Goal: Task Accomplishment & Management: Manage account settings

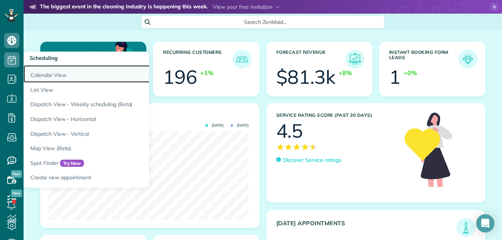
click at [38, 75] on link "Calendar View" at bounding box center [119, 73] width 190 height 17
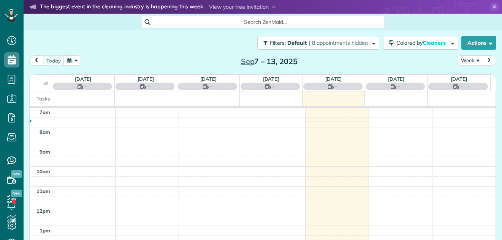
scroll to position [3, 3]
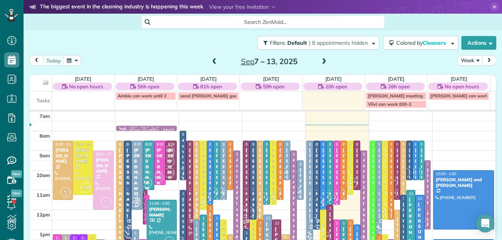
click at [460, 58] on button "Week" at bounding box center [469, 60] width 25 height 10
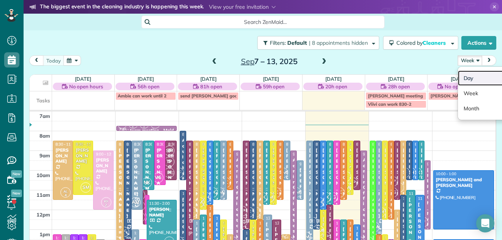
click at [462, 75] on link "Day" at bounding box center [488, 78] width 60 height 15
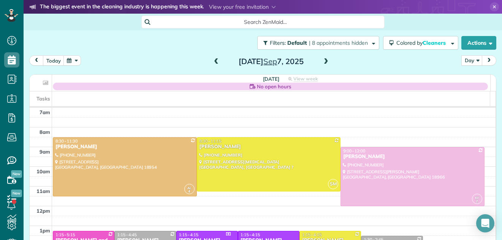
click at [322, 60] on span at bounding box center [326, 61] width 8 height 7
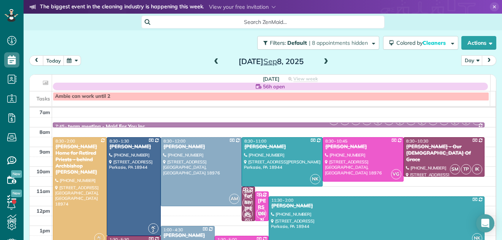
click at [322, 60] on span at bounding box center [326, 61] width 8 height 7
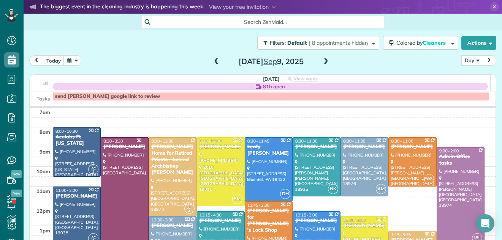
click at [322, 60] on span at bounding box center [326, 61] width 8 height 7
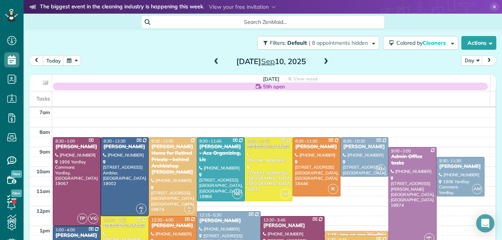
click at [322, 60] on span at bounding box center [326, 61] width 8 height 7
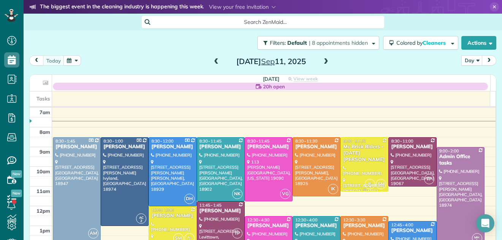
click at [347, 153] on div "Mc Brick Blders - Noel Weiss" at bounding box center [364, 153] width 43 height 19
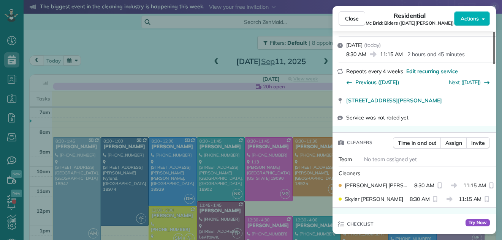
scroll to position [93, 0]
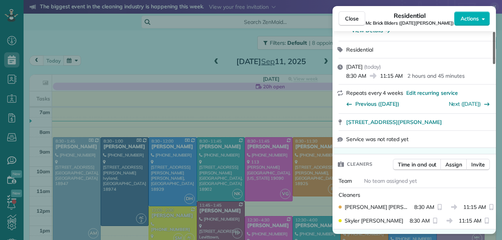
drag, startPoint x: 493, startPoint y: 51, endPoint x: 498, endPoint y: 65, distance: 15.6
click at [495, 64] on div at bounding box center [494, 48] width 2 height 32
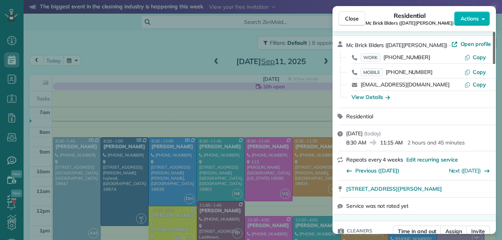
scroll to position [21, 0]
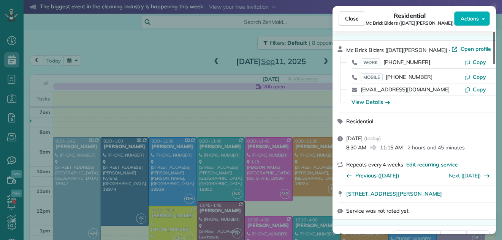
drag, startPoint x: 494, startPoint y: 61, endPoint x: 493, endPoint y: 50, distance: 11.5
click at [493, 50] on div at bounding box center [494, 48] width 2 height 32
click at [460, 48] on span "Open profile" at bounding box center [475, 49] width 31 height 8
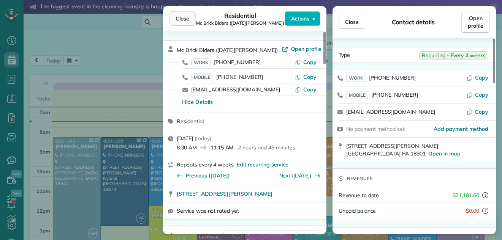
click at [181, 14] on button "Close" at bounding box center [182, 18] width 27 height 14
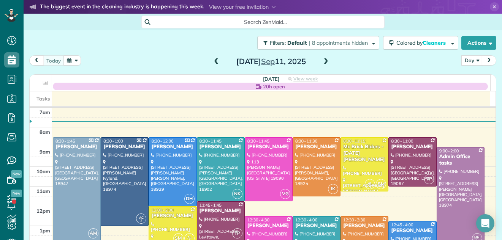
click at [322, 59] on span at bounding box center [326, 61] width 8 height 7
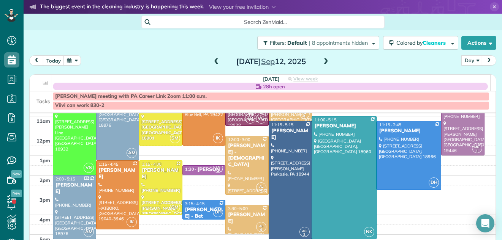
scroll to position [16, 0]
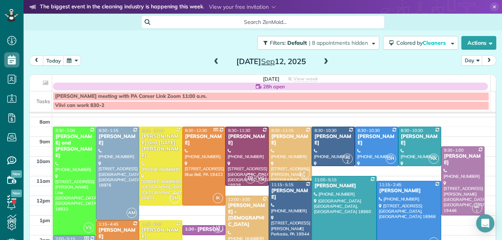
click at [212, 65] on span at bounding box center [216, 61] width 8 height 7
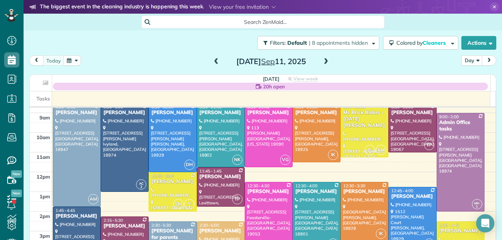
scroll to position [22, 0]
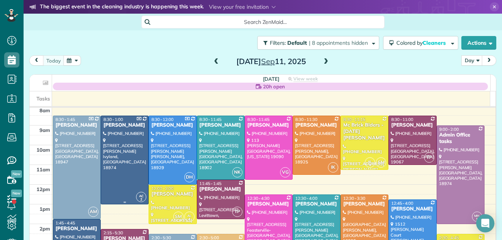
click at [113, 144] on div at bounding box center [124, 160] width 47 height 88
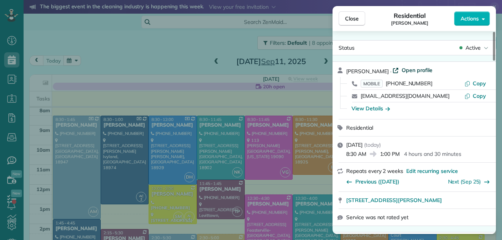
click at [415, 71] on span "Open profile" at bounding box center [416, 70] width 31 height 8
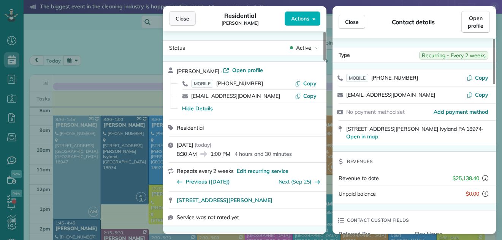
click at [188, 17] on span "Close" at bounding box center [182, 19] width 14 height 8
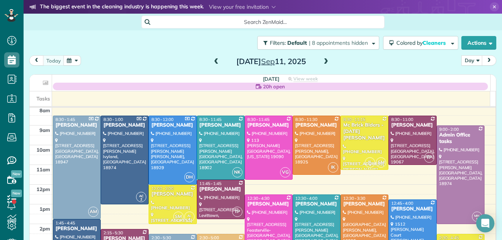
click at [322, 60] on span at bounding box center [326, 61] width 8 height 7
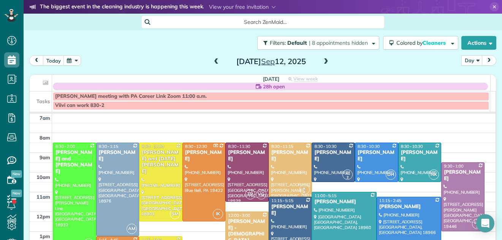
click at [213, 60] on span at bounding box center [216, 61] width 8 height 7
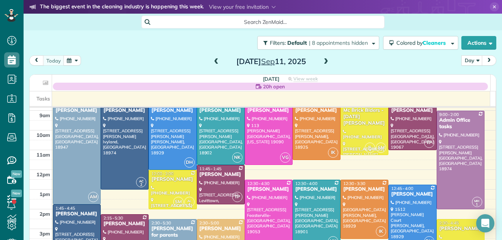
scroll to position [34, 0]
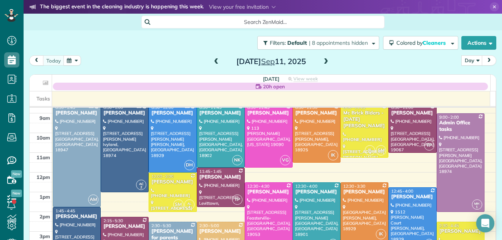
click at [322, 63] on span at bounding box center [326, 61] width 8 height 7
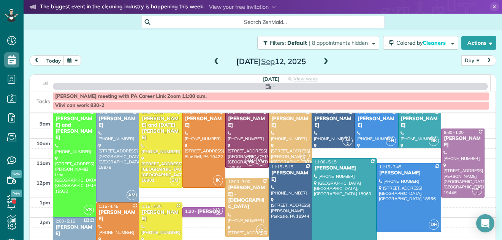
scroll to position [0, 0]
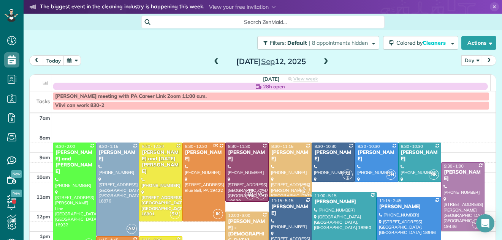
click at [212, 60] on span at bounding box center [216, 61] width 8 height 7
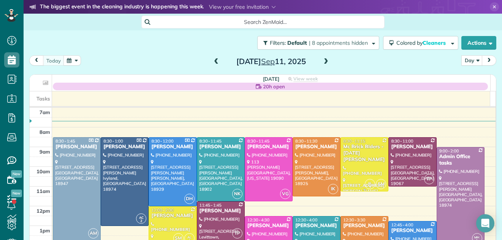
click at [345, 150] on div "Mc Brick Blders - Noel Weiss" at bounding box center [364, 153] width 43 height 19
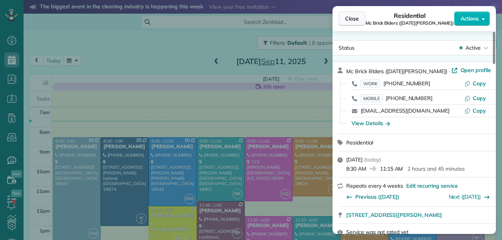
click at [355, 19] on span "Close" at bounding box center [352, 19] width 14 height 8
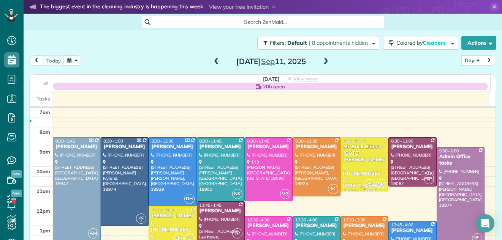
click at [351, 148] on div "Mc Brick Blders - Noel Weiss" at bounding box center [364, 153] width 43 height 19
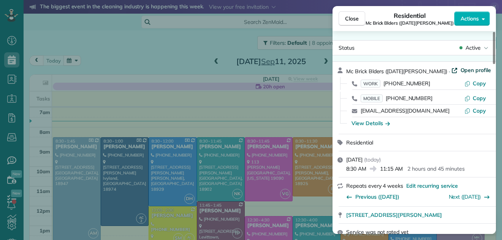
click at [460, 70] on span "Open profile" at bounding box center [475, 70] width 31 height 8
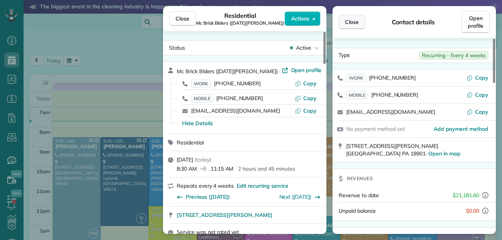
click at [359, 20] on button "Close" at bounding box center [351, 22] width 27 height 14
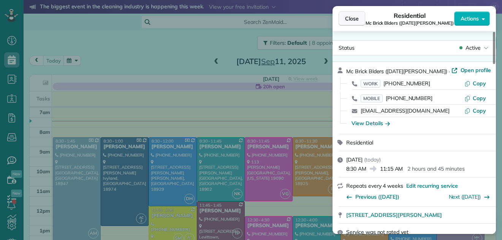
click at [347, 17] on span "Close" at bounding box center [352, 19] width 14 height 8
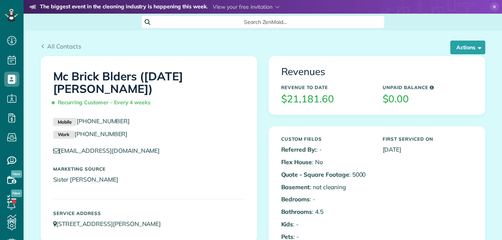
click at [459, 45] on button "Actions" at bounding box center [467, 48] width 35 height 14
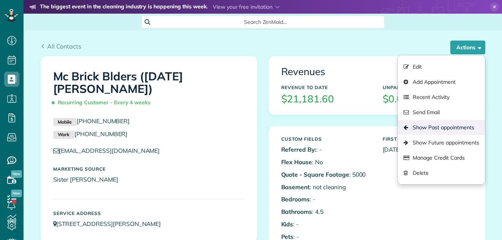
scroll to position [3, 3]
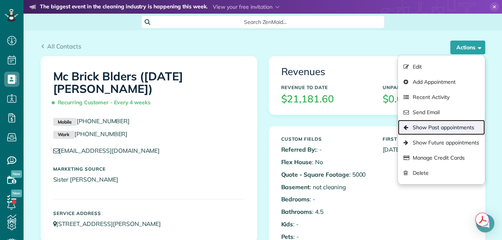
click at [430, 125] on link "Show Past appointments" at bounding box center [441, 127] width 87 height 15
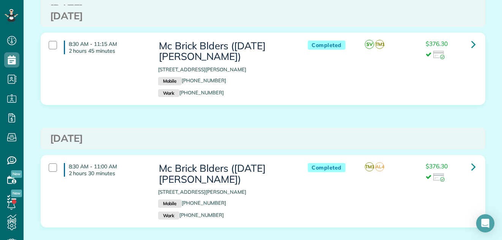
scroll to position [695, 0]
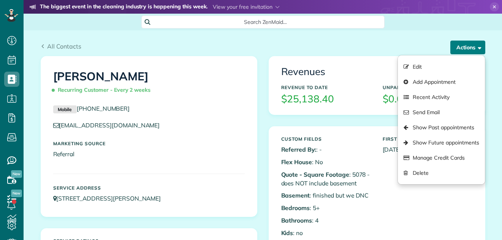
scroll to position [3, 3]
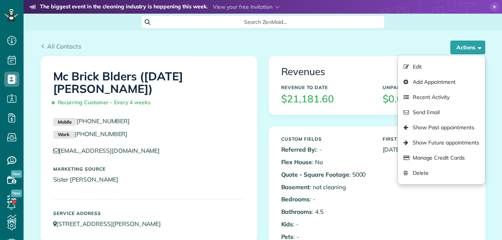
scroll to position [3, 3]
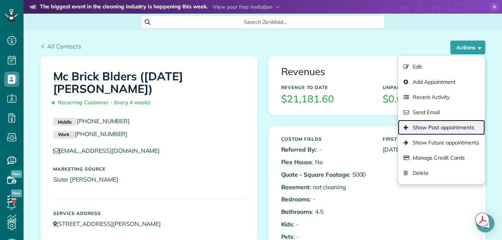
click at [419, 126] on link "Show Past appointments" at bounding box center [441, 127] width 87 height 15
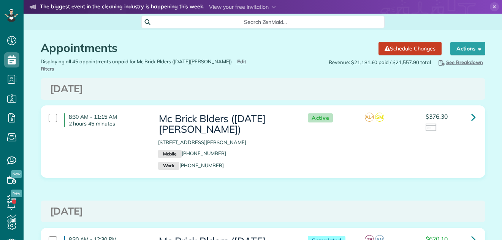
scroll to position [3, 3]
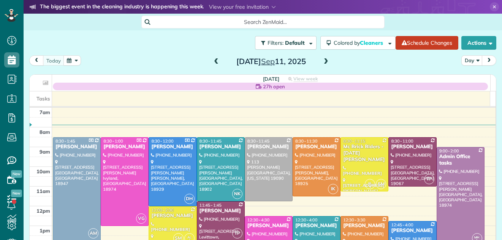
scroll to position [3, 3]
click at [256, 226] on div "[PERSON_NAME]" at bounding box center [268, 226] width 43 height 6
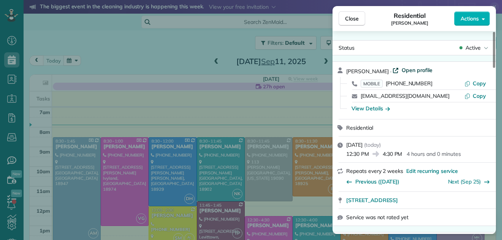
click at [415, 68] on span "Open profile" at bounding box center [416, 70] width 31 height 8
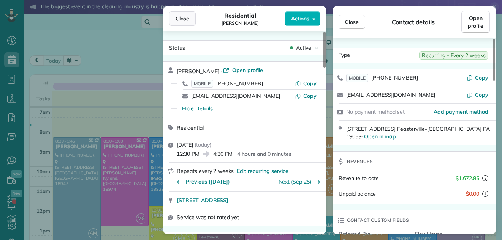
click at [179, 17] on span "Close" at bounding box center [182, 19] width 14 height 8
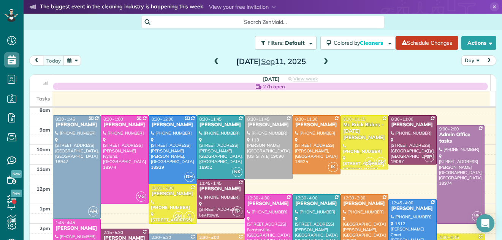
scroll to position [41, 0]
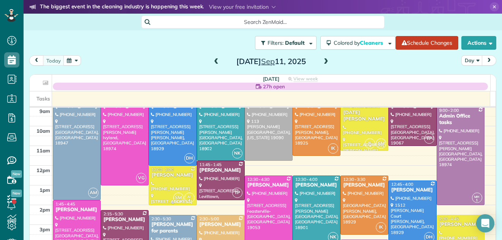
click at [169, 175] on div "Rebecca Malamis" at bounding box center [172, 175] width 43 height 6
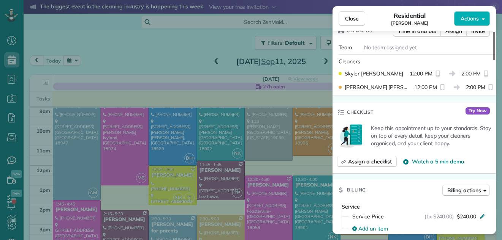
scroll to position [291, 0]
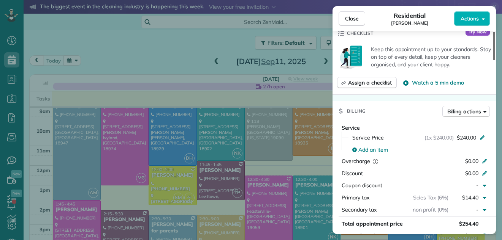
drag, startPoint x: 494, startPoint y: 50, endPoint x: 492, endPoint y: 90, distance: 40.7
click at [493, 60] on div at bounding box center [494, 46] width 2 height 28
click at [357, 20] on span "Close" at bounding box center [352, 19] width 14 height 8
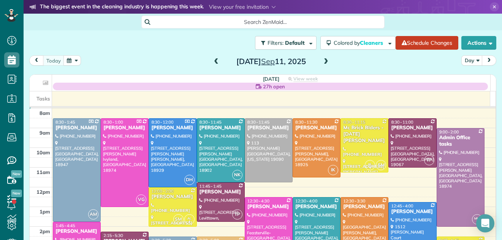
scroll to position [18, 0]
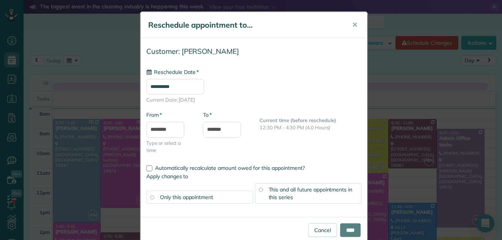
type input "**********"
click at [355, 24] on button "✕" at bounding box center [354, 25] width 17 height 18
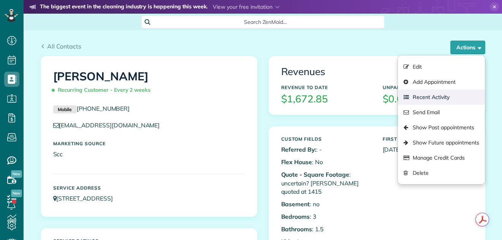
scroll to position [3, 3]
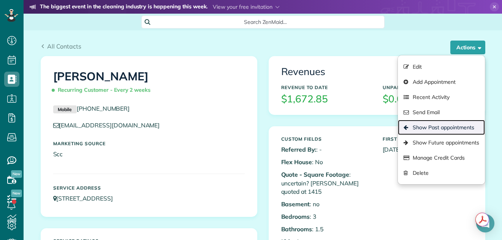
click at [434, 130] on link "Show Past appointments" at bounding box center [441, 127] width 87 height 15
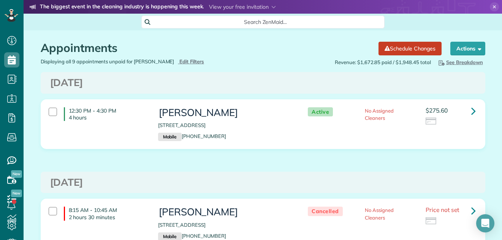
scroll to position [64, 0]
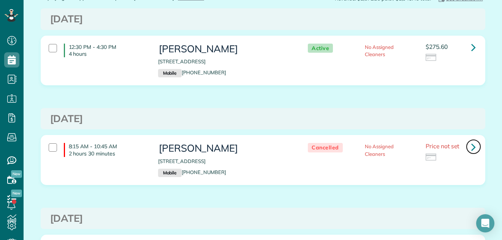
click at [471, 149] on icon at bounding box center [473, 147] width 5 height 13
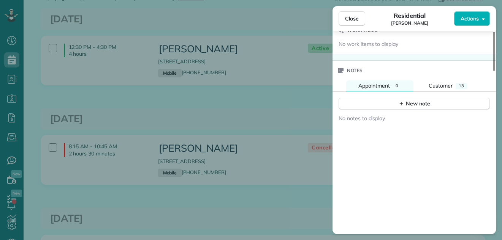
drag, startPoint x: 494, startPoint y: 53, endPoint x: 501, endPoint y: 195, distance: 142.2
click at [495, 71] on div at bounding box center [494, 51] width 2 height 39
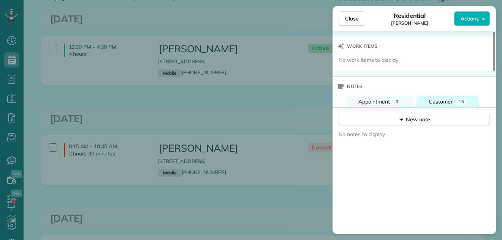
click at [440, 101] on span "Customer" at bounding box center [440, 101] width 24 height 7
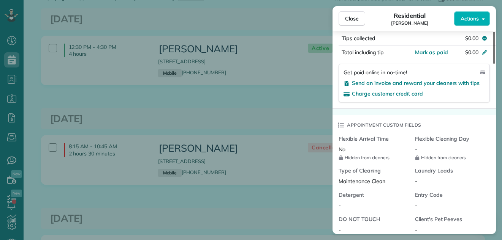
drag, startPoint x: 494, startPoint y: 153, endPoint x: 492, endPoint y: 107, distance: 46.8
click at [493, 64] on div at bounding box center [494, 48] width 2 height 32
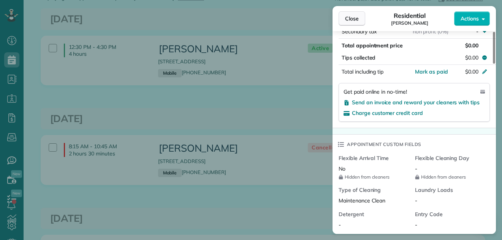
click at [347, 16] on span "Close" at bounding box center [352, 19] width 14 height 8
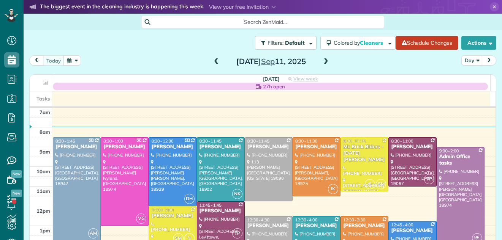
scroll to position [3, 3]
click at [223, 157] on div at bounding box center [220, 169] width 47 height 63
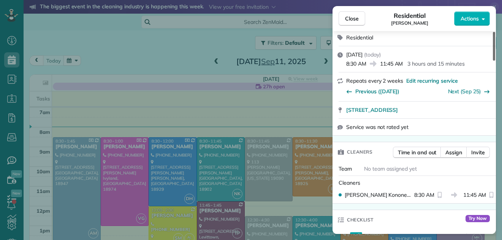
scroll to position [106, 0]
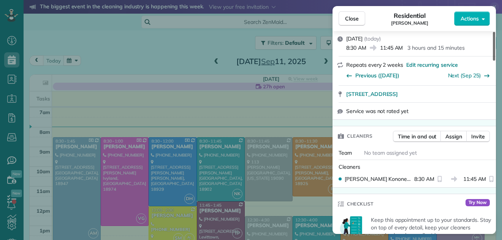
drag, startPoint x: 494, startPoint y: 55, endPoint x: 494, endPoint y: 70, distance: 15.2
click at [494, 61] on div at bounding box center [494, 46] width 2 height 29
click at [457, 136] on span "Assign" at bounding box center [453, 137] width 17 height 8
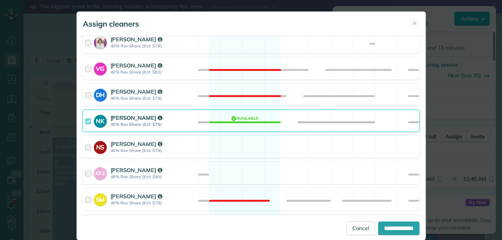
scroll to position [304, 0]
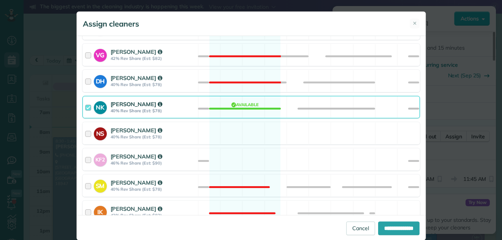
click at [85, 106] on div at bounding box center [89, 107] width 9 height 14
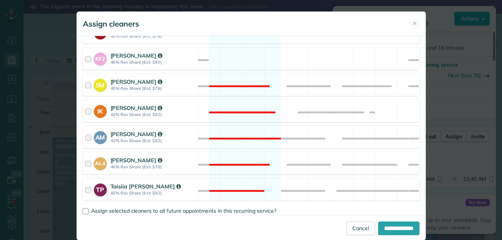
scroll to position [417, 0]
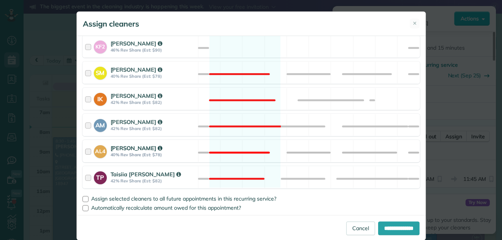
click at [85, 149] on div at bounding box center [89, 151] width 9 height 14
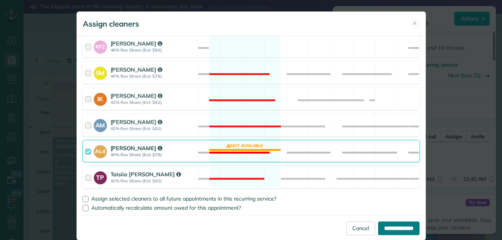
click at [380, 227] on input "**********" at bounding box center [398, 229] width 41 height 14
type input "**********"
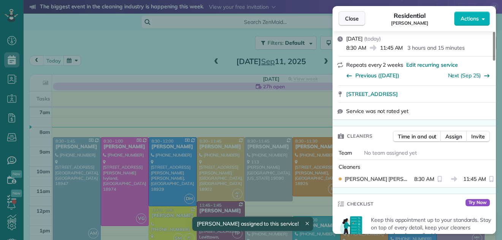
click at [352, 17] on span "Close" at bounding box center [352, 19] width 14 height 8
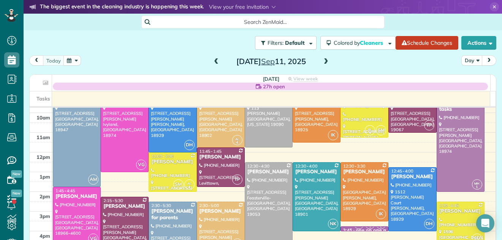
scroll to position [71, 0]
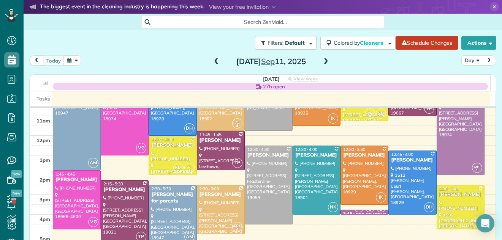
click at [211, 198] on div "Christine Howard" at bounding box center [220, 195] width 43 height 6
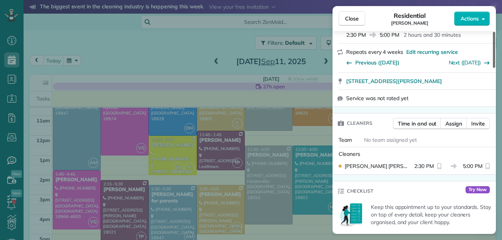
drag, startPoint x: 495, startPoint y: 56, endPoint x: 495, endPoint y: 79, distance: 22.8
click at [495, 68] on div at bounding box center [494, 50] width 2 height 36
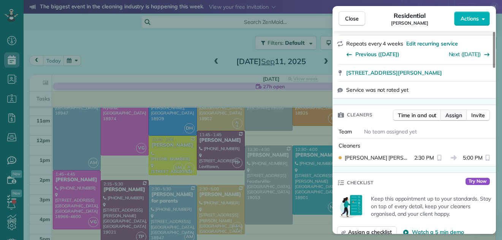
click at [450, 112] on span "Assign" at bounding box center [453, 116] width 17 height 8
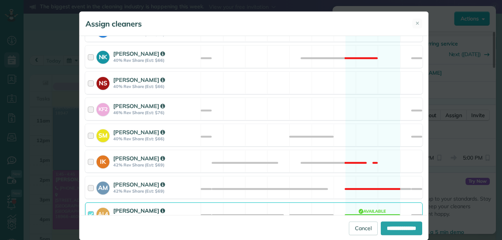
scroll to position [402, 0]
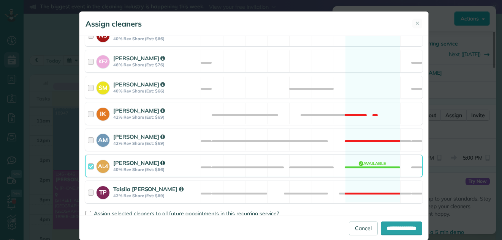
click at [88, 165] on div at bounding box center [92, 166] width 9 height 14
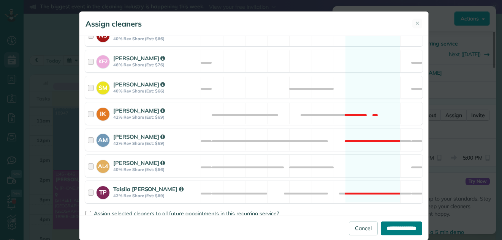
click at [385, 225] on input "**********" at bounding box center [401, 229] width 41 height 14
type input "**********"
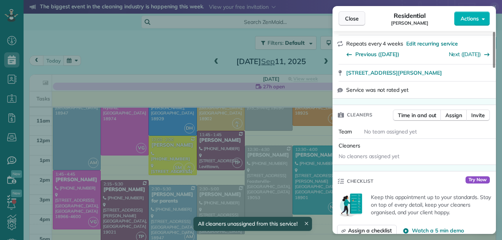
click at [350, 16] on span "Close" at bounding box center [352, 19] width 14 height 8
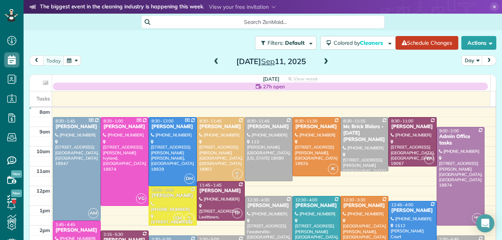
scroll to position [5, 0]
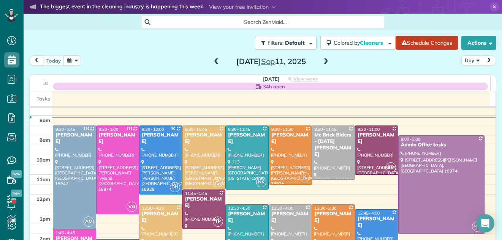
scroll to position [7, 0]
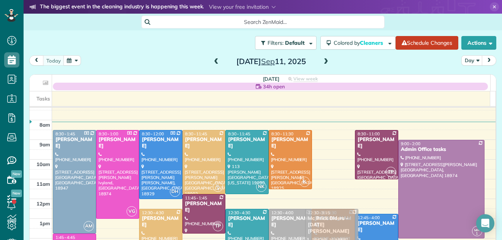
drag, startPoint x: 318, startPoint y: 160, endPoint x: 321, endPoint y: 237, distance: 76.8
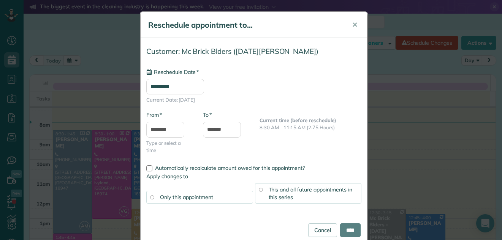
type input "**********"
click at [351, 20] on button "✕" at bounding box center [354, 25] width 17 height 18
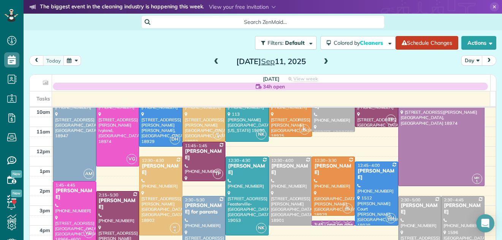
scroll to position [74, 0]
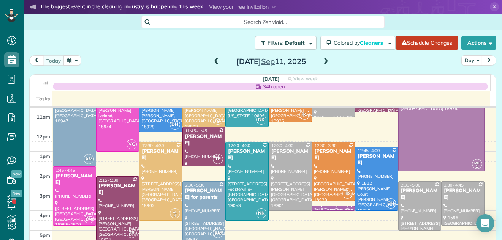
click at [452, 192] on div "[PERSON_NAME]" at bounding box center [462, 194] width 39 height 13
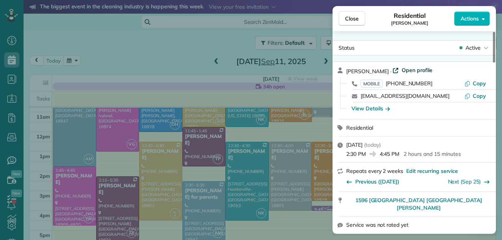
click at [405, 69] on span "Open profile" at bounding box center [416, 70] width 31 height 8
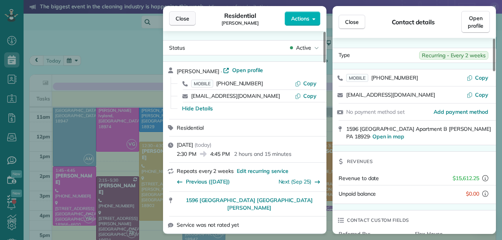
click at [176, 14] on button "Close" at bounding box center [182, 18] width 27 height 14
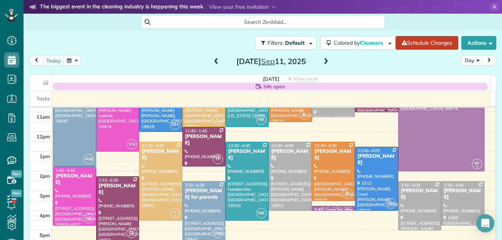
click at [322, 61] on span at bounding box center [326, 61] width 8 height 7
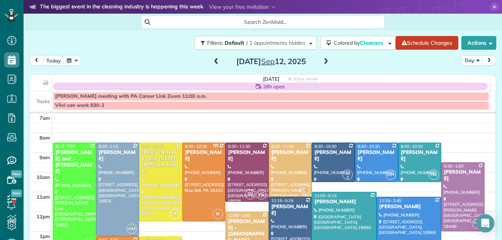
click at [212, 62] on span at bounding box center [216, 61] width 8 height 7
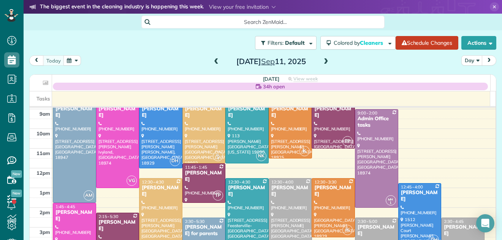
scroll to position [51, 0]
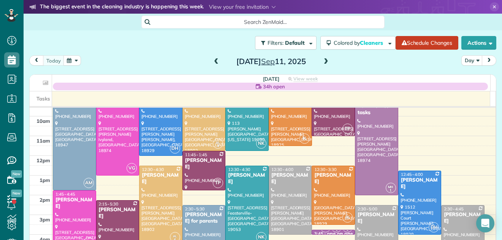
click at [323, 63] on span at bounding box center [326, 61] width 8 height 7
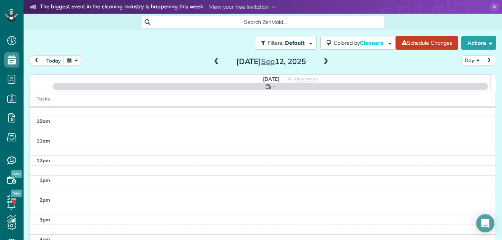
scroll to position [0, 0]
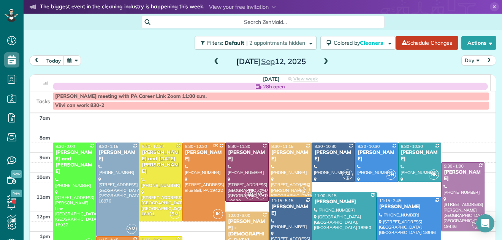
click at [323, 63] on span at bounding box center [326, 61] width 8 height 7
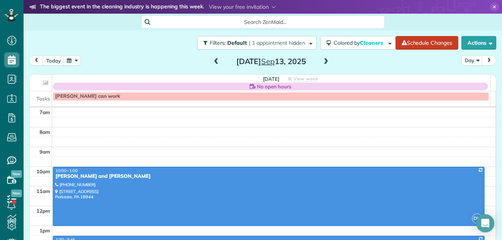
click at [323, 63] on span at bounding box center [326, 61] width 8 height 7
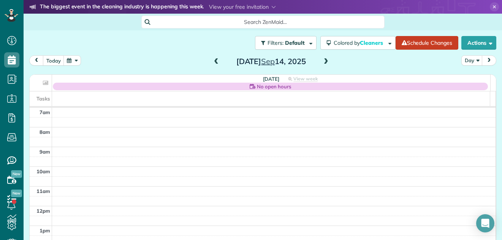
click at [323, 63] on span at bounding box center [326, 61] width 8 height 7
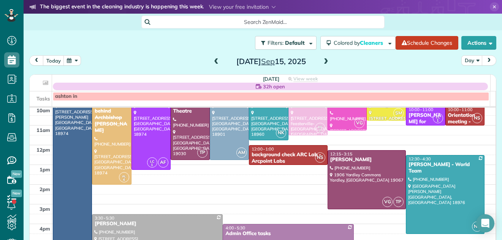
scroll to position [63, 0]
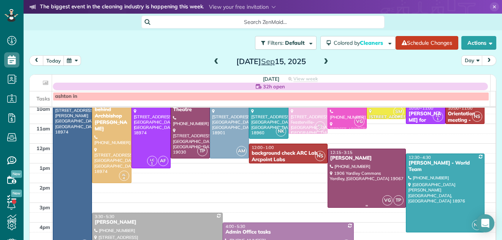
click at [348, 168] on div at bounding box center [367, 178] width 78 height 58
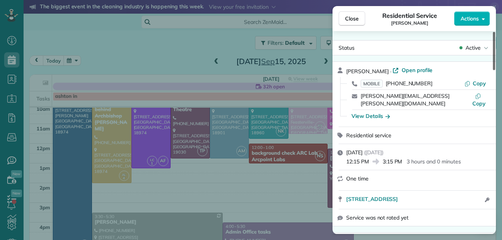
drag, startPoint x: 493, startPoint y: 63, endPoint x: 488, endPoint y: 57, distance: 8.1
click at [493, 57] on div at bounding box center [494, 51] width 2 height 38
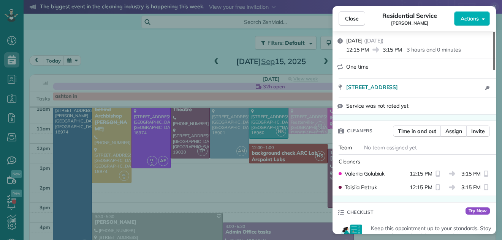
scroll to position [124, 0]
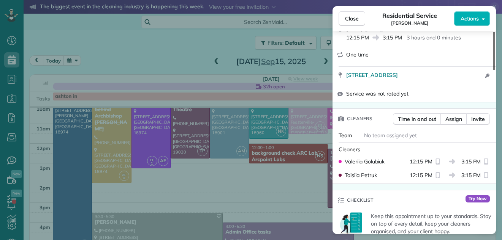
drag, startPoint x: 494, startPoint y: 53, endPoint x: 492, endPoint y: 77, distance: 23.6
click at [493, 70] on div at bounding box center [494, 51] width 2 height 38
click at [353, 19] on span "Close" at bounding box center [352, 19] width 14 height 8
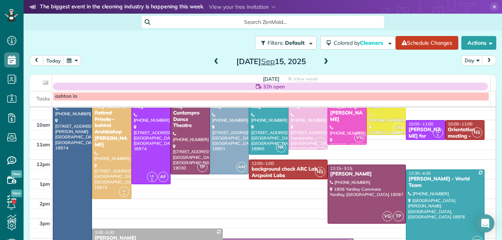
scroll to position [32, 0]
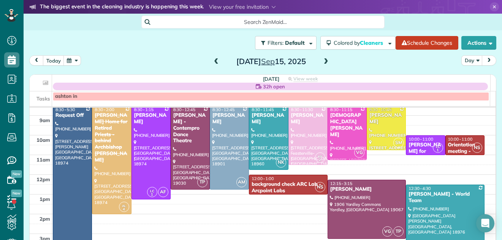
click at [213, 60] on span at bounding box center [216, 61] width 8 height 7
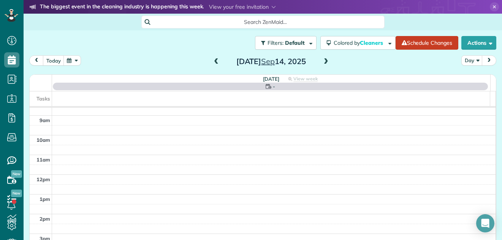
scroll to position [0, 0]
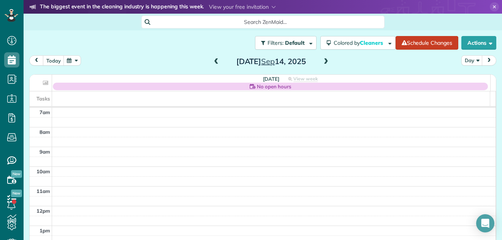
click at [213, 60] on span at bounding box center [216, 61] width 8 height 7
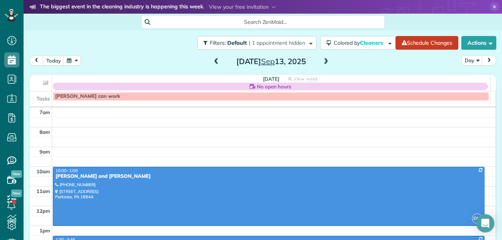
click at [213, 60] on span at bounding box center [216, 61] width 8 height 7
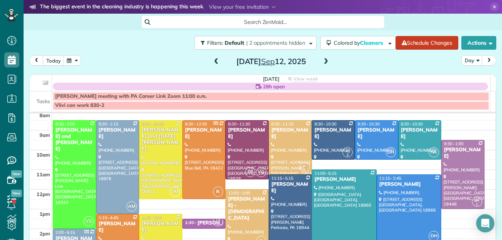
scroll to position [27, 0]
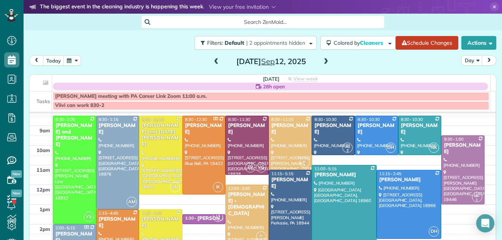
click at [215, 61] on span at bounding box center [216, 61] width 8 height 7
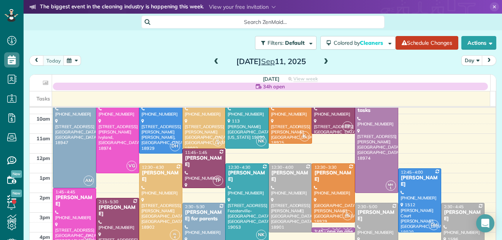
scroll to position [56, 0]
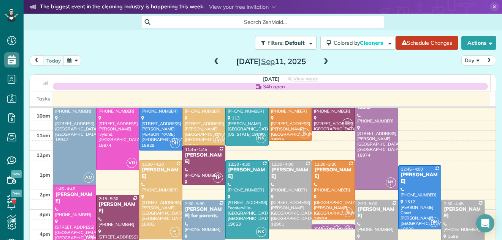
click at [325, 61] on span at bounding box center [326, 61] width 8 height 7
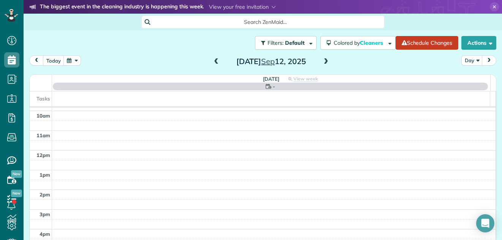
scroll to position [0, 0]
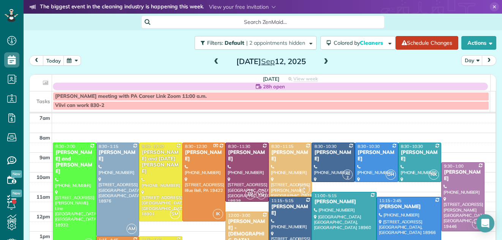
click at [325, 61] on span at bounding box center [326, 61] width 8 height 7
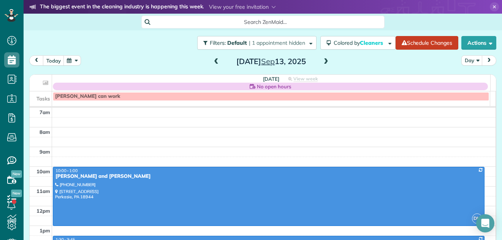
click at [322, 58] on span at bounding box center [326, 61] width 8 height 7
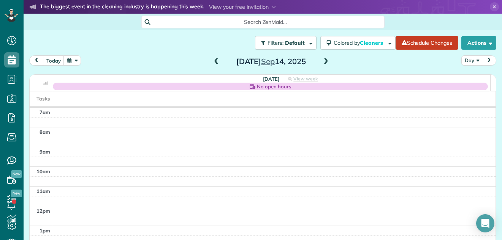
click at [322, 58] on span at bounding box center [326, 61] width 8 height 7
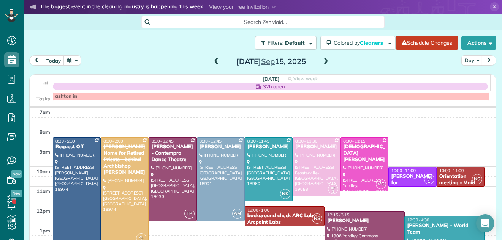
click at [322, 61] on span at bounding box center [326, 61] width 8 height 7
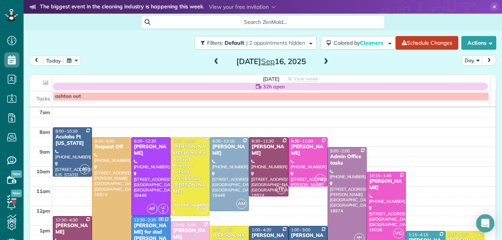
click at [213, 60] on span at bounding box center [216, 61] width 8 height 7
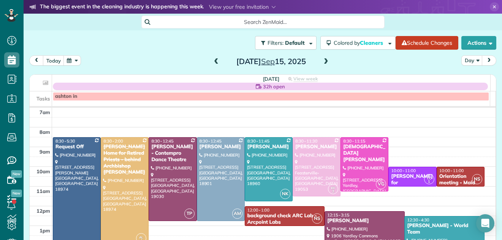
click at [212, 60] on span at bounding box center [216, 61] width 8 height 7
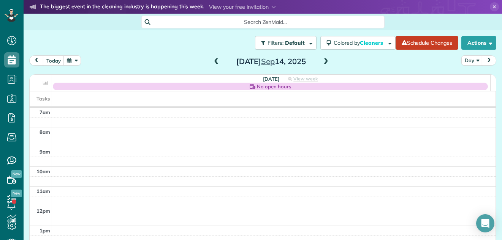
click at [212, 59] on span at bounding box center [216, 61] width 8 height 7
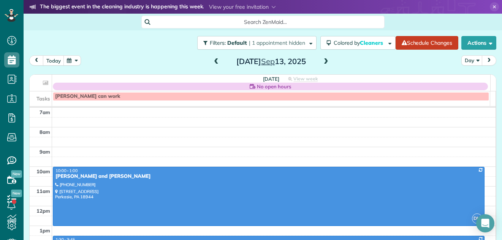
click at [212, 59] on span at bounding box center [216, 61] width 8 height 7
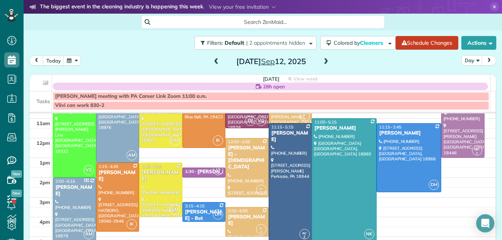
scroll to position [78, 0]
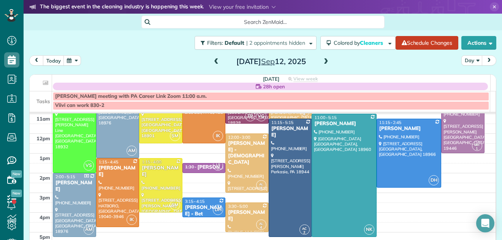
click at [213, 60] on span at bounding box center [216, 61] width 8 height 7
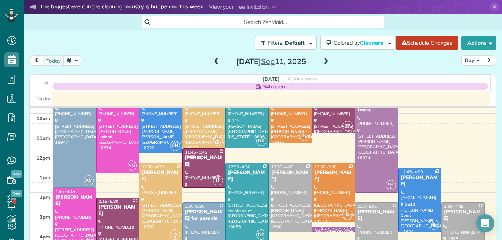
scroll to position [69, 0]
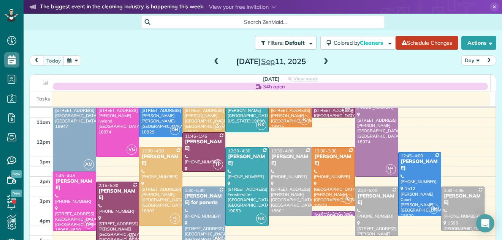
click at [323, 59] on span at bounding box center [326, 61] width 8 height 7
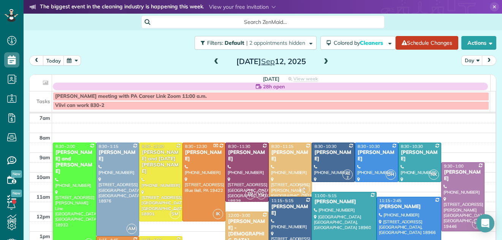
click at [322, 61] on span at bounding box center [326, 61] width 8 height 7
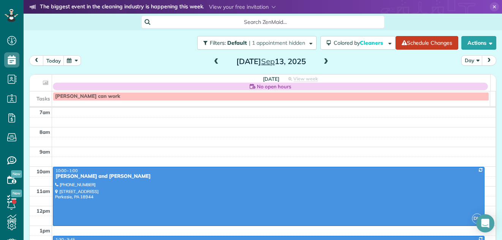
click at [324, 60] on span at bounding box center [326, 61] width 8 height 7
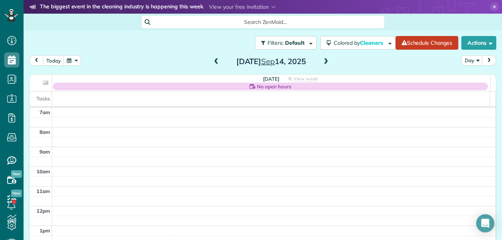
click at [322, 62] on span at bounding box center [326, 61] width 8 height 7
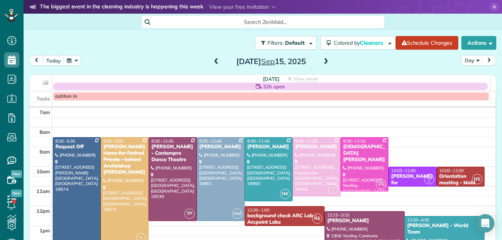
click at [127, 193] on div at bounding box center [124, 192] width 47 height 108
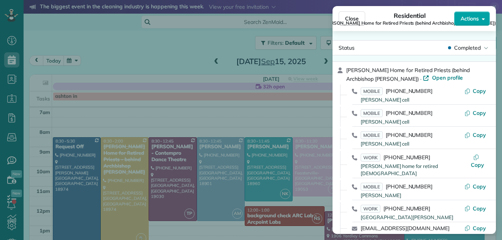
click at [469, 17] on span "Actions" at bounding box center [469, 19] width 18 height 8
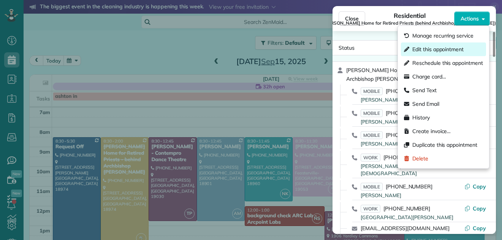
click at [452, 50] on span "Edit this appointment" at bounding box center [437, 50] width 51 height 8
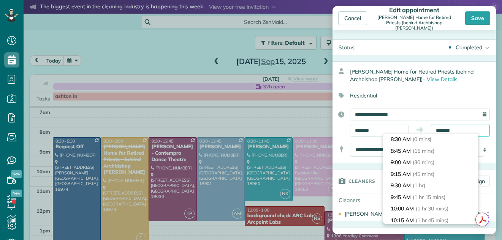
click at [447, 130] on input "*******" at bounding box center [460, 130] width 59 height 13
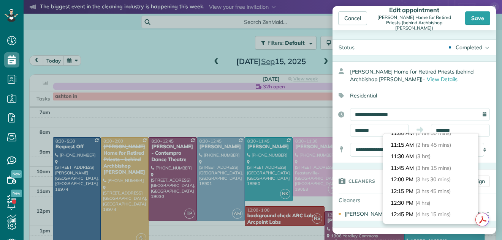
scroll to position [107, 0]
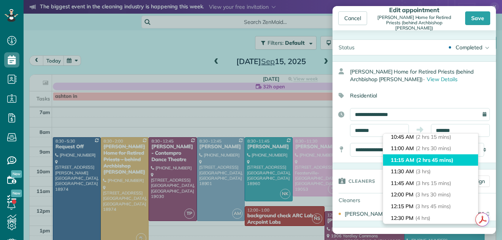
type input "********"
click at [467, 156] on li "11:15 AM (2 hrs 45 mins)" at bounding box center [430, 161] width 95 height 12
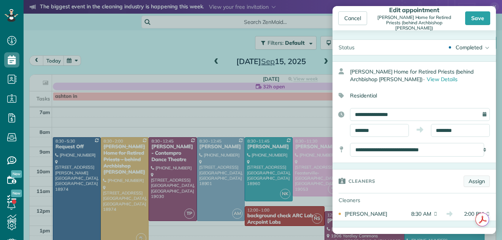
click at [471, 179] on link "Assign" at bounding box center [476, 181] width 26 height 11
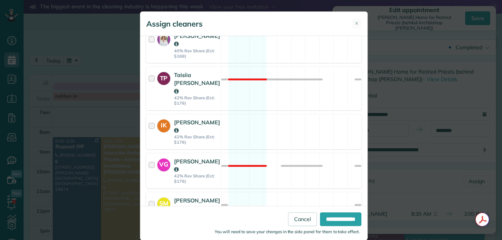
scroll to position [369, 0]
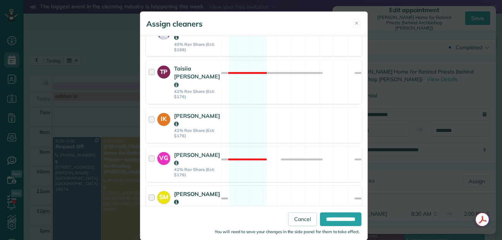
click at [150, 190] on div at bounding box center [152, 203] width 9 height 27
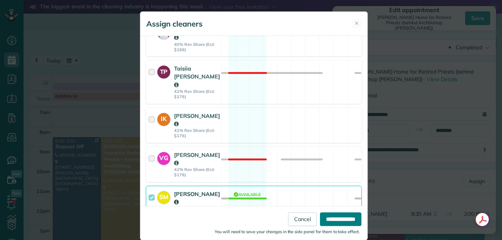
click at [331, 218] on input "**********" at bounding box center [340, 220] width 41 height 14
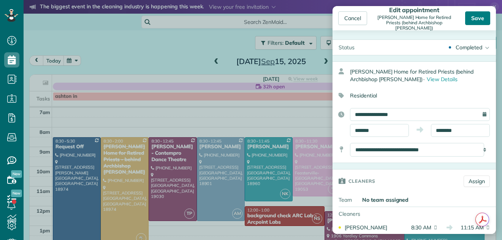
click at [480, 18] on div "Save" at bounding box center [477, 18] width 25 height 14
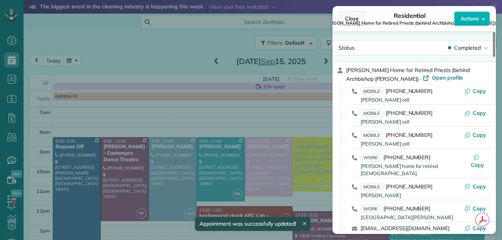
click at [357, 15] on span "Close" at bounding box center [352, 19] width 14 height 8
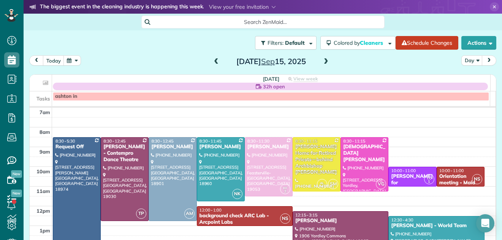
click at [212, 60] on span at bounding box center [216, 61] width 8 height 7
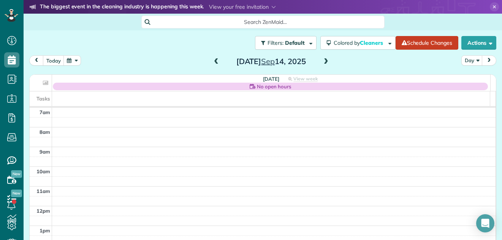
click at [212, 60] on span at bounding box center [216, 61] width 8 height 7
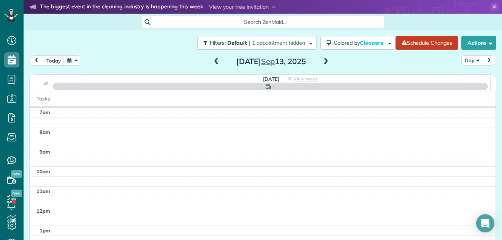
click at [212, 60] on span at bounding box center [216, 61] width 8 height 7
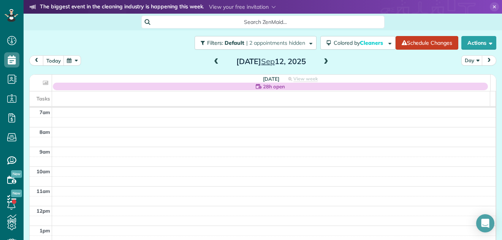
click at [212, 61] on span at bounding box center [216, 61] width 8 height 7
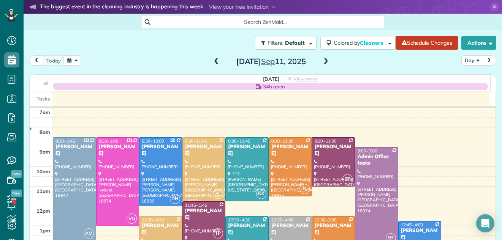
click at [322, 61] on span at bounding box center [326, 61] width 8 height 7
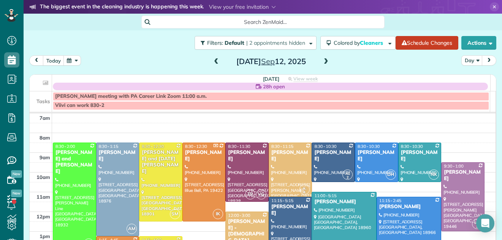
click at [212, 61] on span at bounding box center [216, 61] width 8 height 7
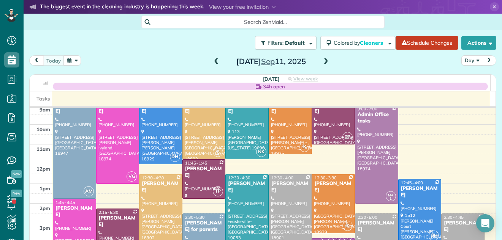
scroll to position [62, 0]
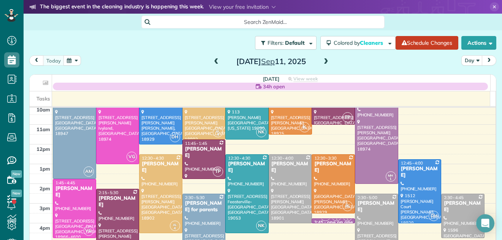
click at [368, 205] on div "Christine Howard" at bounding box center [376, 207] width 39 height 13
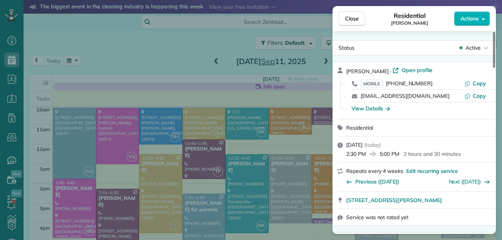
click at [417, 70] on span "Open profile" at bounding box center [416, 70] width 31 height 8
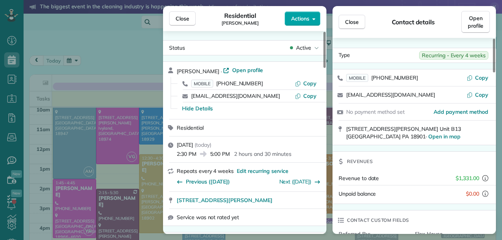
drag, startPoint x: 178, startPoint y: 19, endPoint x: 319, endPoint y: 21, distance: 141.7
click at [178, 19] on span "Close" at bounding box center [182, 19] width 14 height 8
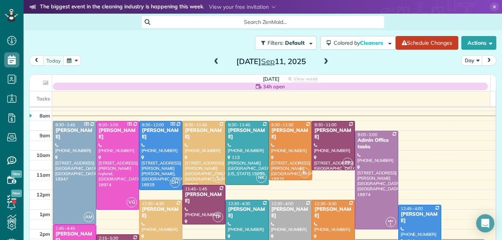
scroll to position [11, 0]
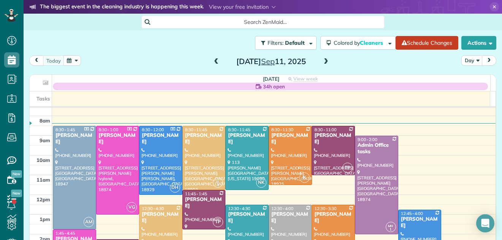
click at [323, 60] on span at bounding box center [326, 61] width 8 height 7
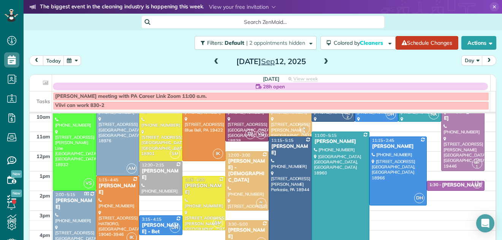
scroll to position [40, 0]
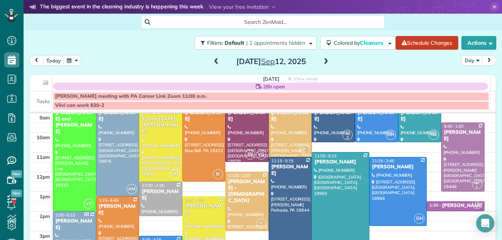
click at [494, 197] on div "Filters: Default | 2 appointments hidden Colored by Cleaners Color by Cleaner C…" at bounding box center [263, 134] width 478 height 209
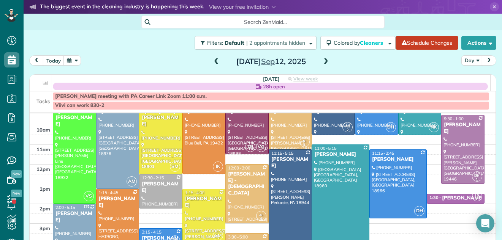
scroll to position [81, 0]
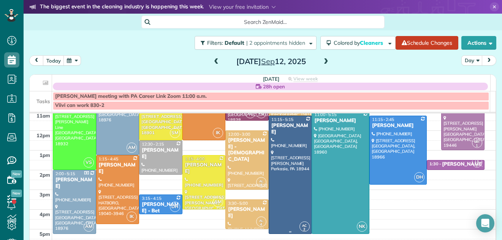
click at [286, 169] on div at bounding box center [290, 175] width 43 height 118
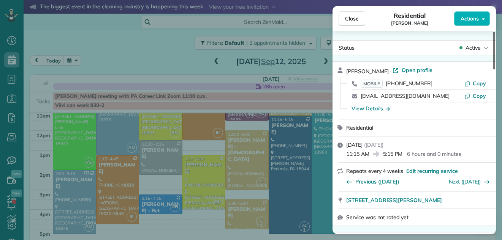
drag, startPoint x: 494, startPoint y: 61, endPoint x: 491, endPoint y: 10, distance: 50.6
click at [493, 32] on div at bounding box center [494, 51] width 2 height 38
click at [352, 17] on span "Close" at bounding box center [352, 19] width 14 height 8
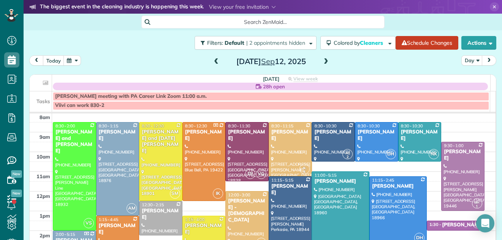
scroll to position [5, 0]
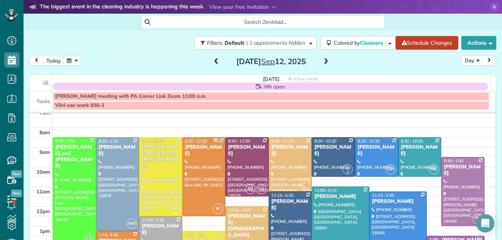
click at [213, 62] on span at bounding box center [216, 61] width 8 height 7
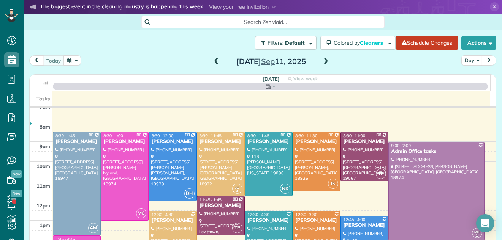
scroll to position [0, 0]
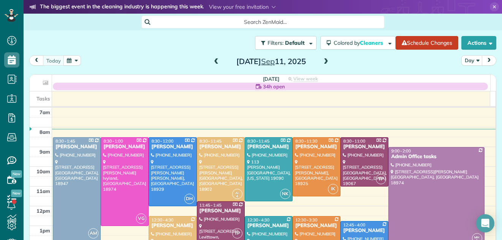
click at [212, 60] on span at bounding box center [216, 61] width 8 height 7
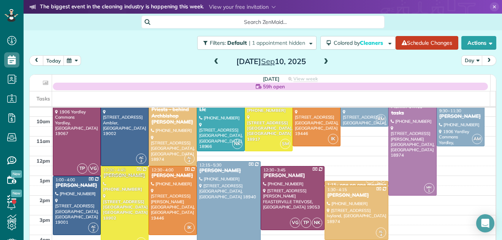
scroll to position [63, 0]
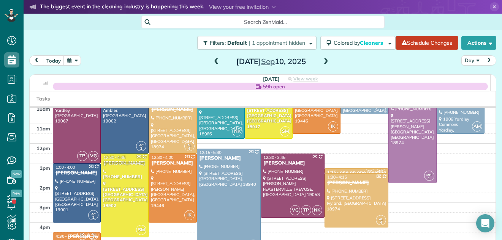
click at [231, 201] on div at bounding box center [228, 200] width 63 height 103
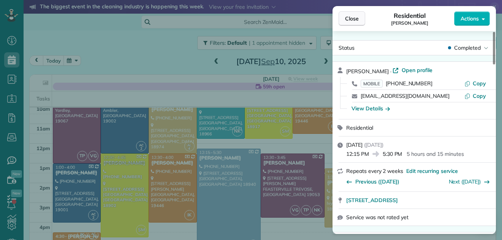
click at [347, 14] on button "Close" at bounding box center [351, 18] width 27 height 14
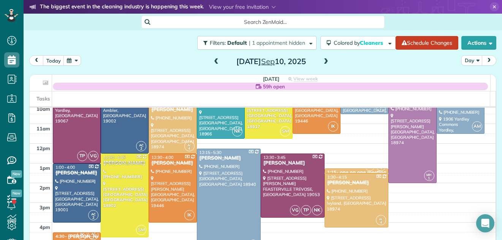
click at [236, 174] on div at bounding box center [228, 200] width 63 height 103
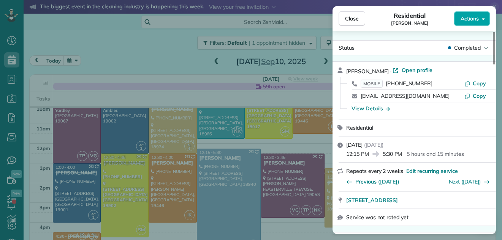
click at [471, 17] on span "Actions" at bounding box center [469, 19] width 18 height 8
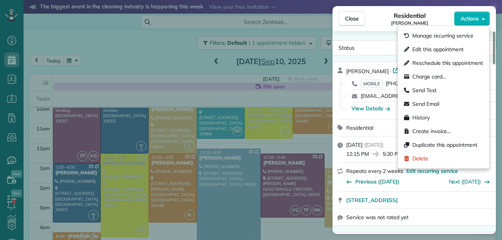
click at [373, 22] on div "Residential Denny Miller" at bounding box center [409, 18] width 89 height 15
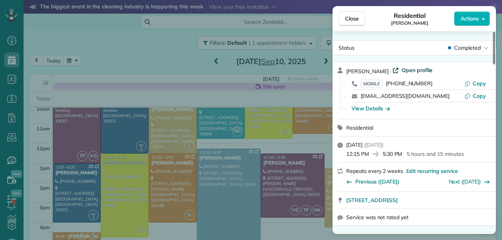
click at [401, 69] on span "Open profile" at bounding box center [416, 70] width 31 height 8
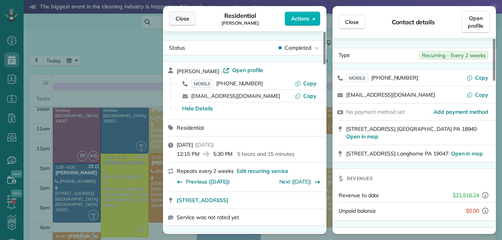
click at [183, 16] on span "Close" at bounding box center [182, 19] width 14 height 8
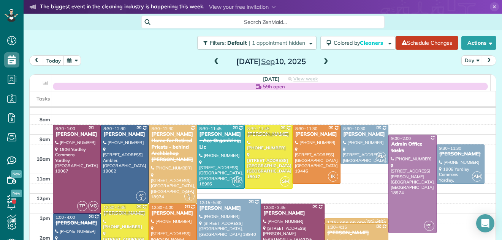
scroll to position [2, 0]
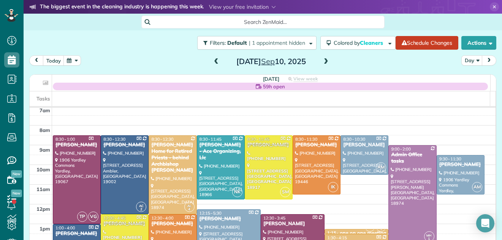
click at [322, 60] on span at bounding box center [326, 61] width 8 height 7
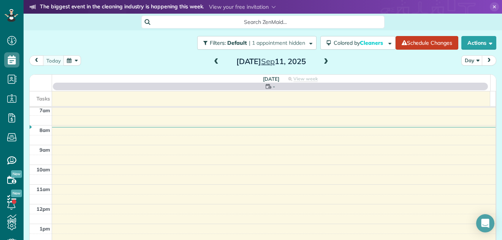
scroll to position [0, 0]
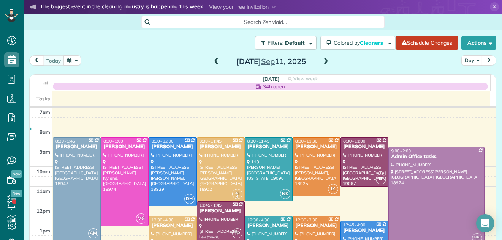
click at [212, 61] on span at bounding box center [216, 61] width 8 height 7
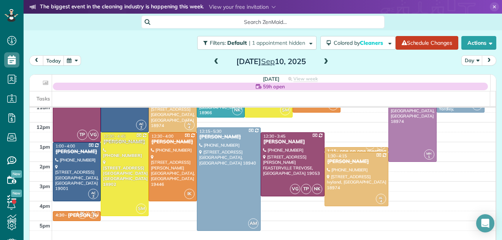
scroll to position [90, 0]
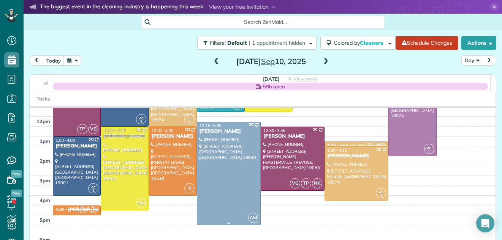
click at [231, 184] on div at bounding box center [228, 173] width 63 height 103
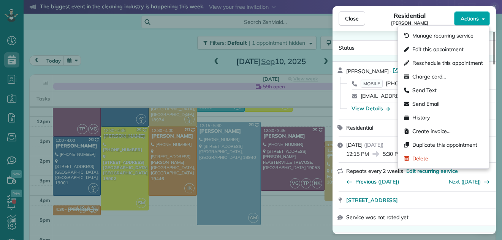
click at [469, 18] on span "Actions" at bounding box center [469, 19] width 18 height 8
click at [391, 11] on div "Close Residential Denny Miller Actions" at bounding box center [413, 18] width 163 height 25
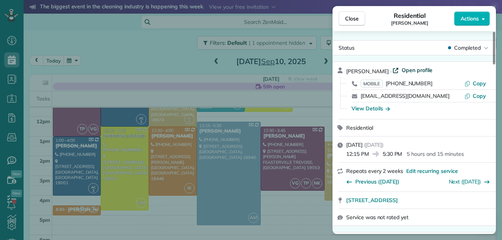
click at [401, 68] on span "Open profile" at bounding box center [416, 70] width 31 height 8
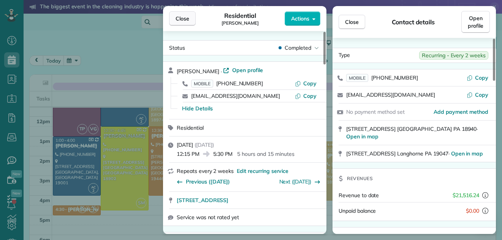
click at [186, 16] on span "Close" at bounding box center [182, 19] width 14 height 8
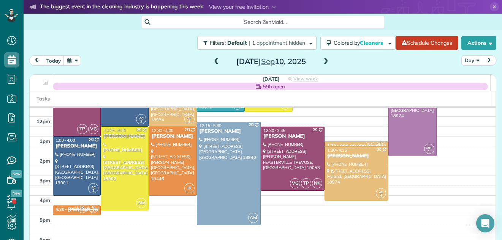
click at [322, 62] on span at bounding box center [326, 61] width 8 height 7
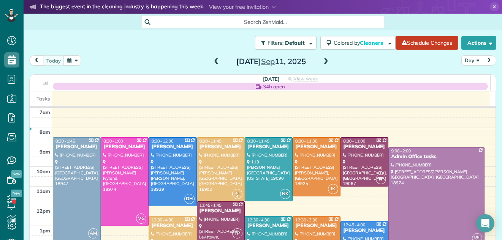
click at [322, 62] on span at bounding box center [326, 61] width 8 height 7
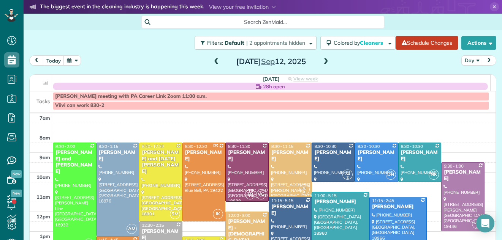
click at [322, 62] on span at bounding box center [326, 61] width 8 height 7
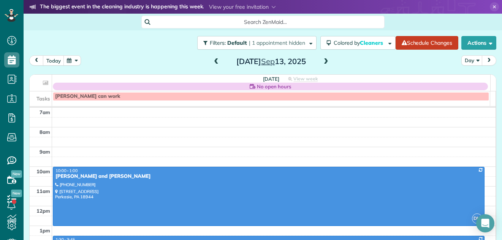
click at [322, 62] on span at bounding box center [326, 61] width 8 height 7
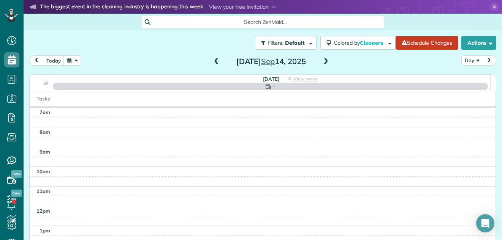
click at [322, 62] on span at bounding box center [326, 61] width 8 height 7
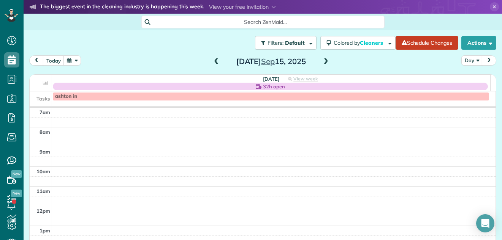
click at [212, 61] on span at bounding box center [216, 61] width 8 height 7
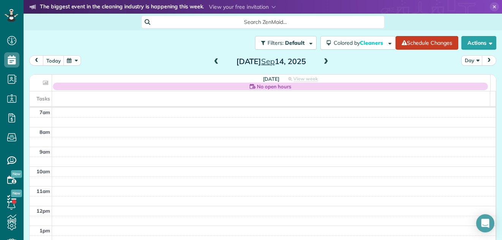
click at [322, 61] on span at bounding box center [326, 61] width 8 height 7
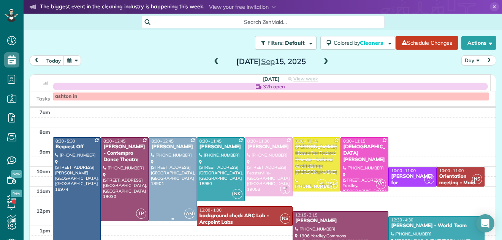
click at [167, 165] on div at bounding box center [172, 179] width 47 height 83
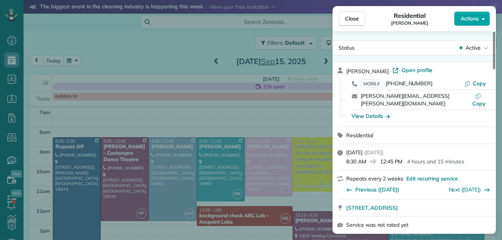
click at [466, 15] on span "Actions" at bounding box center [469, 19] width 18 height 8
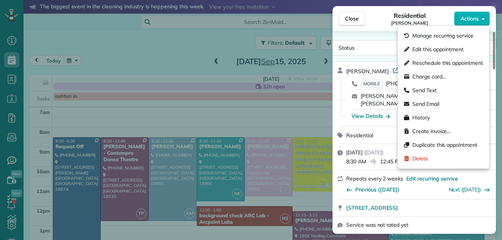
click at [383, 15] on div "Residential Michael Jarossy" at bounding box center [409, 18] width 89 height 15
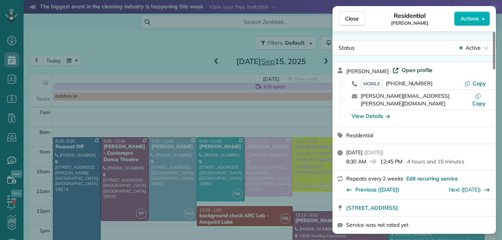
click at [414, 68] on span "Open profile" at bounding box center [416, 70] width 31 height 8
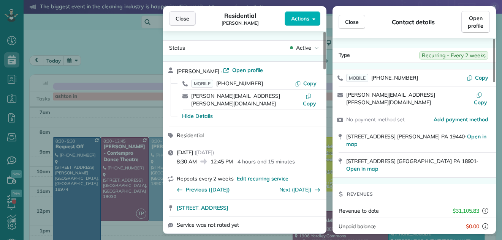
click at [183, 19] on span "Close" at bounding box center [182, 19] width 14 height 8
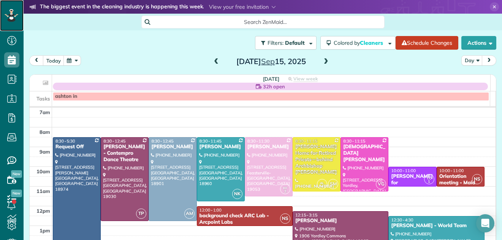
click at [8, 10] on icon at bounding box center [12, 15] width 14 height 13
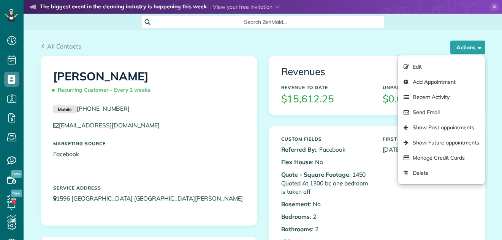
scroll to position [3, 3]
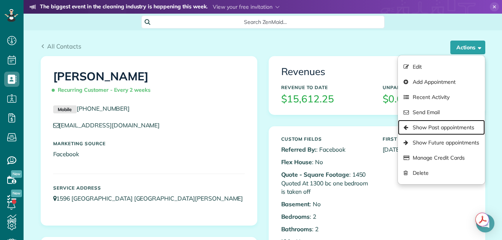
click at [431, 128] on link "Show Past appointments" at bounding box center [441, 127] width 87 height 15
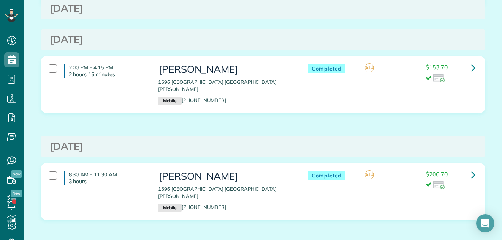
scroll to position [180, 0]
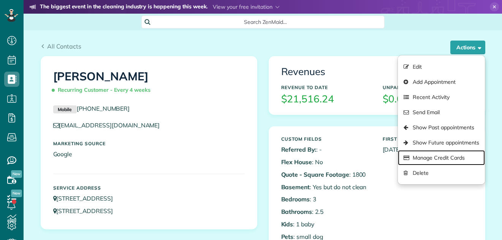
click at [434, 156] on link "Manage Credit Cards" at bounding box center [441, 157] width 87 height 15
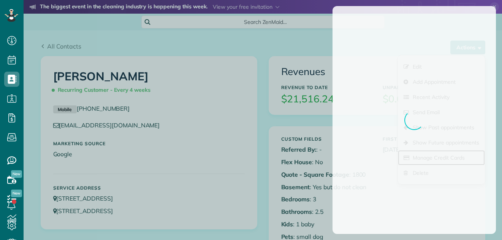
scroll to position [3, 3]
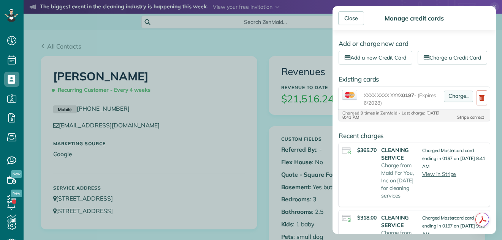
click at [455, 102] on link "Charge.." at bounding box center [458, 96] width 29 height 11
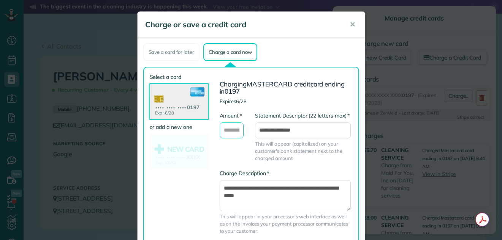
click at [234, 130] on input "* Amount" at bounding box center [232, 131] width 24 height 16
type input "*"
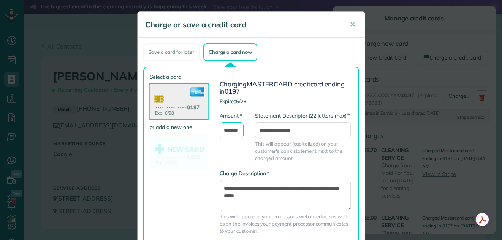
type input "*******"
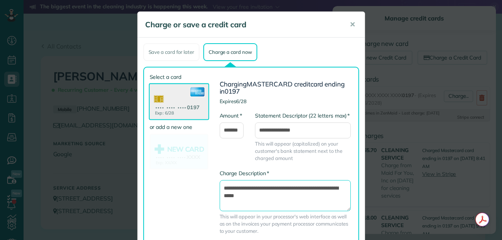
click at [220, 186] on textarea "**********" at bounding box center [285, 195] width 131 height 31
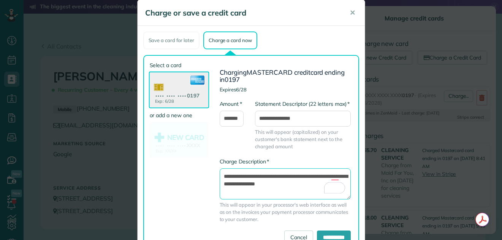
scroll to position [43, 0]
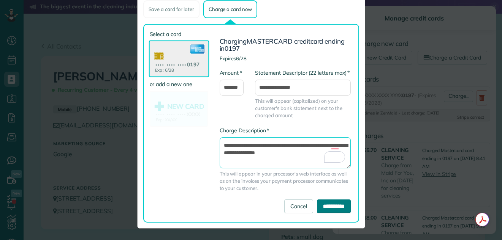
type textarea "**********"
click at [317, 207] on input "**********" at bounding box center [334, 207] width 34 height 14
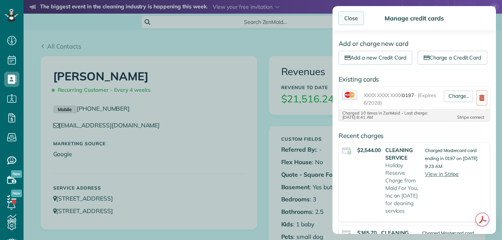
click at [349, 24] on div "Close" at bounding box center [351, 18] width 26 height 14
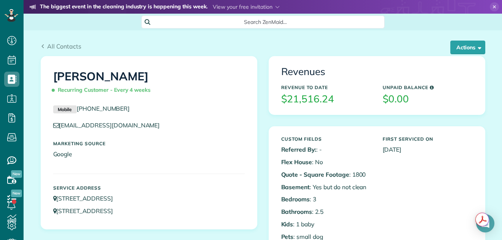
click at [348, 18] on span "Search ZenMaid…" at bounding box center [265, 22] width 231 height 8
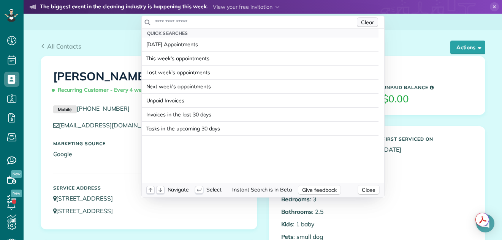
click at [367, 21] on span "Clear" at bounding box center [367, 22] width 13 height 7
click at [366, 22] on span "Clear" at bounding box center [367, 22] width 13 height 7
click at [477, 26] on html "Dashboard Scheduling Calendar View List View Dispatch View - Weekly scheduling …" at bounding box center [251, 120] width 502 height 240
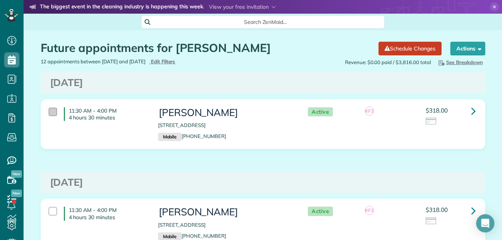
click at [49, 110] on div at bounding box center [53, 112] width 8 height 8
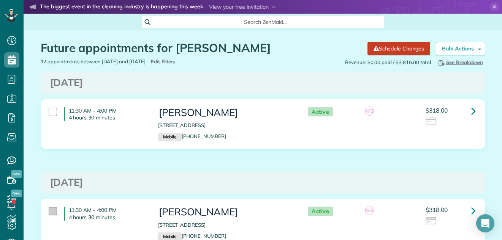
click at [49, 210] on div at bounding box center [53, 211] width 8 height 8
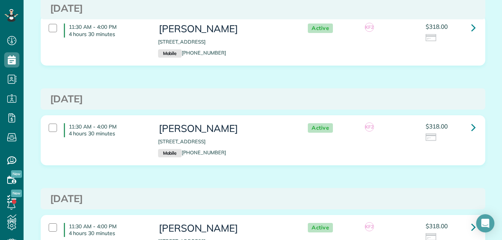
scroll to position [194, 0]
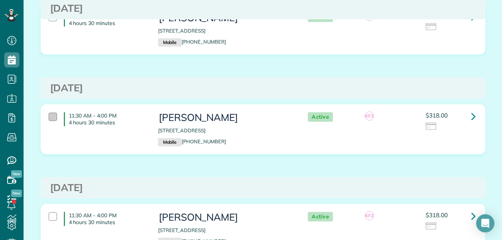
click at [49, 115] on div at bounding box center [53, 117] width 8 height 8
click at [49, 214] on div at bounding box center [53, 217] width 8 height 8
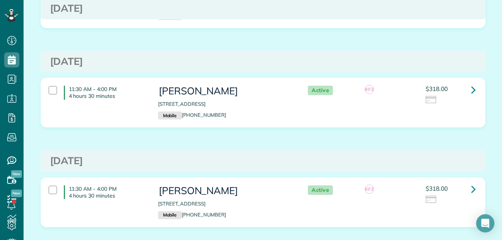
scroll to position [389, 0]
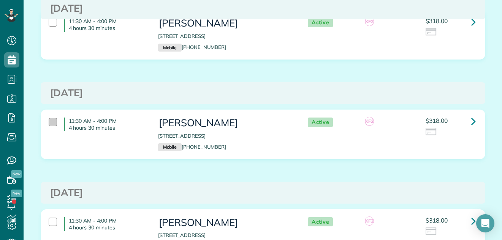
click at [49, 121] on div at bounding box center [53, 122] width 8 height 8
click at [49, 221] on div at bounding box center [53, 222] width 8 height 8
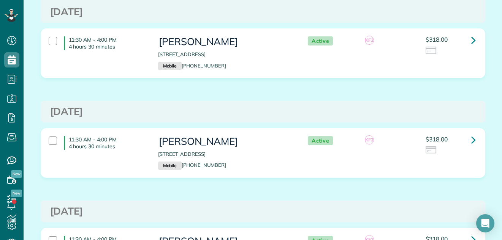
scroll to position [646, 0]
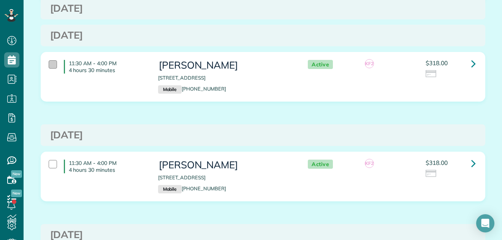
click at [49, 66] on div at bounding box center [53, 64] width 8 height 8
click at [49, 162] on div at bounding box center [53, 164] width 8 height 8
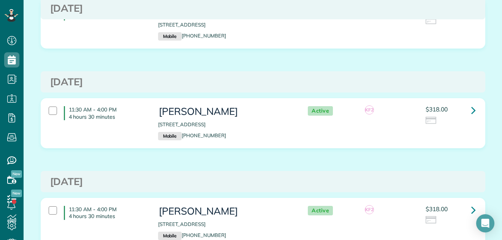
scroll to position [0, 0]
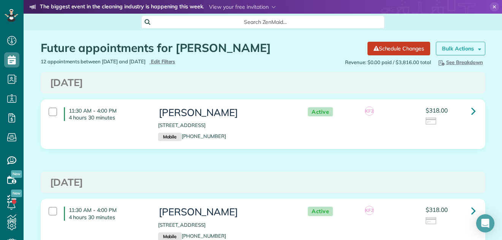
click at [459, 47] on strong "Bulk Actions" at bounding box center [458, 48] width 32 height 7
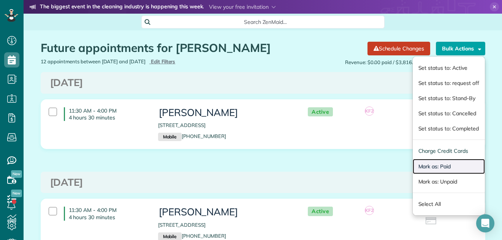
click at [425, 165] on link "Mark as: Paid" at bounding box center [448, 166] width 72 height 15
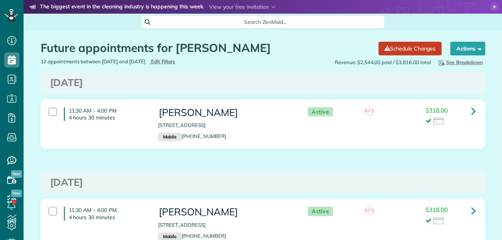
scroll to position [3, 3]
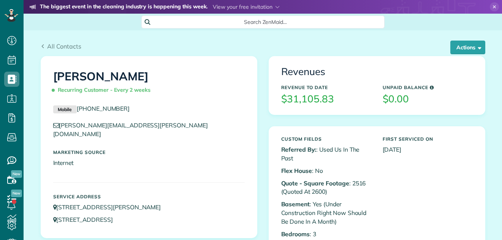
scroll to position [3, 3]
click at [462, 45] on button "Actions" at bounding box center [467, 48] width 35 height 14
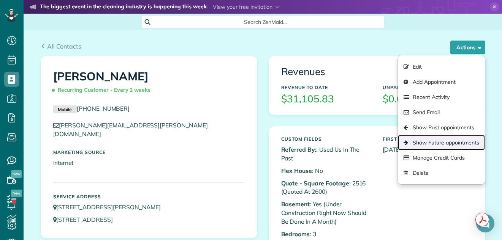
click at [439, 142] on link "Show Future appointments" at bounding box center [441, 142] width 87 height 15
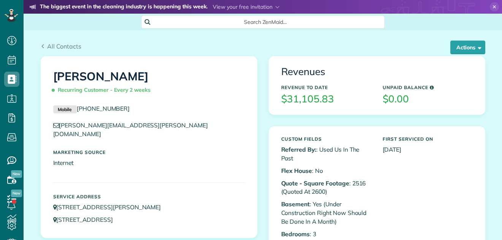
click at [455, 43] on button "Actions" at bounding box center [467, 48] width 35 height 14
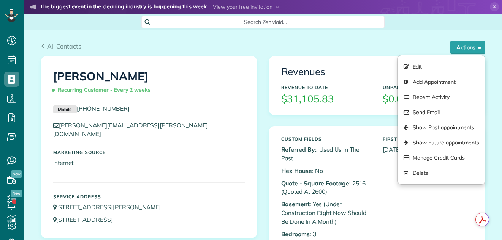
scroll to position [3, 3]
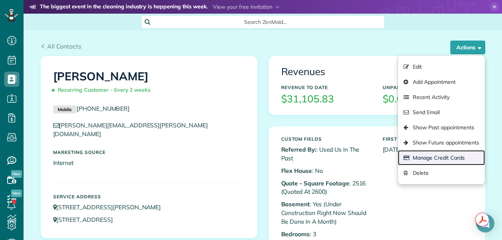
click at [434, 157] on link "Manage Credit Cards" at bounding box center [441, 157] width 87 height 15
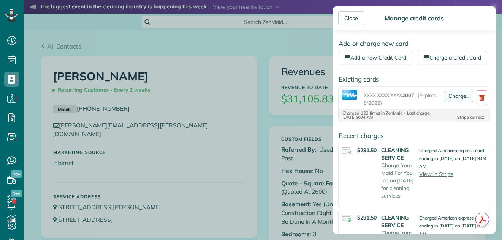
click at [453, 102] on link "Charge.." at bounding box center [458, 96] width 29 height 11
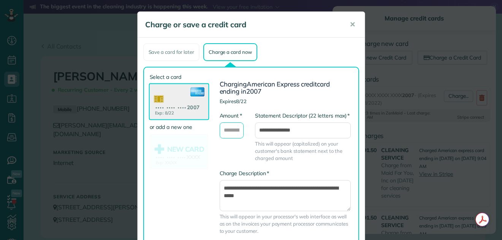
click at [235, 127] on input "* Amount" at bounding box center [232, 131] width 24 height 16
type input "*******"
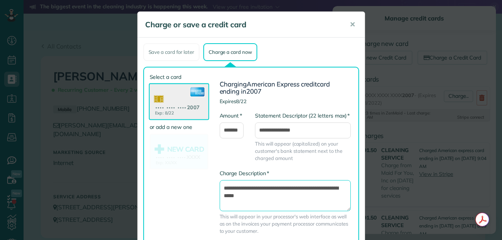
click at [220, 186] on textarea "**********" at bounding box center [285, 195] width 131 height 31
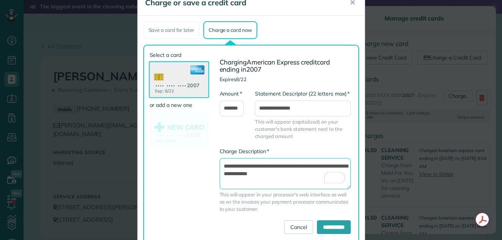
scroll to position [43, 0]
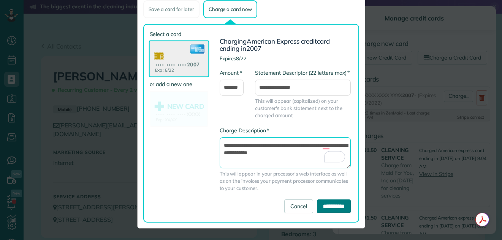
type textarea "**********"
click at [317, 207] on input "**********" at bounding box center [334, 207] width 34 height 14
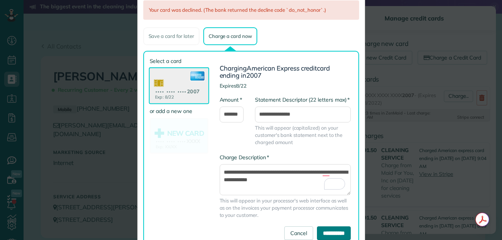
scroll to position [70, 0]
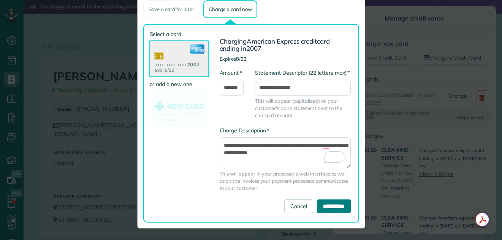
click at [329, 205] on input "**********" at bounding box center [334, 207] width 34 height 14
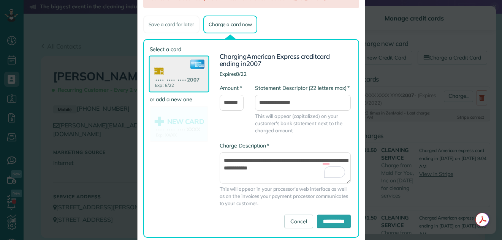
scroll to position [9, 0]
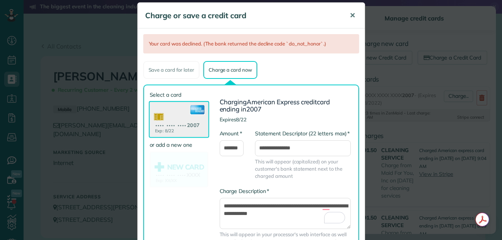
click at [349, 17] on span "✕" at bounding box center [352, 15] width 6 height 9
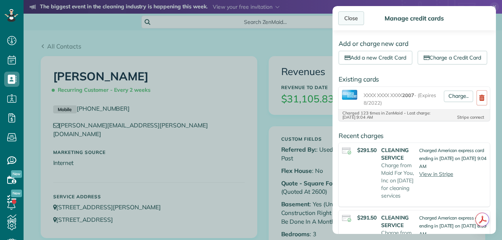
click at [353, 17] on div "Close" at bounding box center [351, 18] width 26 height 14
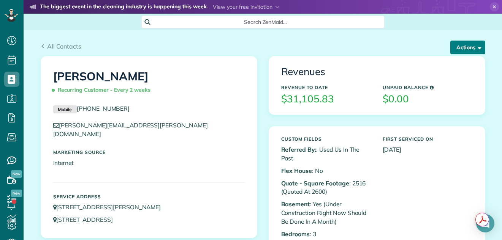
click at [463, 44] on button "Actions" at bounding box center [467, 48] width 35 height 14
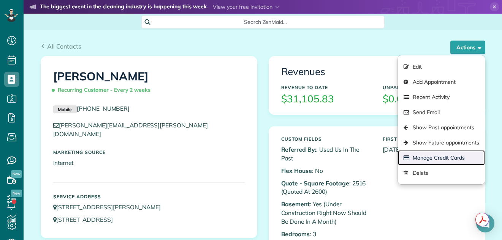
click at [433, 157] on link "Manage Credit Cards" at bounding box center [441, 157] width 87 height 15
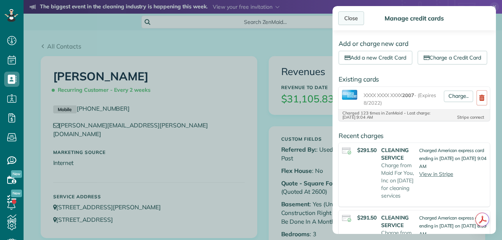
click at [355, 15] on div "Close" at bounding box center [351, 18] width 26 height 14
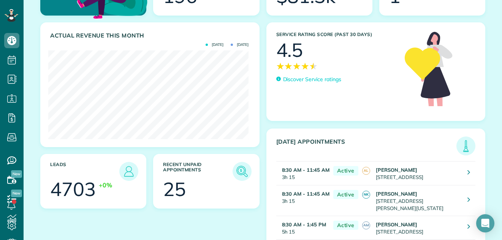
scroll to position [107, 0]
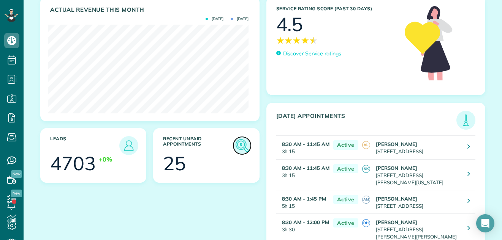
click at [233, 142] on img at bounding box center [241, 145] width 17 height 17
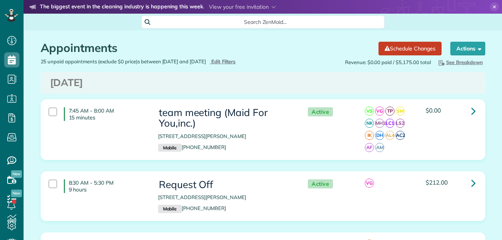
scroll to position [3, 3]
click at [236, 60] on span "Edit Filters" at bounding box center [223, 61] width 25 height 6
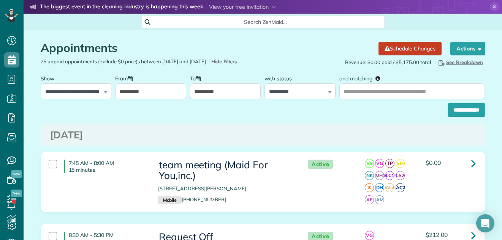
click at [159, 95] on input "**********" at bounding box center [150, 92] width 71 height 16
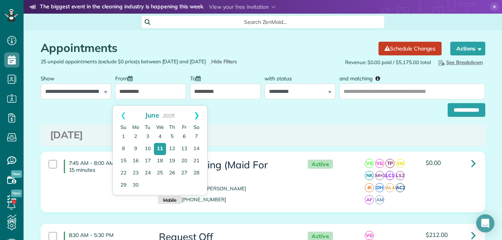
click at [197, 118] on link "Next" at bounding box center [196, 115] width 21 height 19
click at [197, 115] on link "Next" at bounding box center [196, 115] width 21 height 19
click at [159, 149] on link "10" at bounding box center [160, 150] width 12 height 12
type input "**********"
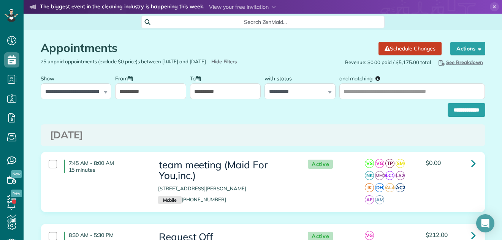
click at [204, 95] on input "**********" at bounding box center [225, 92] width 71 height 16
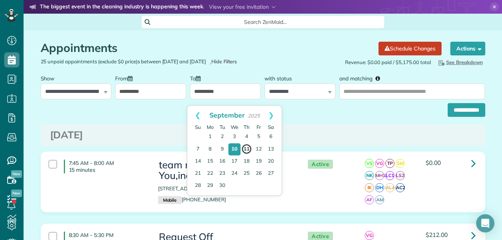
click at [246, 146] on link "11" at bounding box center [246, 149] width 11 height 11
type input "**********"
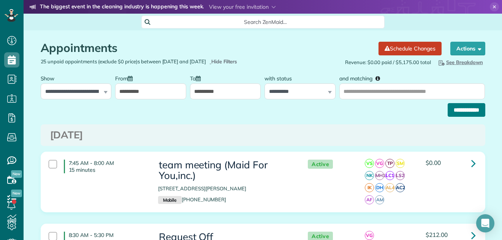
click at [459, 114] on input "**********" at bounding box center [466, 110] width 38 height 14
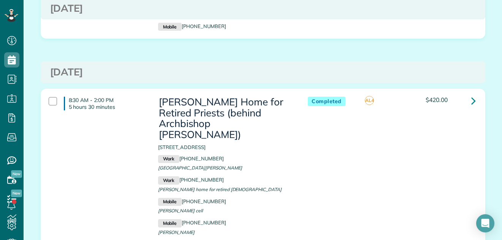
scroll to position [850, 0]
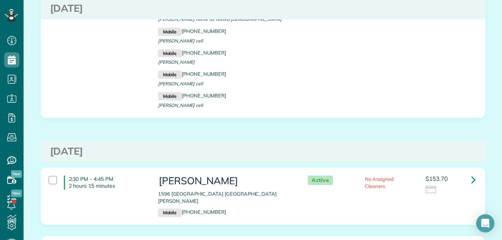
scroll to position [255, 0]
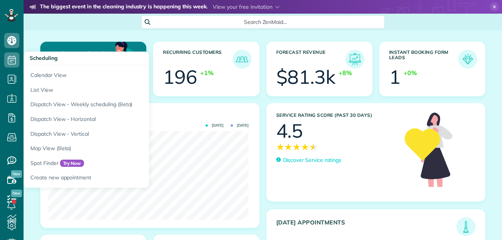
click at [39, 73] on link "Calendar View" at bounding box center [119, 73] width 190 height 17
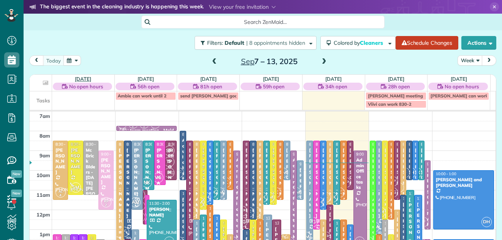
scroll to position [3, 3]
click at [464, 58] on button "Week" at bounding box center [469, 60] width 25 height 10
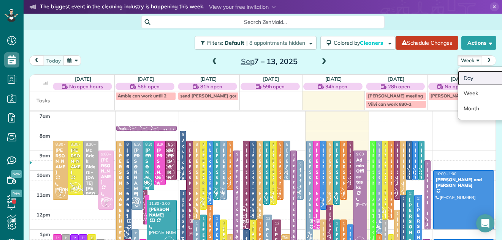
click at [462, 80] on link "Day" at bounding box center [488, 78] width 60 height 15
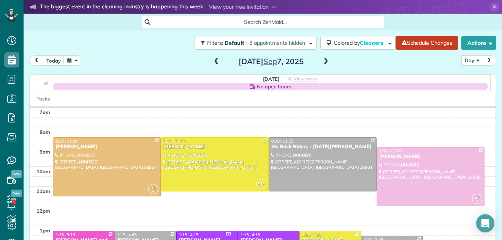
click at [322, 60] on span at bounding box center [326, 61] width 8 height 7
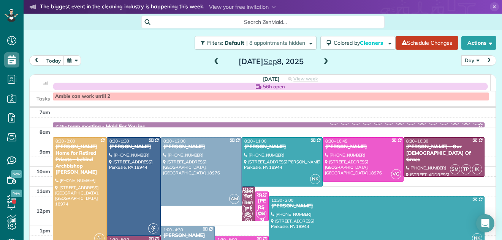
click at [322, 60] on span at bounding box center [326, 61] width 8 height 7
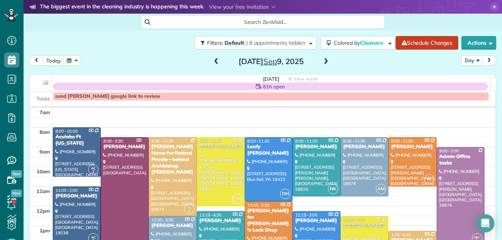
click at [322, 60] on span at bounding box center [326, 61] width 8 height 7
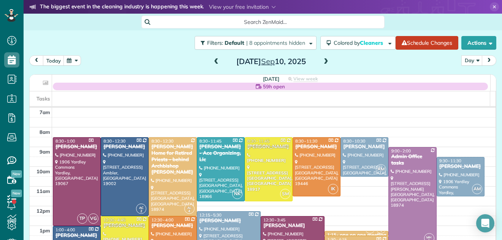
click at [322, 60] on span at bounding box center [326, 61] width 8 height 7
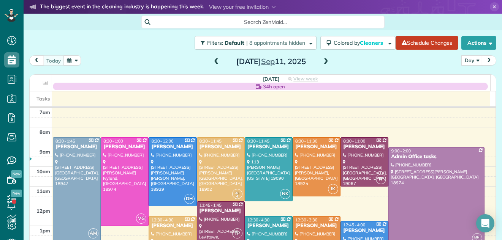
click at [322, 60] on span at bounding box center [326, 61] width 8 height 7
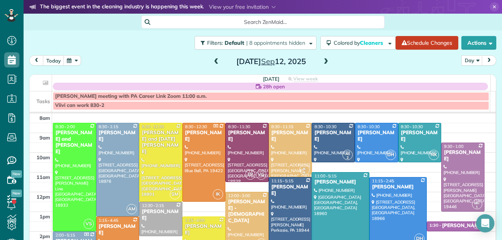
scroll to position [44, 0]
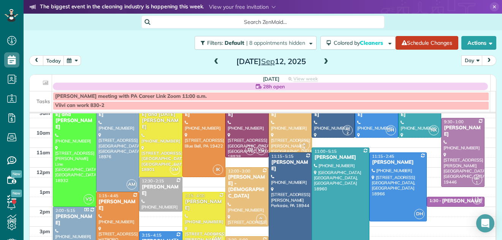
click at [213, 61] on span at bounding box center [216, 61] width 8 height 7
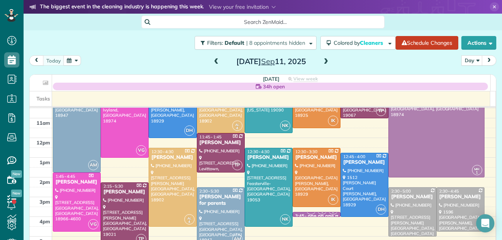
scroll to position [80, 0]
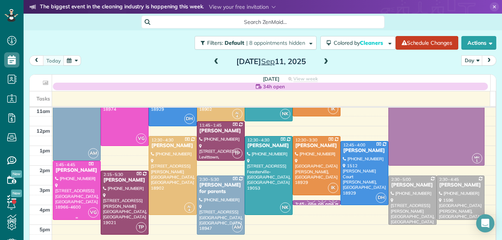
click at [82, 191] on div at bounding box center [76, 190] width 47 height 58
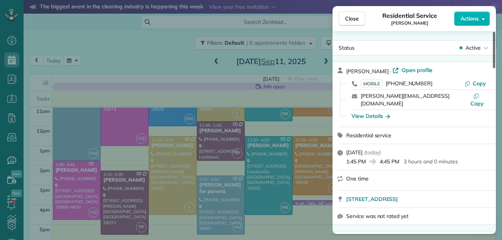
drag, startPoint x: 493, startPoint y: 44, endPoint x: 499, endPoint y: -22, distance: 66.0
click at [495, 32] on div at bounding box center [494, 50] width 2 height 36
click at [466, 15] on span "Actions" at bounding box center [469, 19] width 18 height 8
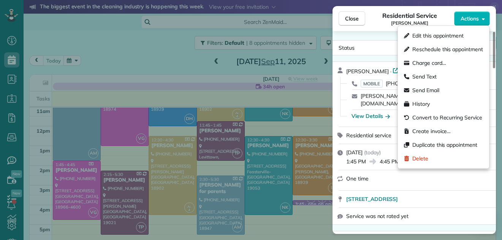
click at [377, 42] on div "Status Active" at bounding box center [413, 47] width 163 height 15
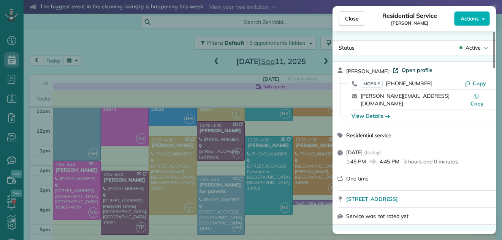
click at [406, 67] on span "Open profile" at bounding box center [416, 70] width 31 height 8
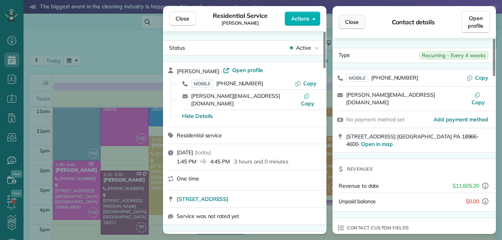
click at [352, 21] on span "Close" at bounding box center [352, 22] width 14 height 8
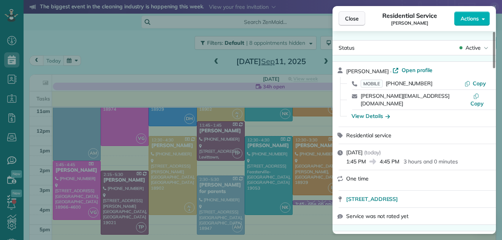
click at [346, 17] on span "Close" at bounding box center [352, 19] width 14 height 8
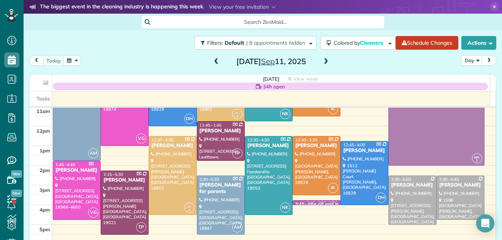
click at [322, 61] on span at bounding box center [326, 61] width 8 height 7
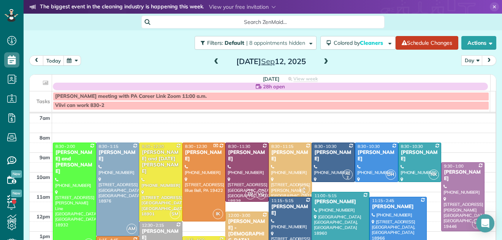
click at [322, 61] on span at bounding box center [326, 61] width 8 height 7
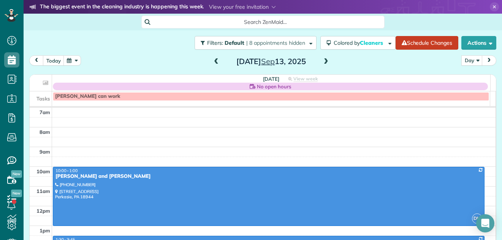
click at [322, 61] on span at bounding box center [326, 61] width 8 height 7
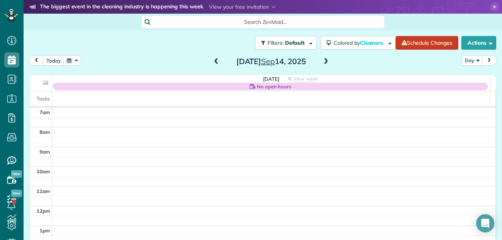
click at [322, 61] on span at bounding box center [326, 61] width 8 height 7
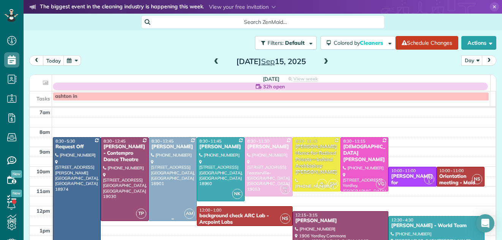
click at [162, 194] on div at bounding box center [172, 179] width 47 height 83
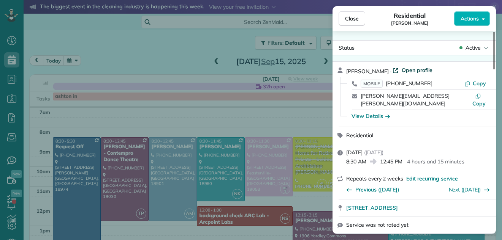
click at [407, 71] on span "Open profile" at bounding box center [416, 70] width 31 height 8
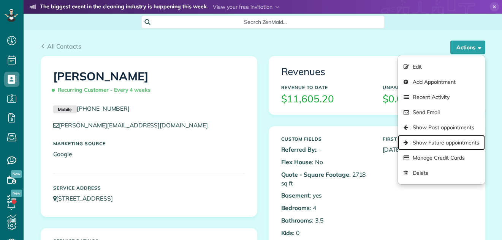
click at [440, 138] on link "Show Future appointments" at bounding box center [441, 142] width 87 height 15
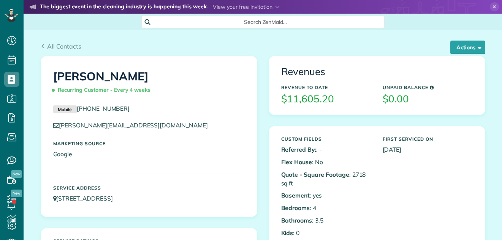
scroll to position [3, 3]
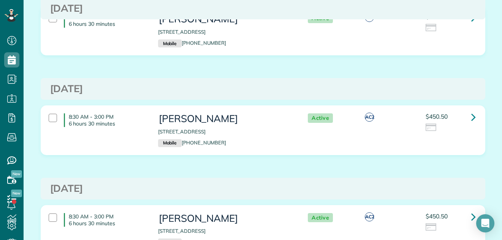
scroll to position [461, 0]
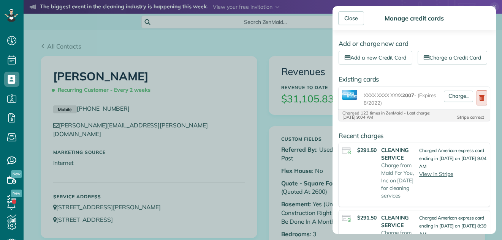
scroll to position [3, 3]
click at [350, 16] on div "Close" at bounding box center [351, 18] width 26 height 14
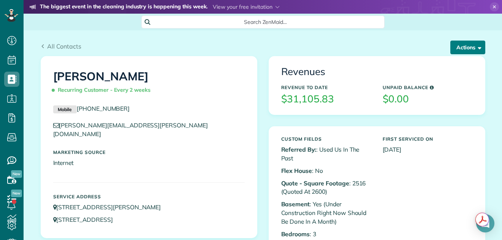
click at [462, 43] on button "Actions" at bounding box center [467, 48] width 35 height 14
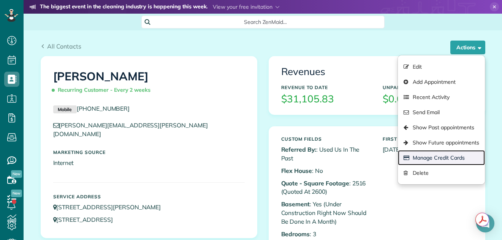
click at [434, 156] on link "Manage Credit Cards" at bounding box center [441, 157] width 87 height 15
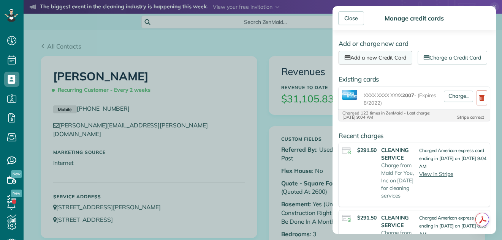
click at [387, 54] on link "Add a new Credit Card" at bounding box center [375, 58] width 74 height 14
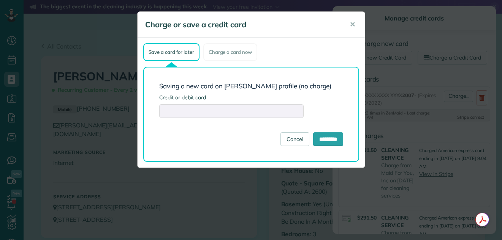
click at [199, 106] on div at bounding box center [231, 111] width 144 height 14
click at [334, 137] on input "*********" at bounding box center [328, 140] width 30 height 14
type input "**********"
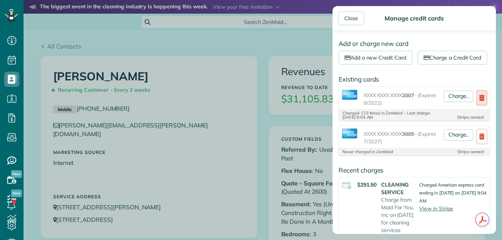
click at [479, 101] on icon at bounding box center [481, 98] width 5 height 6
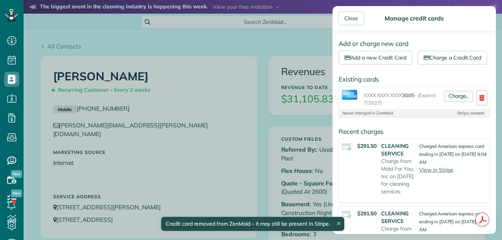
click at [452, 102] on link "Charge.." at bounding box center [458, 96] width 29 height 11
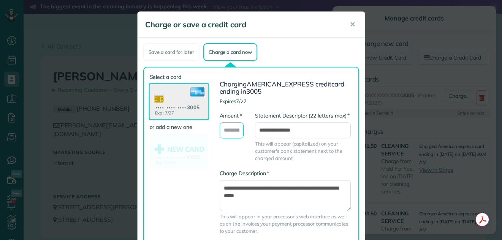
click at [235, 128] on input "* Amount" at bounding box center [232, 131] width 24 height 16
click at [235, 128] on input "*******" at bounding box center [232, 131] width 24 height 16
type input "********"
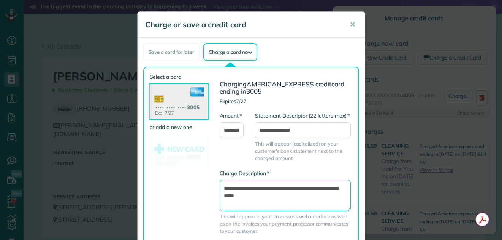
click at [220, 186] on textarea "**********" at bounding box center [285, 195] width 131 height 31
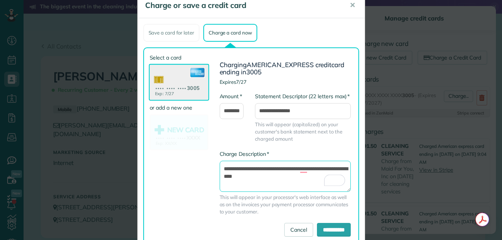
scroll to position [43, 0]
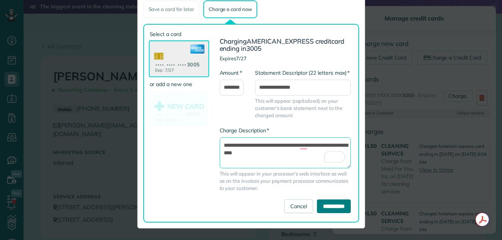
type textarea "**********"
click at [335, 204] on input "**********" at bounding box center [334, 207] width 34 height 14
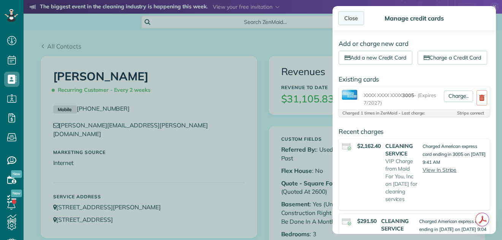
click at [352, 18] on div "Close" at bounding box center [351, 18] width 26 height 14
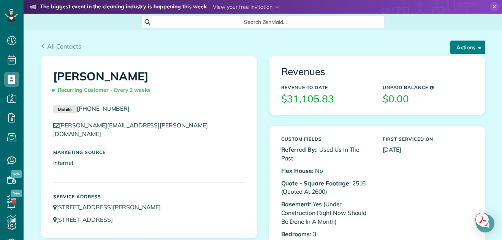
click at [466, 47] on button "Actions" at bounding box center [467, 48] width 35 height 14
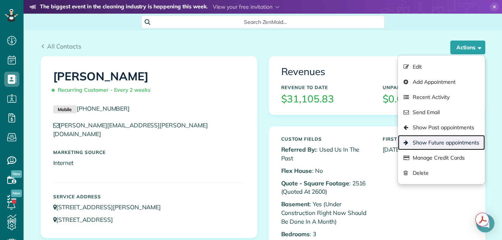
click at [445, 139] on link "Show Future appointments" at bounding box center [441, 142] width 87 height 15
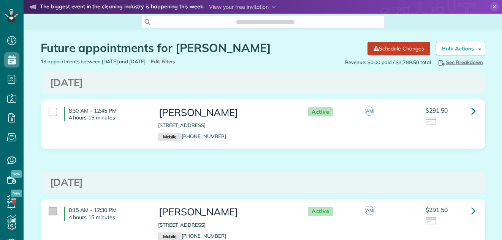
click at [49, 213] on div at bounding box center [53, 211] width 8 height 8
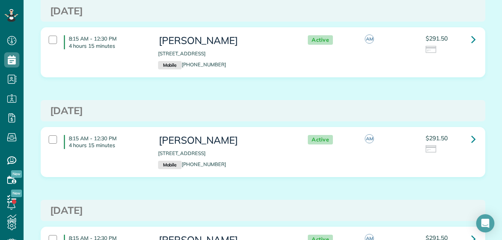
scroll to position [212, 0]
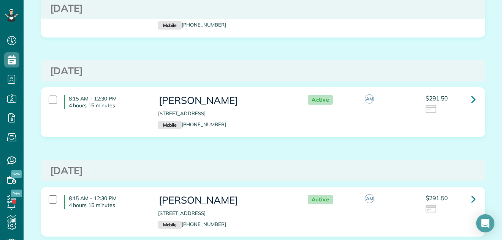
click at [44, 99] on div "8:15 AM - 12:30 PM 4 hours 15 minutes" at bounding box center [97, 102] width 109 height 21
click at [49, 197] on div at bounding box center [53, 200] width 8 height 8
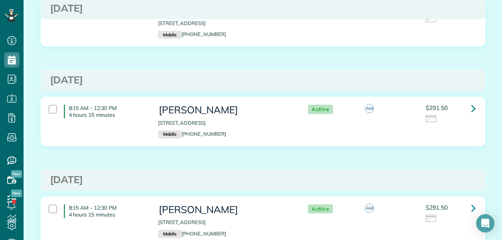
scroll to position [435, 0]
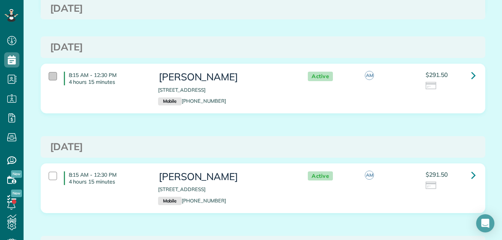
click at [49, 76] on div at bounding box center [53, 76] width 8 height 8
click at [49, 171] on div "8:15 AM - 12:30 PM 4 hours 15 minutes" at bounding box center [97, 178] width 109 height 21
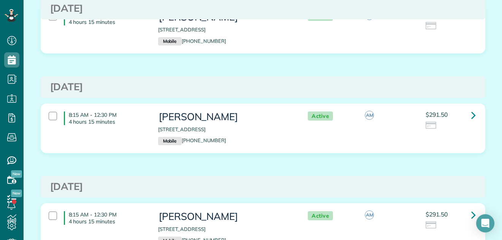
scroll to position [623, 0]
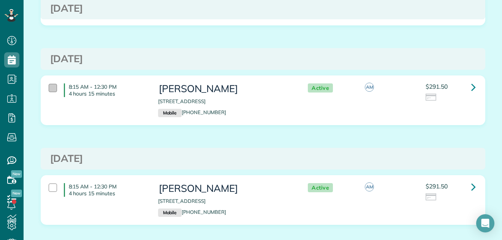
click at [49, 85] on div at bounding box center [53, 88] width 8 height 8
click at [49, 189] on div at bounding box center [53, 188] width 8 height 8
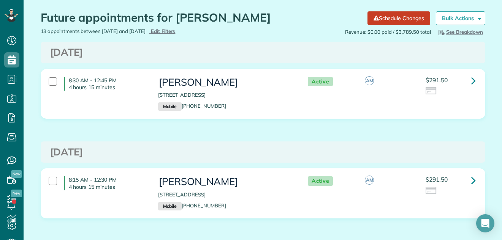
scroll to position [0, 0]
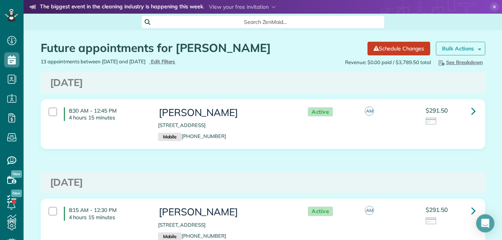
click at [457, 49] on strong "Bulk Actions" at bounding box center [458, 48] width 32 height 7
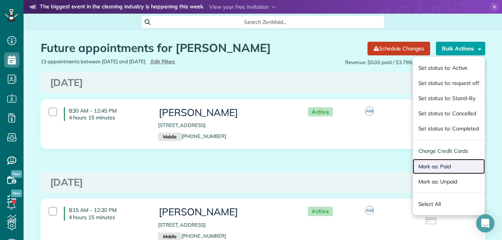
click at [447, 162] on link "Mark as: Paid" at bounding box center [448, 166] width 72 height 15
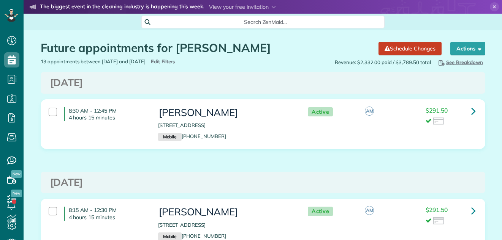
scroll to position [3, 3]
click at [447, 51] on div "Actions Create Appointment Create Task Clock In/Out Send Work Orders Print Rout…" at bounding box center [466, 49] width 38 height 14
click at [450, 53] on button "Actions" at bounding box center [467, 49] width 35 height 14
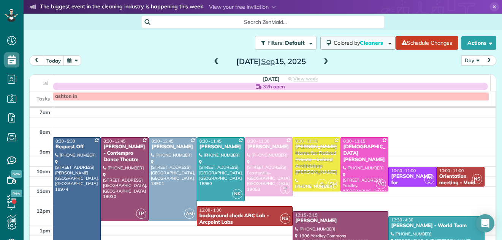
scroll to position [3, 3]
click at [322, 61] on span at bounding box center [326, 61] width 8 height 7
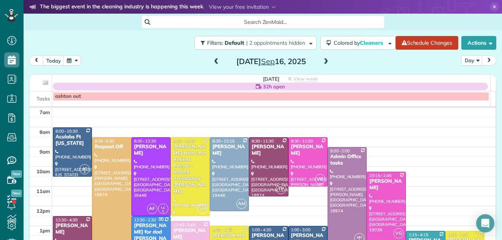
click at [216, 62] on span at bounding box center [216, 61] width 8 height 7
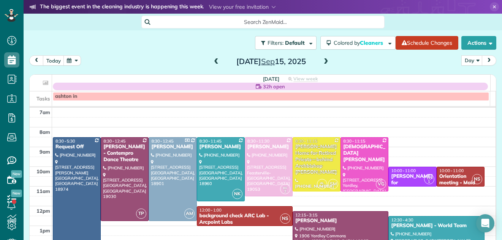
click at [216, 62] on span at bounding box center [216, 61] width 8 height 7
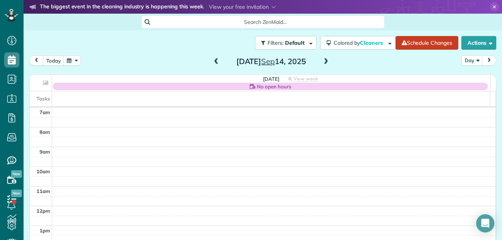
click at [216, 62] on span at bounding box center [216, 61] width 8 height 7
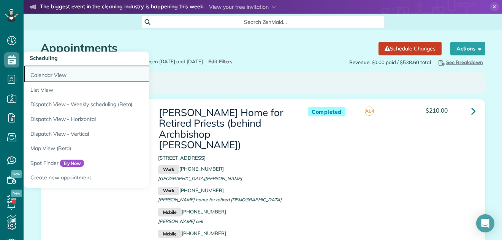
click at [40, 77] on link "Calendar View" at bounding box center [119, 73] width 190 height 17
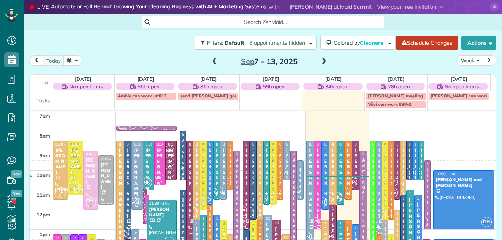
scroll to position [3, 3]
click at [463, 58] on button "Week" at bounding box center [469, 60] width 25 height 10
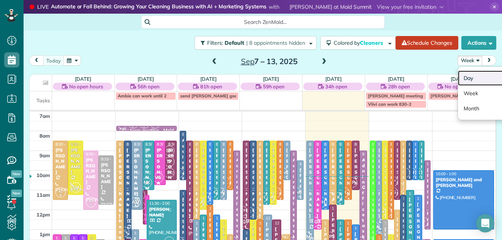
click at [460, 81] on link "Day" at bounding box center [488, 78] width 60 height 15
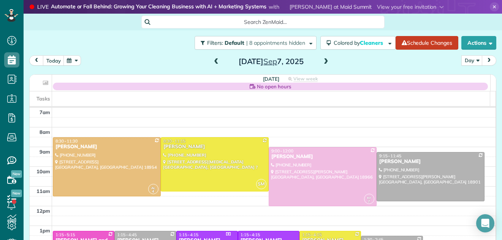
click at [322, 60] on span at bounding box center [326, 61] width 8 height 7
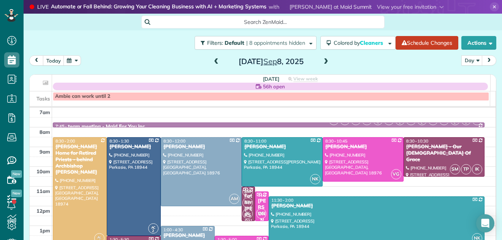
click at [322, 60] on span at bounding box center [326, 61] width 8 height 7
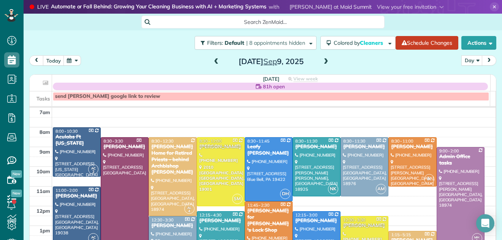
click at [322, 60] on span at bounding box center [326, 61] width 8 height 7
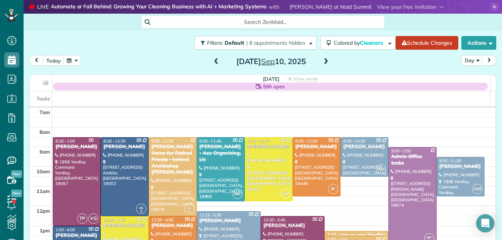
click at [322, 60] on span at bounding box center [326, 61] width 8 height 7
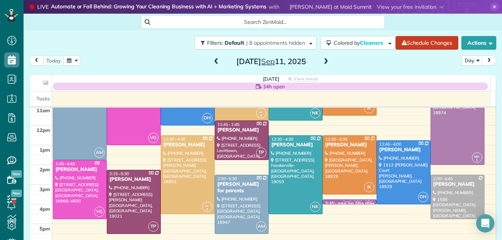
scroll to position [65, 0]
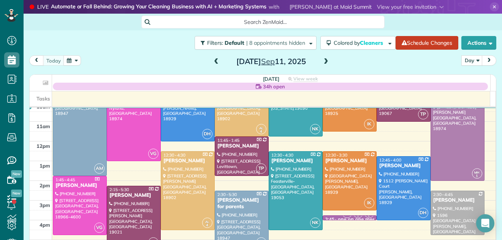
click at [322, 64] on span at bounding box center [326, 61] width 8 height 7
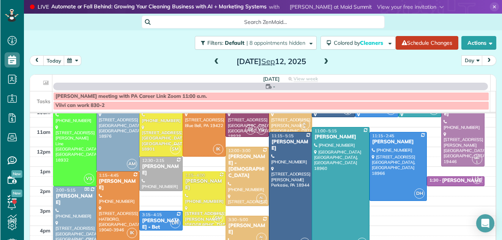
scroll to position [0, 0]
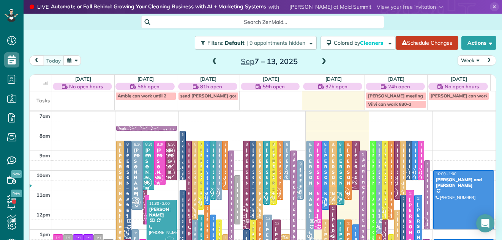
scroll to position [11, 0]
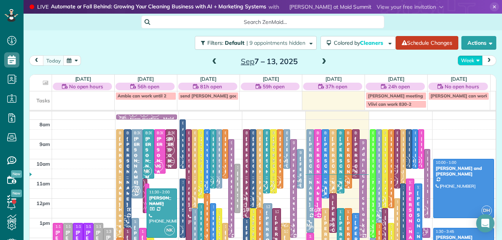
click at [461, 60] on button "Week" at bounding box center [470, 60] width 25 height 10
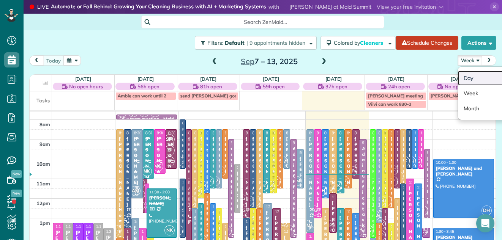
click at [461, 77] on link "Day" at bounding box center [488, 78] width 60 height 15
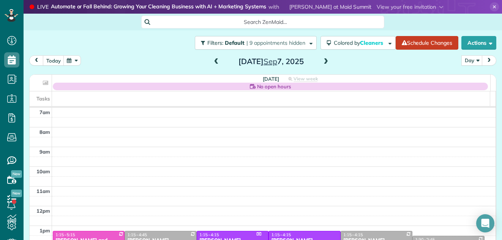
click at [322, 62] on span at bounding box center [326, 61] width 8 height 7
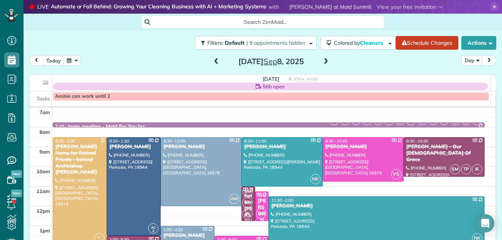
click at [322, 62] on span at bounding box center [326, 61] width 8 height 7
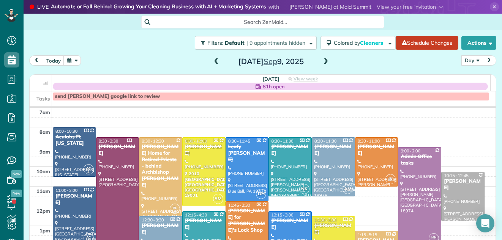
click at [322, 62] on span at bounding box center [326, 61] width 8 height 7
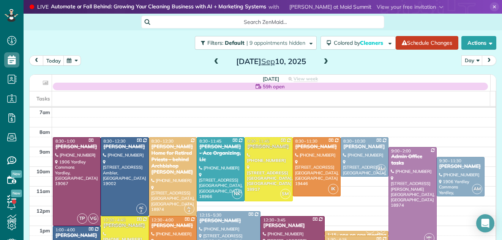
click at [322, 62] on span at bounding box center [326, 61] width 8 height 7
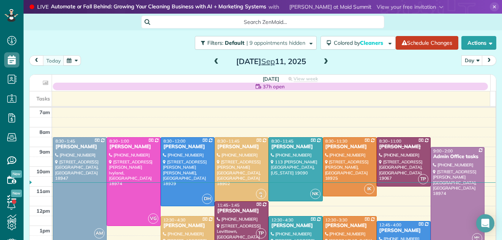
click at [322, 62] on span at bounding box center [326, 61] width 8 height 7
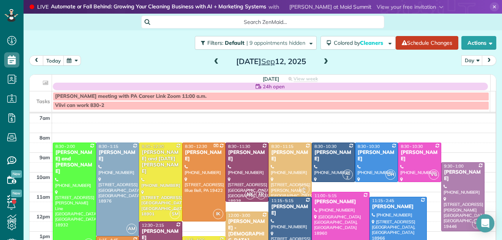
click at [322, 61] on span at bounding box center [326, 61] width 8 height 7
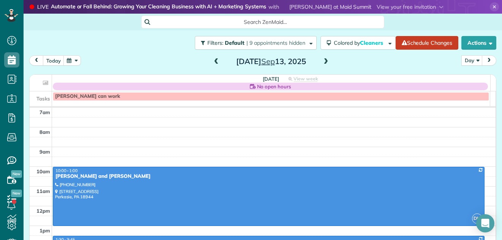
click at [212, 61] on span at bounding box center [216, 61] width 8 height 7
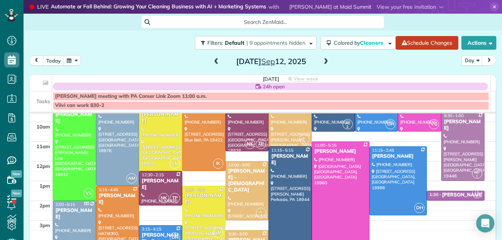
scroll to position [71, 0]
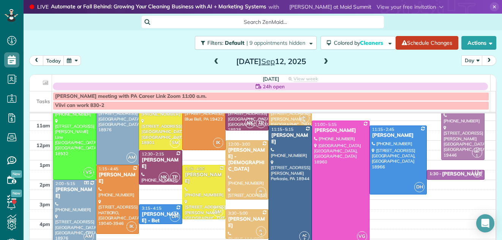
click at [288, 146] on div at bounding box center [290, 185] width 43 height 118
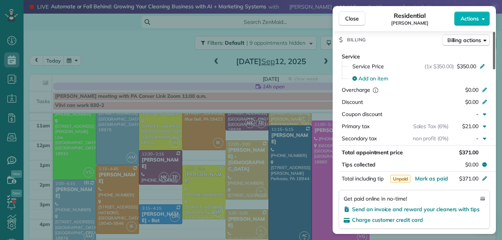
scroll to position [365, 0]
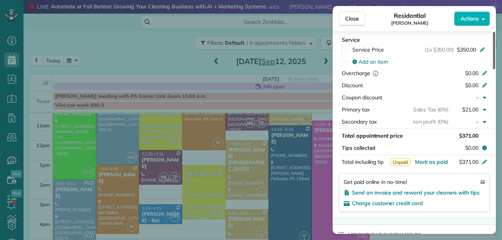
drag, startPoint x: 493, startPoint y: 51, endPoint x: 492, endPoint y: 118, distance: 67.2
click at [493, 70] on div at bounding box center [494, 51] width 2 height 38
click at [436, 161] on span "Mark as paid" at bounding box center [431, 162] width 33 height 7
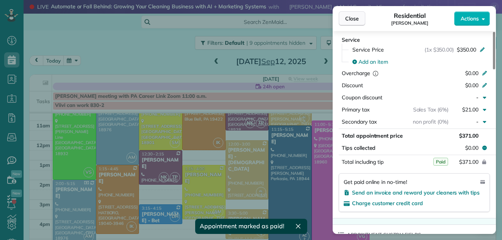
click at [351, 17] on span "Close" at bounding box center [352, 19] width 14 height 8
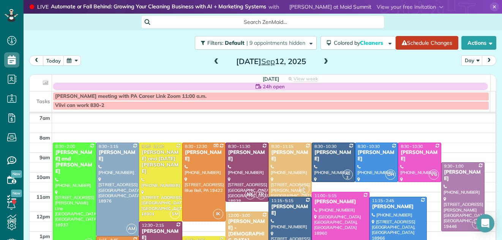
click at [213, 58] on span at bounding box center [216, 61] width 8 height 7
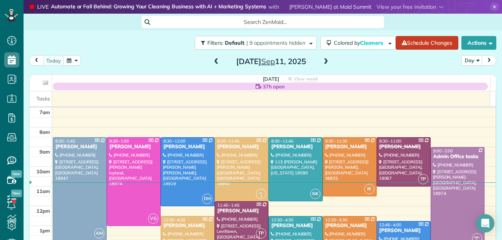
click at [213, 62] on span at bounding box center [216, 61] width 8 height 7
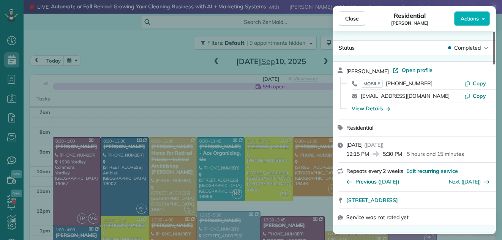
drag, startPoint x: 493, startPoint y: 47, endPoint x: 496, endPoint y: 43, distance: 4.9
click at [495, 43] on div at bounding box center [494, 48] width 2 height 33
click at [417, 69] on span "Open profile" at bounding box center [417, 70] width 31 height 8
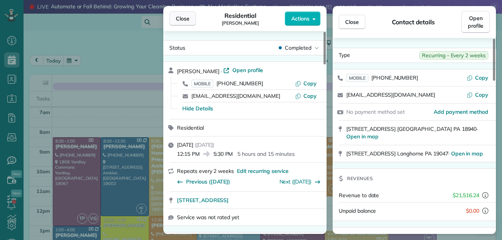
click at [178, 18] on span "Close" at bounding box center [183, 19] width 14 height 8
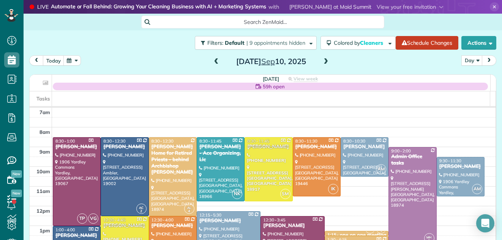
click at [325, 60] on span at bounding box center [326, 61] width 8 height 7
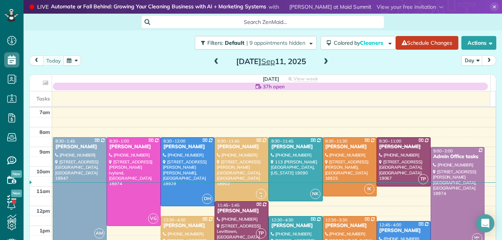
click at [325, 60] on span at bounding box center [326, 61] width 8 height 7
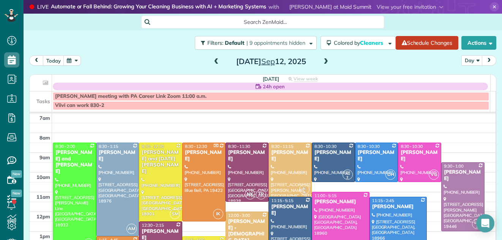
click at [325, 60] on span at bounding box center [326, 61] width 8 height 7
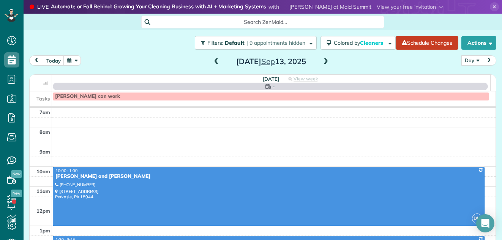
click at [325, 60] on span at bounding box center [326, 61] width 8 height 7
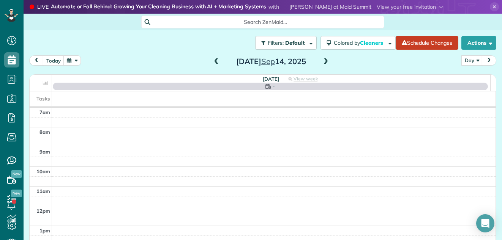
click at [325, 60] on span at bounding box center [326, 61] width 8 height 7
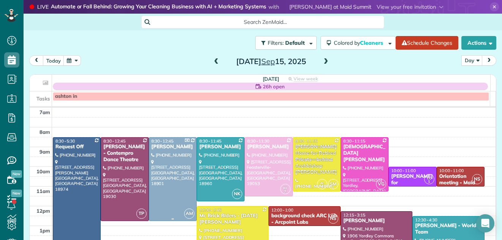
click at [163, 153] on div at bounding box center [172, 179] width 47 height 83
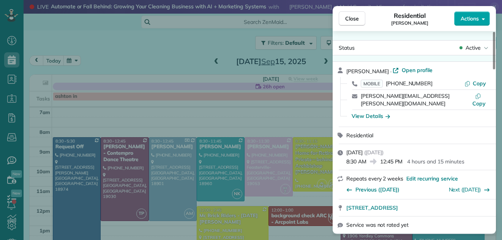
click at [467, 16] on span "Actions" at bounding box center [470, 19] width 18 height 8
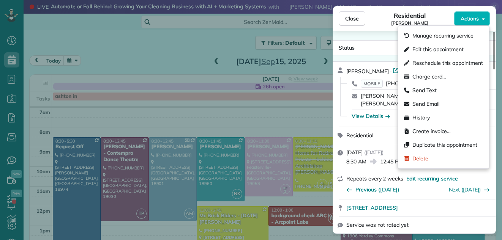
click at [378, 23] on div "Residential Michael Jarossy" at bounding box center [409, 18] width 89 height 15
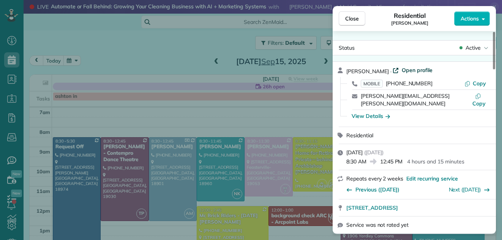
click at [404, 71] on span "Open profile" at bounding box center [417, 70] width 31 height 8
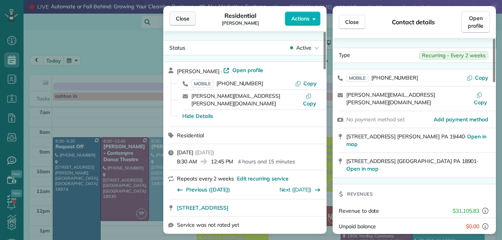
click at [180, 17] on span "Close" at bounding box center [183, 19] width 14 height 8
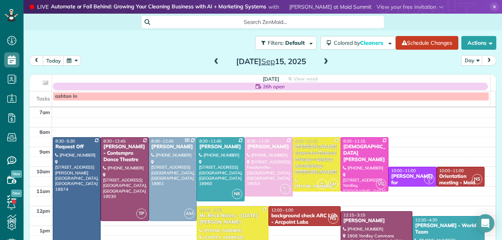
click at [351, 226] on div at bounding box center [376, 241] width 71 height 58
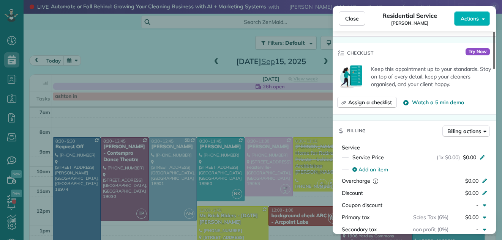
scroll to position [267, 0]
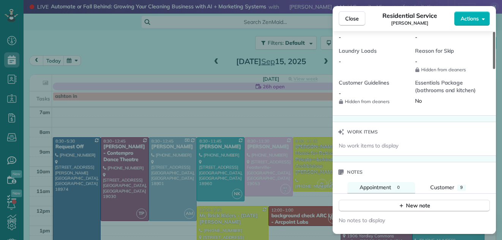
drag, startPoint x: 493, startPoint y: 65, endPoint x: 515, endPoint y: 191, distance: 128.1
click at [495, 69] on div at bounding box center [494, 50] width 2 height 37
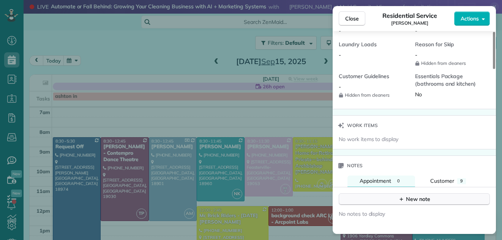
click at [416, 196] on div "New note" at bounding box center [414, 200] width 32 height 8
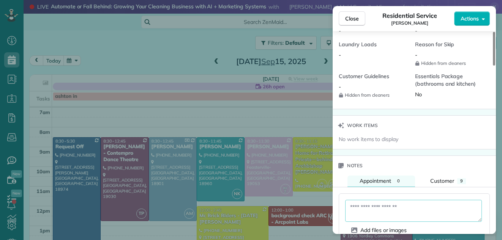
click at [379, 200] on textarea at bounding box center [413, 211] width 137 height 22
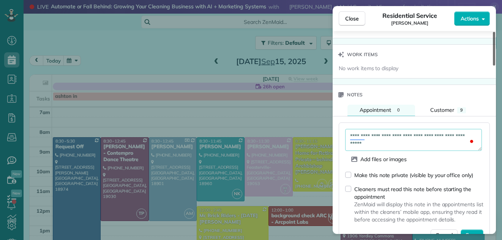
scroll to position [741, 0]
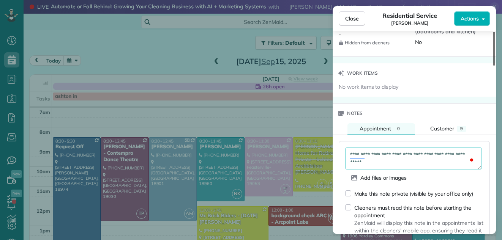
drag, startPoint x: 494, startPoint y: 153, endPoint x: 493, endPoint y: 162, distance: 8.7
click at [493, 66] on div at bounding box center [494, 49] width 2 height 34
click at [386, 154] on textarea "**********" at bounding box center [413, 159] width 137 height 22
type textarea "**********"
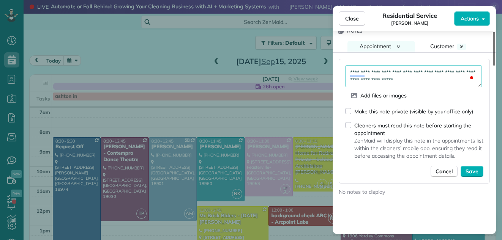
drag, startPoint x: 493, startPoint y: 156, endPoint x: 490, endPoint y: 171, distance: 15.7
click at [493, 66] on div at bounding box center [494, 49] width 2 height 34
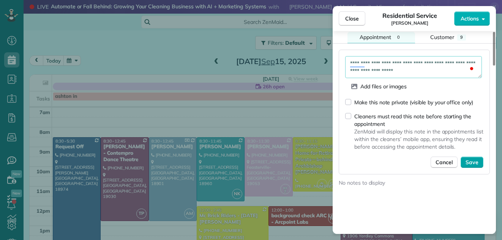
click at [474, 159] on span "Save" at bounding box center [472, 163] width 13 height 8
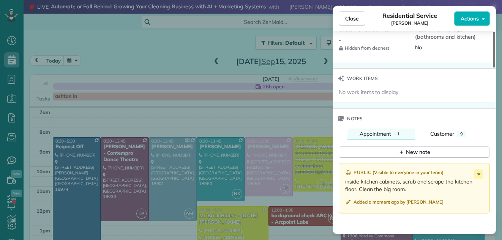
scroll to position [768, 0]
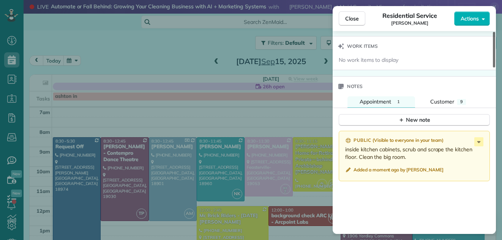
drag, startPoint x: 494, startPoint y: 191, endPoint x: 493, endPoint y: 179, distance: 11.6
click at [493, 68] on div at bounding box center [494, 50] width 2 height 36
click at [417, 116] on div "New note" at bounding box center [414, 120] width 32 height 8
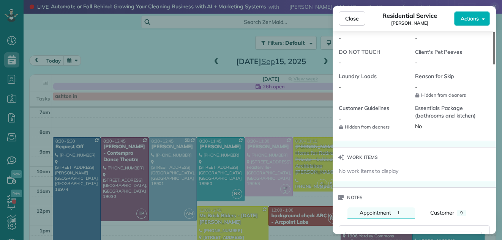
scroll to position [695, 0]
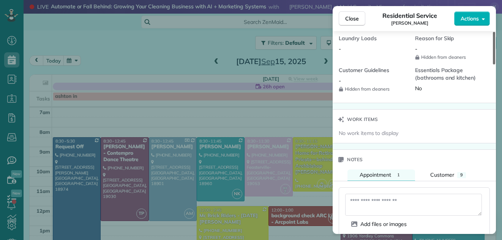
drag, startPoint x: 494, startPoint y: 158, endPoint x: 491, endPoint y: 147, distance: 12.3
click at [493, 65] on div at bounding box center [494, 48] width 2 height 33
click at [378, 194] on textarea at bounding box center [413, 205] width 137 height 22
type textarea "**********"
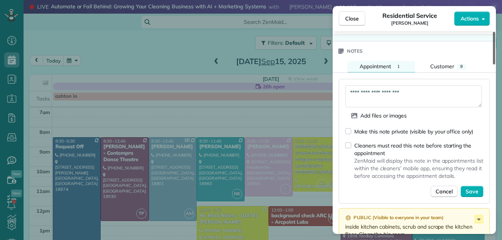
scroll to position [806, 0]
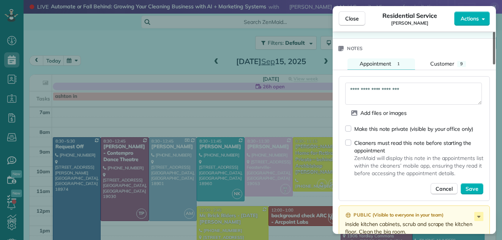
drag, startPoint x: 494, startPoint y: 147, endPoint x: 493, endPoint y: 165, distance: 17.9
click at [493, 65] on div at bounding box center [494, 48] width 2 height 33
click at [476, 185] on span "Save" at bounding box center [472, 189] width 13 height 8
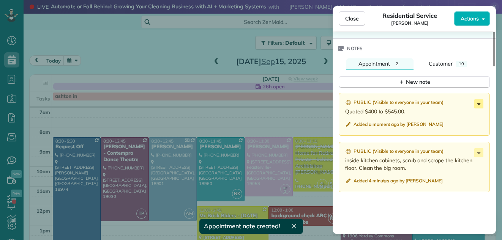
click at [477, 103] on icon at bounding box center [478, 104] width 3 height 2
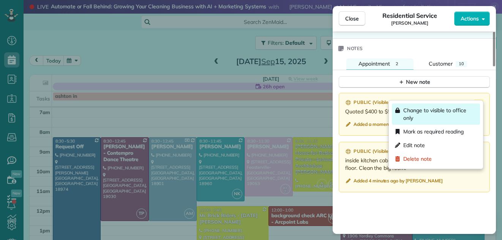
click at [408, 115] on span "Change to visible to office only" at bounding box center [440, 114] width 74 height 15
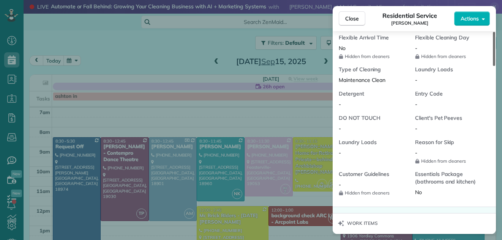
drag, startPoint x: 493, startPoint y: 171, endPoint x: 494, endPoint y: 130, distance: 40.7
click at [494, 66] on div at bounding box center [494, 49] width 2 height 34
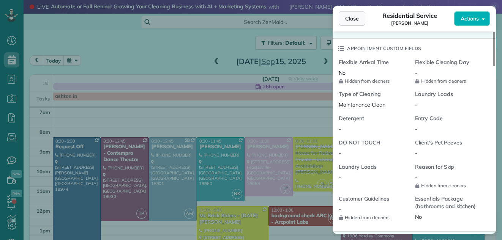
click at [351, 19] on span "Close" at bounding box center [352, 19] width 14 height 8
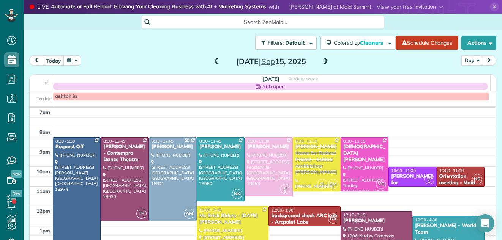
click at [322, 60] on span at bounding box center [326, 61] width 8 height 7
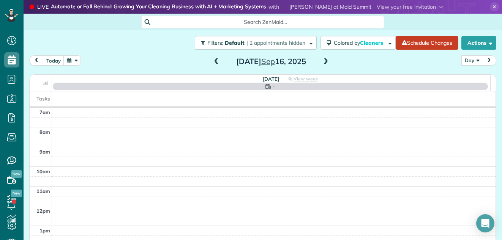
click at [213, 64] on span at bounding box center [216, 61] width 8 height 7
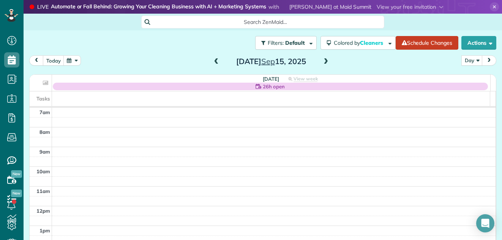
click at [323, 62] on span at bounding box center [326, 61] width 8 height 7
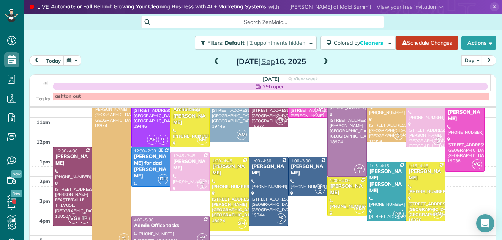
scroll to position [66, 0]
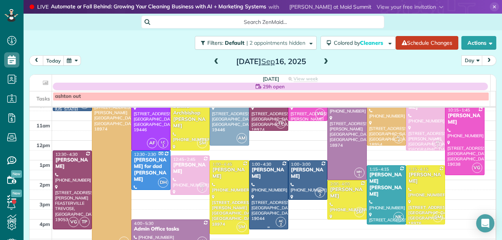
click at [259, 177] on div "Michael Ahern" at bounding box center [268, 173] width 35 height 13
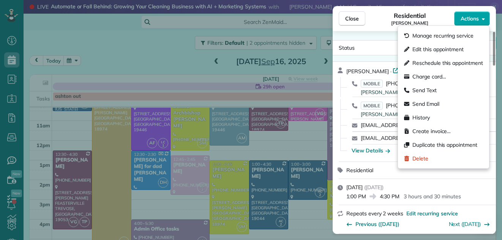
click at [463, 17] on span "Actions" at bounding box center [470, 19] width 18 height 8
click at [388, 30] on div "Close Residential Michael Ahern Actions" at bounding box center [414, 18] width 163 height 25
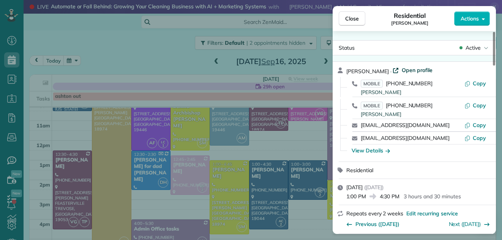
click at [402, 72] on span "Open profile" at bounding box center [417, 70] width 31 height 8
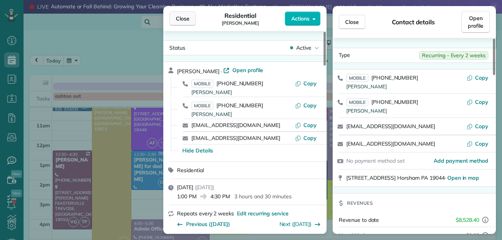
click at [178, 19] on span "Close" at bounding box center [183, 19] width 14 height 8
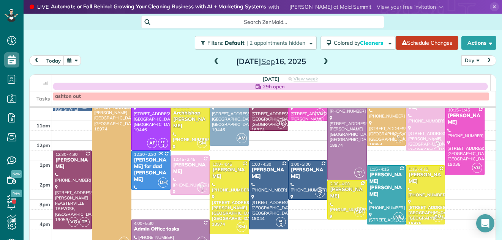
click at [212, 60] on span at bounding box center [216, 61] width 8 height 7
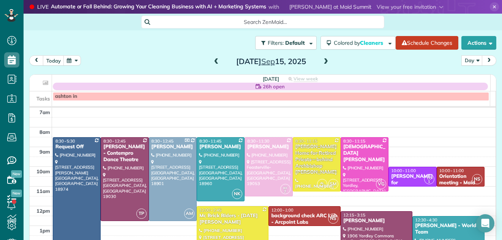
click at [213, 60] on span at bounding box center [216, 61] width 8 height 7
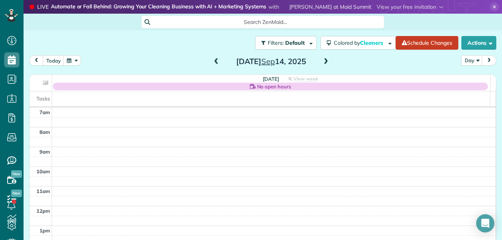
click at [213, 60] on span at bounding box center [216, 61] width 8 height 7
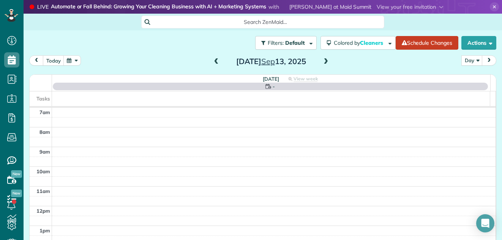
click at [213, 60] on span at bounding box center [216, 61] width 8 height 7
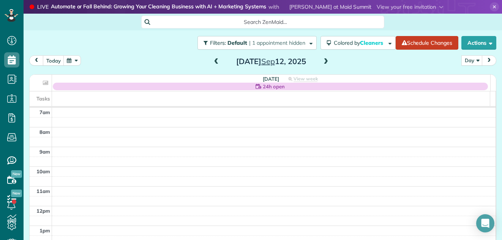
click at [214, 63] on span at bounding box center [216, 61] width 8 height 7
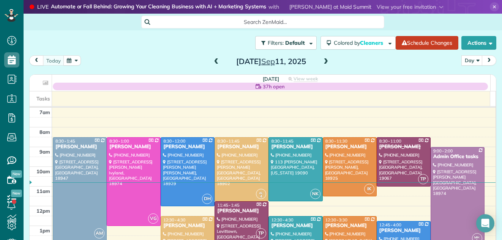
click at [322, 58] on span at bounding box center [326, 61] width 8 height 7
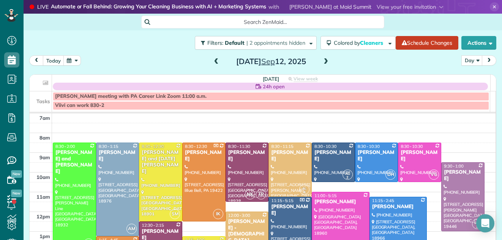
click at [382, 222] on div at bounding box center [398, 231] width 57 height 68
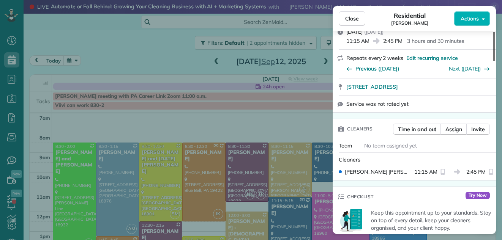
scroll to position [155, 0]
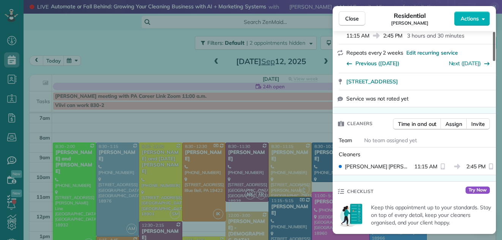
drag, startPoint x: 494, startPoint y: 56, endPoint x: 491, endPoint y: 78, distance: 22.6
click at [493, 61] on div at bounding box center [494, 46] width 2 height 29
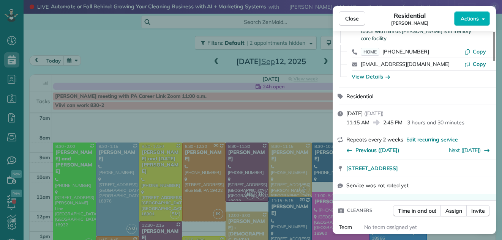
drag, startPoint x: 493, startPoint y: 76, endPoint x: 497, endPoint y: 63, distance: 13.5
click at [495, 61] on div at bounding box center [494, 46] width 2 height 29
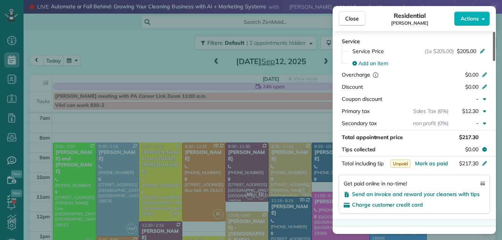
scroll to position [413, 0]
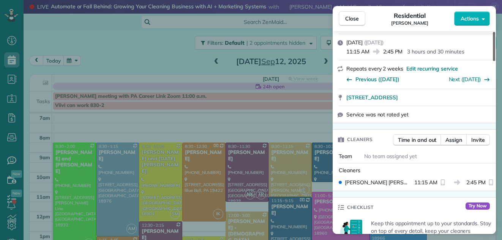
drag, startPoint x: 494, startPoint y: 60, endPoint x: 495, endPoint y: 69, distance: 8.8
click at [495, 61] on div at bounding box center [494, 46] width 2 height 29
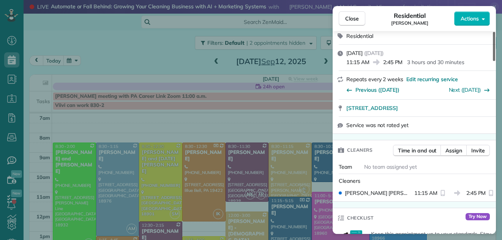
click at [495, 61] on div at bounding box center [494, 46] width 2 height 29
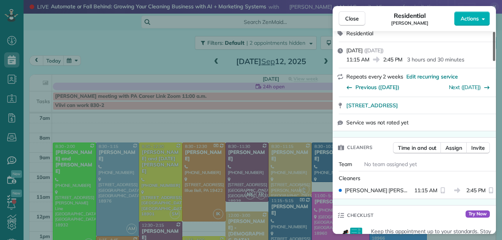
click at [495, 61] on div at bounding box center [494, 46] width 2 height 29
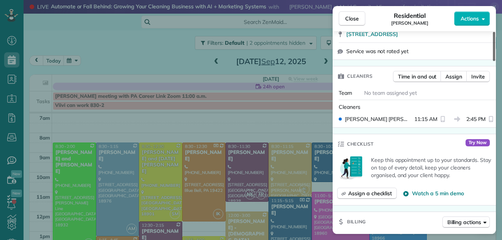
scroll to position [213, 0]
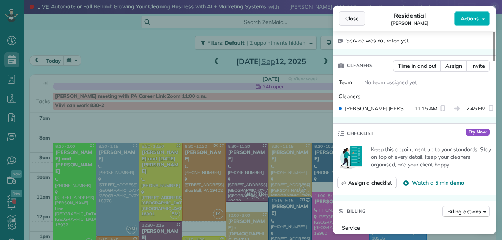
click at [349, 14] on button "Close" at bounding box center [352, 18] width 27 height 14
click at [353, 18] on span "Close" at bounding box center [352, 19] width 14 height 8
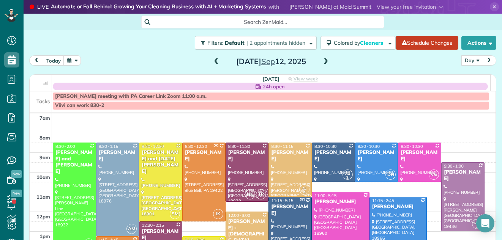
click at [396, 199] on div "11:15 - 2:45" at bounding box center [398, 200] width 53 height 5
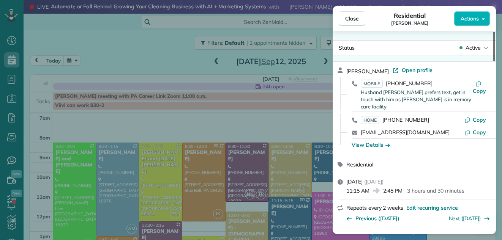
click at [494, 54] on div at bounding box center [494, 46] width 2 height 29
drag, startPoint x: 494, startPoint y: 50, endPoint x: 493, endPoint y: 30, distance: 20.2
click at [493, 32] on div at bounding box center [494, 46] width 2 height 29
click at [406, 70] on span "Open profile" at bounding box center [417, 70] width 31 height 8
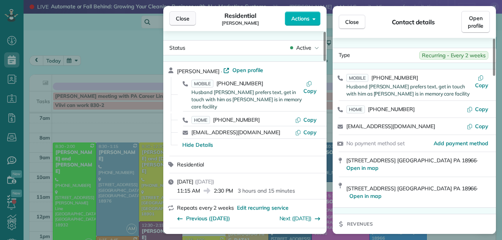
click at [185, 17] on span "Close" at bounding box center [183, 19] width 14 height 8
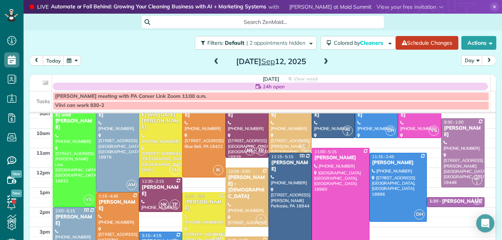
scroll to position [39, 0]
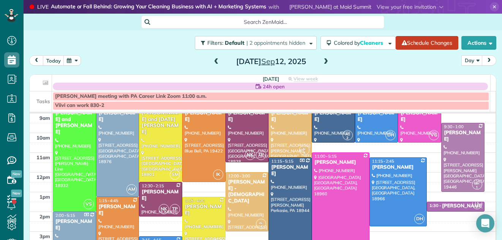
click at [323, 61] on span at bounding box center [326, 61] width 8 height 7
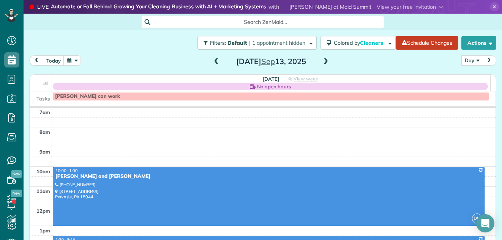
click at [323, 61] on span at bounding box center [326, 61] width 8 height 7
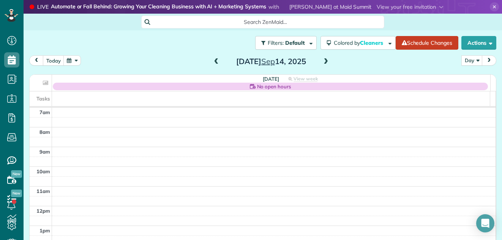
click at [212, 62] on span at bounding box center [216, 61] width 8 height 7
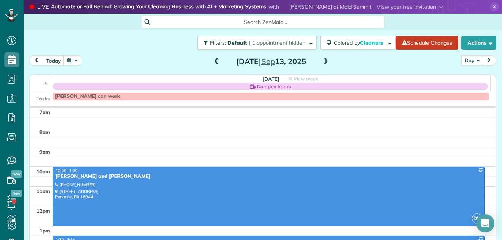
click at [212, 62] on span at bounding box center [216, 61] width 8 height 7
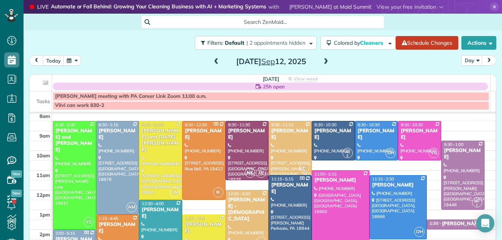
scroll to position [27, 0]
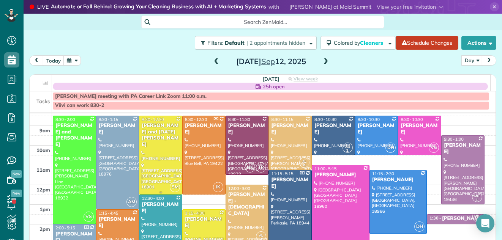
click at [157, 161] on div at bounding box center [160, 155] width 43 height 78
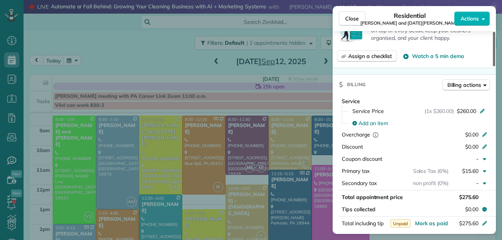
scroll to position [364, 0]
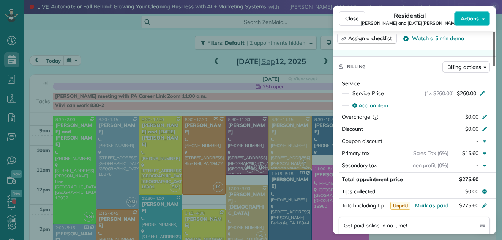
drag, startPoint x: 493, startPoint y: 60, endPoint x: 492, endPoint y: 122, distance: 62.3
click at [493, 66] on div at bounding box center [494, 49] width 2 height 35
click at [351, 17] on span "Close" at bounding box center [352, 19] width 14 height 8
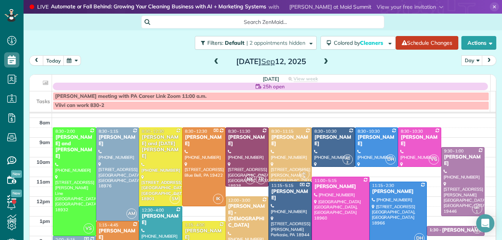
scroll to position [7, 0]
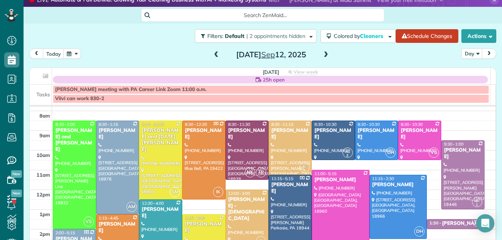
click at [322, 52] on span at bounding box center [326, 55] width 8 height 7
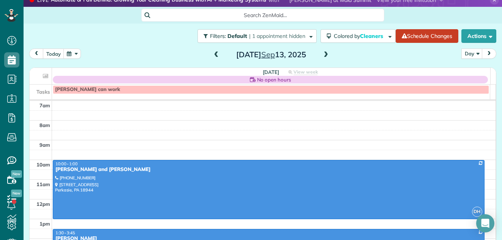
click at [322, 53] on span at bounding box center [326, 55] width 8 height 7
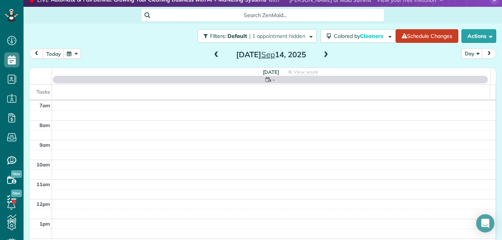
click at [322, 53] on span at bounding box center [326, 55] width 8 height 7
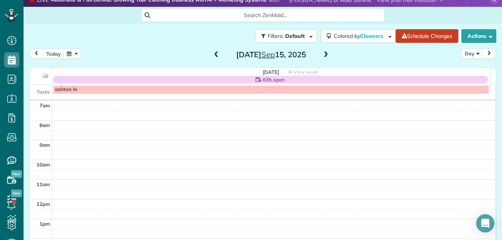
click at [212, 52] on span at bounding box center [216, 55] width 8 height 7
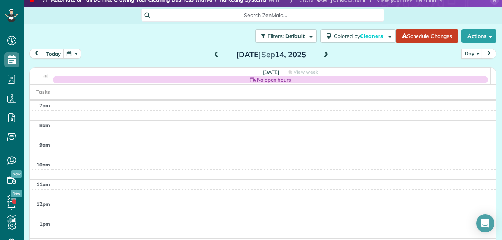
click at [323, 54] on span at bounding box center [326, 55] width 8 height 7
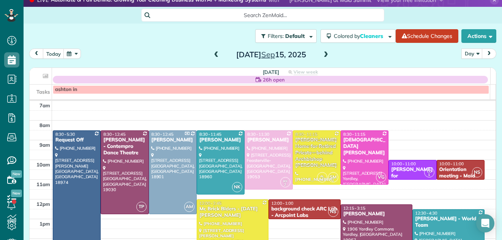
click at [212, 210] on div "Mc Brick Blders - Noel Weiss" at bounding box center [232, 212] width 67 height 13
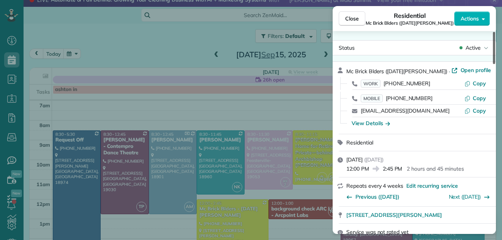
drag, startPoint x: 494, startPoint y: 41, endPoint x: 501, endPoint y: 25, distance: 17.7
click at [495, 32] on div at bounding box center [494, 48] width 2 height 32
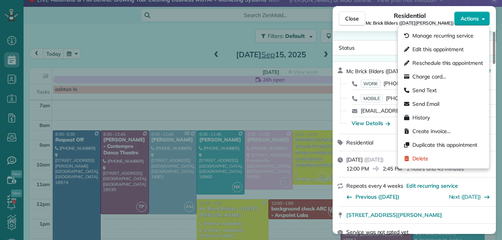
click at [470, 19] on span "Actions" at bounding box center [470, 19] width 18 height 8
click at [383, 35] on div "Status Active Mc Brick Blders (Noel Weiss) · Open profile WORK (215) 657-9100 C…" at bounding box center [414, 132] width 163 height 203
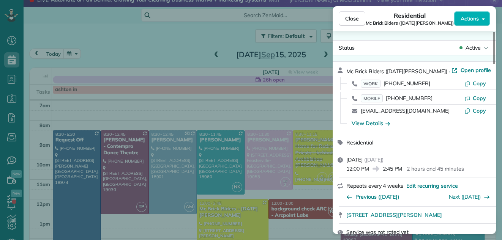
click at [383, 35] on div "Status Active Mc Brick Blders (Noel Weiss) · Open profile WORK (215) 657-9100 C…" at bounding box center [414, 132] width 163 height 203
click at [461, 70] on span "Open profile" at bounding box center [476, 70] width 31 height 8
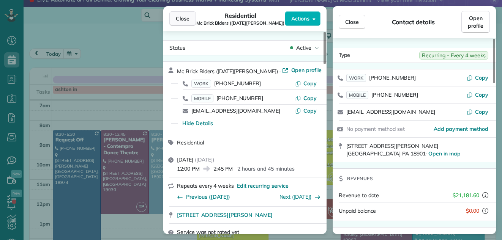
click at [177, 15] on span "Close" at bounding box center [183, 19] width 14 height 8
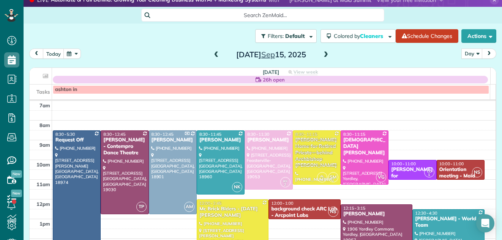
click at [213, 55] on span at bounding box center [216, 55] width 8 height 7
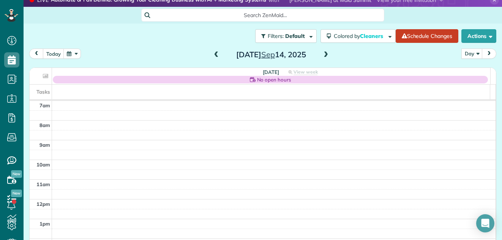
click at [213, 55] on span at bounding box center [216, 55] width 8 height 7
click at [213, 56] on span at bounding box center [216, 55] width 8 height 7
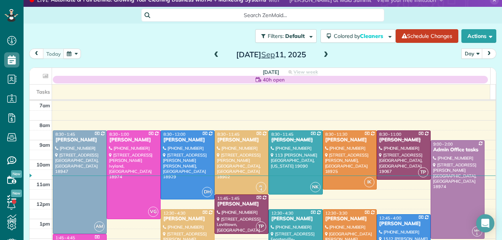
click at [322, 53] on span at bounding box center [326, 55] width 8 height 7
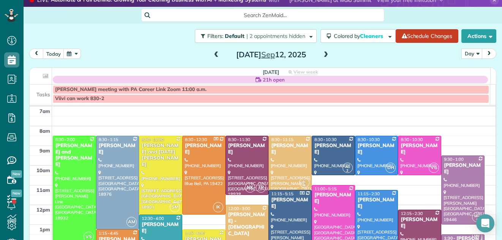
click at [322, 54] on span at bounding box center [326, 55] width 8 height 7
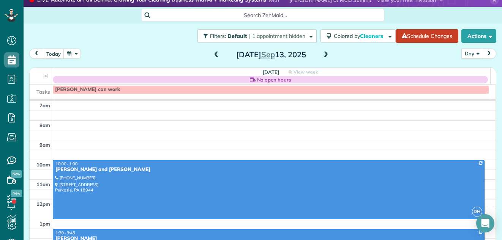
click at [324, 56] on span at bounding box center [326, 55] width 8 height 7
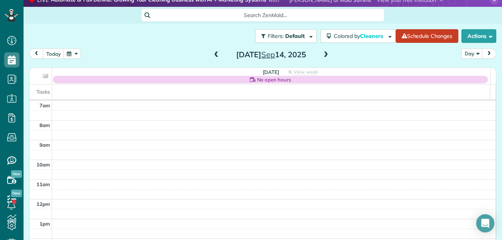
click at [324, 56] on span at bounding box center [326, 55] width 8 height 7
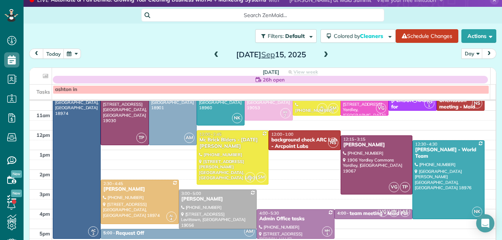
scroll to position [96, 0]
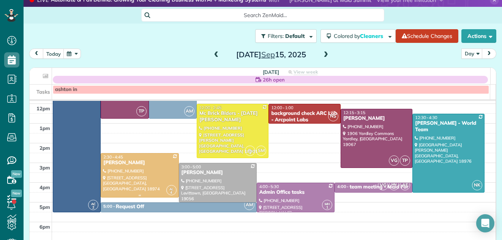
click at [148, 172] on div at bounding box center [139, 176] width 77 height 44
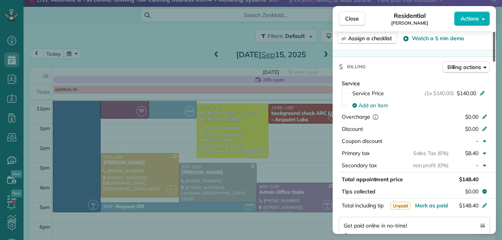
scroll to position [327, 0]
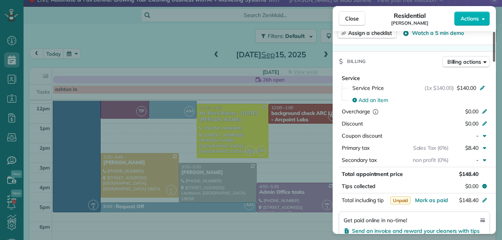
drag, startPoint x: 493, startPoint y: 37, endPoint x: 487, endPoint y: 85, distance: 48.9
click at [493, 62] on div at bounding box center [494, 47] width 2 height 30
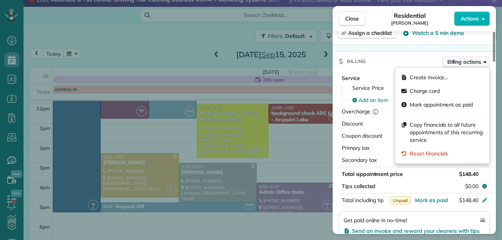
click at [462, 61] on span "Billing actions" at bounding box center [464, 62] width 34 height 8
click at [438, 155] on span "Reset financials" at bounding box center [429, 154] width 38 height 8
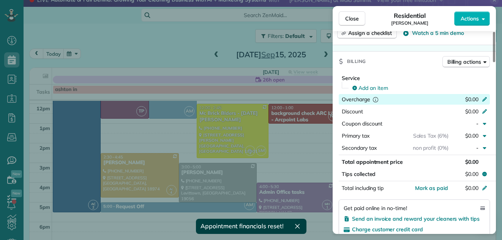
click at [471, 100] on span "$0.00" at bounding box center [471, 99] width 13 height 7
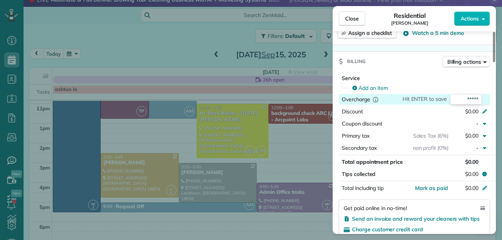
type input "******"
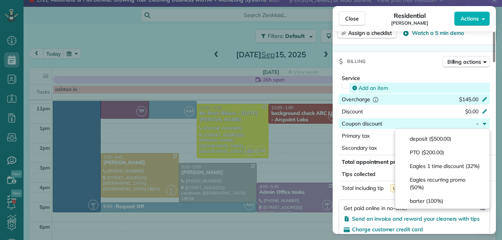
click at [445, 83] on div "Add an item" at bounding box center [419, 88] width 141 height 11
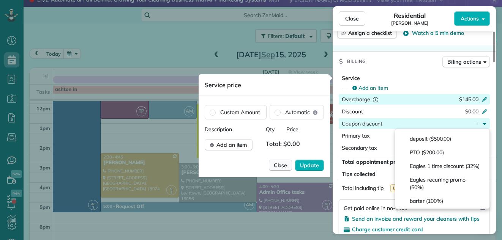
click at [282, 164] on span "Close" at bounding box center [281, 166] width 14 height 8
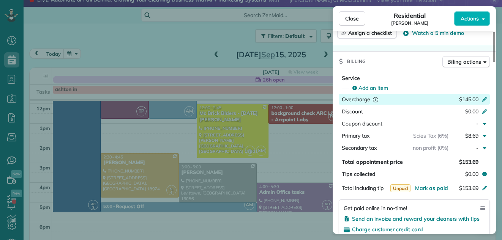
click at [471, 97] on span "$145.00" at bounding box center [468, 99] width 19 height 7
click at [470, 60] on span "Billing actions" at bounding box center [464, 62] width 34 height 8
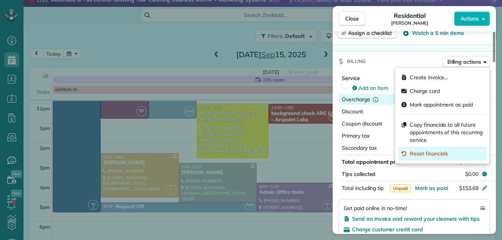
click at [419, 153] on span "Reset financials" at bounding box center [429, 154] width 38 height 8
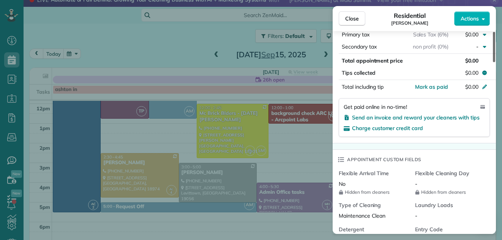
drag, startPoint x: 494, startPoint y: 98, endPoint x: 494, endPoint y: 114, distance: 16.7
click at [494, 62] on div at bounding box center [494, 47] width 2 height 30
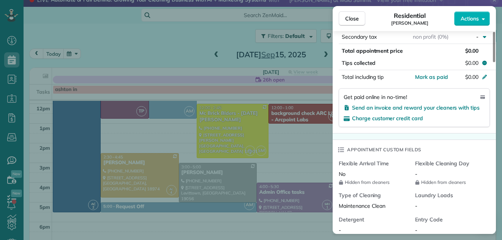
click at [489, 153] on div "Appointment custom fields" at bounding box center [414, 150] width 163 height 20
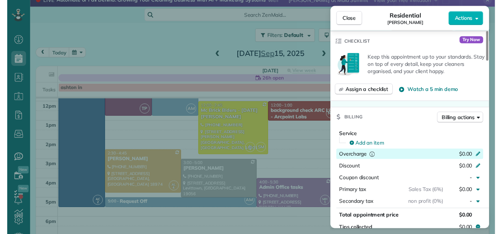
scroll to position [124, 0]
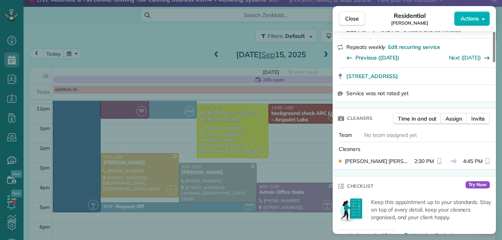
drag, startPoint x: 494, startPoint y: 107, endPoint x: 496, endPoint y: 60, distance: 47.1
click at [495, 60] on div at bounding box center [494, 47] width 2 height 30
click at [348, 16] on span "Close" at bounding box center [352, 19] width 14 height 8
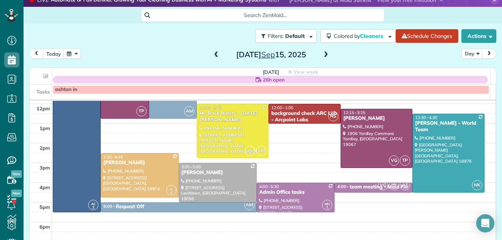
click at [348, 17] on span "Search ZenMaid…" at bounding box center [265, 15] width 231 height 8
click at [470, 11] on html "Dashboard Scheduling Calendar View List View Dispatch View - Weekly scheduling …" at bounding box center [251, 120] width 502 height 240
click at [164, 169] on div at bounding box center [139, 176] width 77 height 44
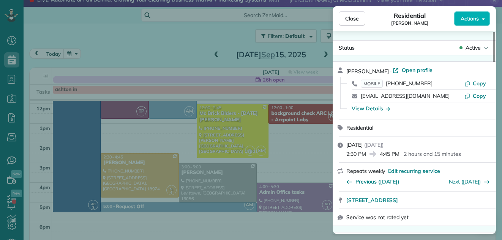
click at [164, 173] on div "Close Residential Kayla Sweigart Actions Status Active Kayla Sweigart · Open pr…" at bounding box center [251, 120] width 502 height 240
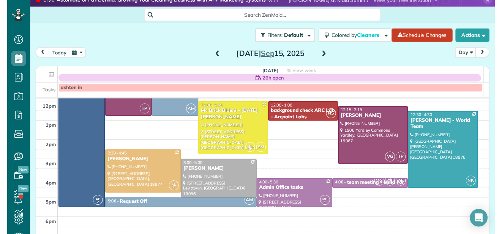
scroll to position [234, 24]
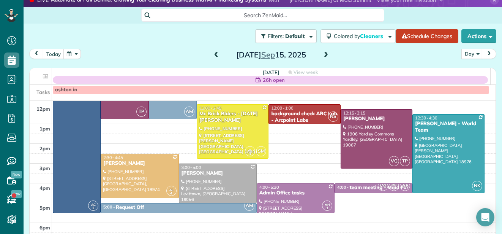
click at [263, 5] on div "AC 2 8:30 - 5:30 Request Off (215) 370-7993 1560 Russett Drive Warminster, PA 1…" at bounding box center [269, 5] width 432 height 0
click at [269, 106] on div at bounding box center [304, 113] width 71 height 19
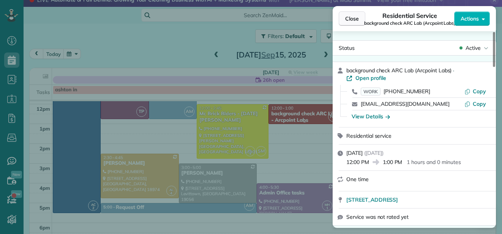
click at [349, 16] on span "Close" at bounding box center [352, 19] width 14 height 8
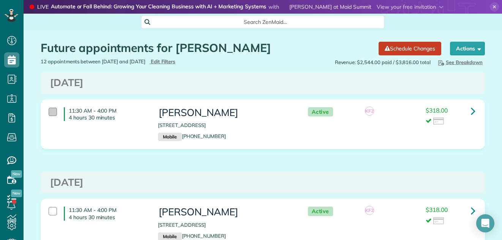
click at [49, 111] on div at bounding box center [53, 112] width 8 height 8
click at [49, 109] on div at bounding box center [53, 112] width 8 height 8
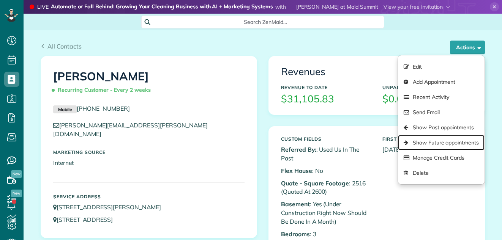
click at [449, 142] on link "Show Future appointments" at bounding box center [441, 142] width 87 height 15
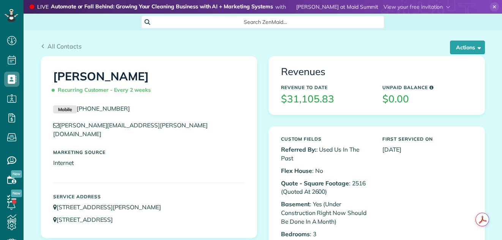
scroll to position [3, 3]
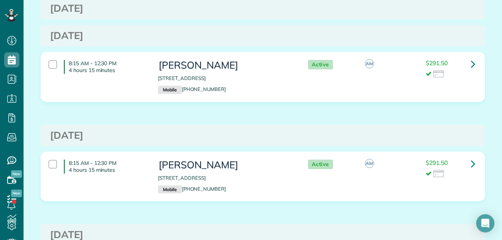
scroll to position [96, 0]
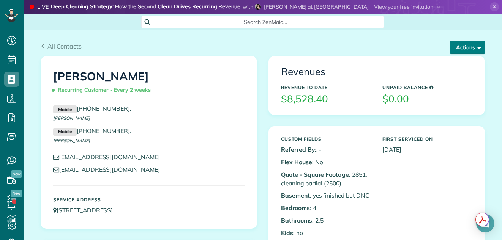
click at [464, 45] on button "Actions" at bounding box center [467, 48] width 35 height 14
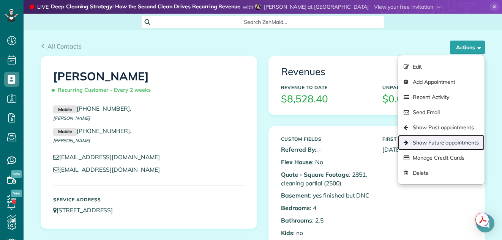
click at [431, 140] on link "Show Future appointments" at bounding box center [441, 142] width 87 height 15
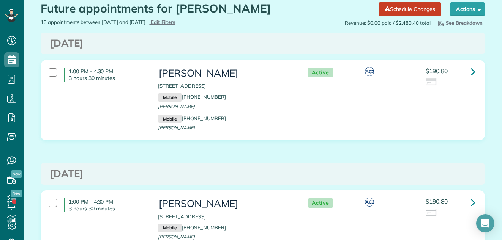
scroll to position [30, 0]
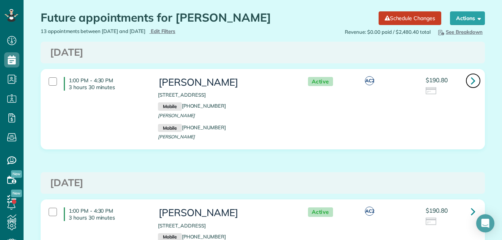
click at [471, 79] on icon at bounding box center [473, 80] width 5 height 13
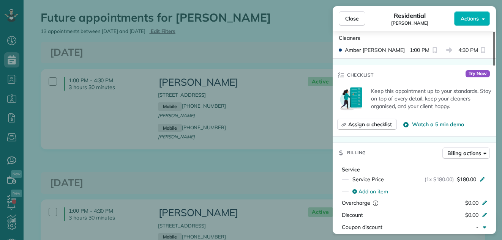
scroll to position [309, 0]
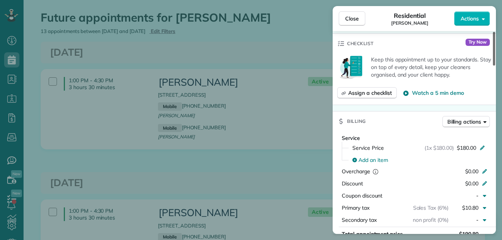
drag, startPoint x: 494, startPoint y: 53, endPoint x: 487, endPoint y: 105, distance: 52.2
click at [493, 66] on div at bounding box center [494, 49] width 2 height 34
click at [351, 15] on span "Close" at bounding box center [352, 19] width 14 height 8
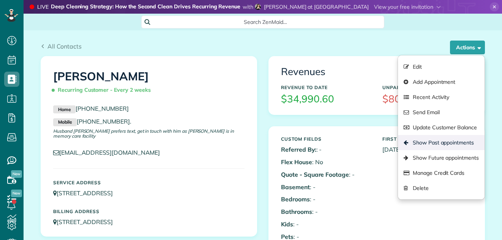
scroll to position [3, 3]
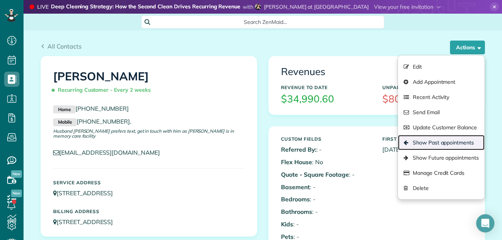
click at [430, 139] on link "Show Past appointments" at bounding box center [441, 142] width 87 height 15
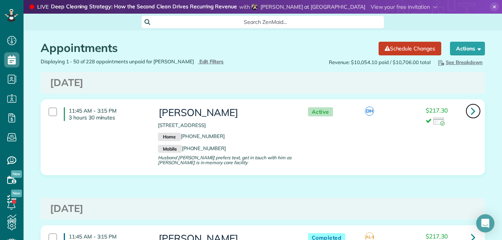
click at [471, 111] on icon at bounding box center [473, 110] width 5 height 13
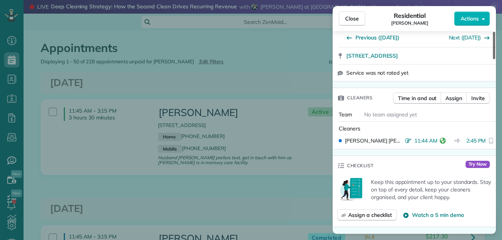
scroll to position [221, 0]
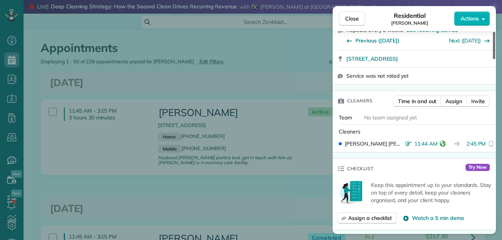
drag, startPoint x: 494, startPoint y: 49, endPoint x: 496, endPoint y: 79, distance: 29.7
click at [495, 59] on div at bounding box center [494, 45] width 2 height 27
click at [352, 17] on span "Close" at bounding box center [352, 19] width 14 height 8
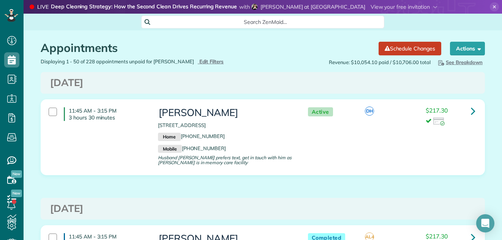
scroll to position [182, 0]
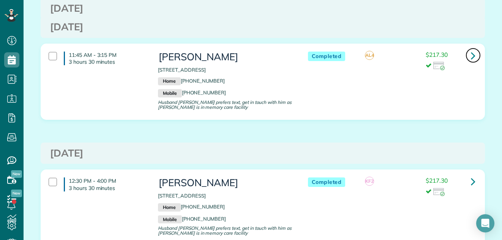
click at [471, 55] on icon at bounding box center [473, 55] width 5 height 13
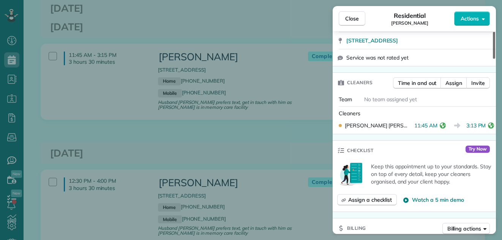
scroll to position [199, 0]
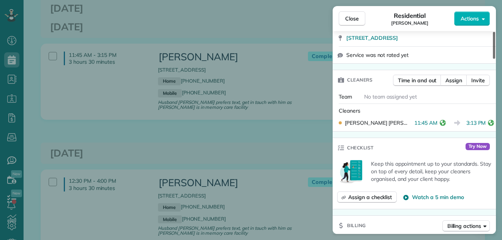
drag, startPoint x: 493, startPoint y: 46, endPoint x: 489, endPoint y: 72, distance: 26.6
click at [493, 59] on div at bounding box center [494, 45] width 2 height 27
click at [357, 15] on span "Close" at bounding box center [352, 19] width 14 height 8
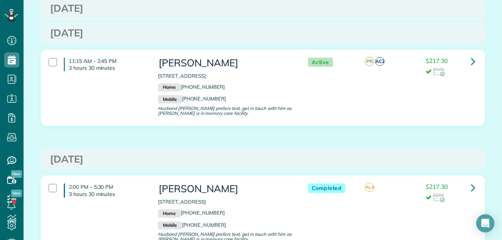
scroll to position [418, 0]
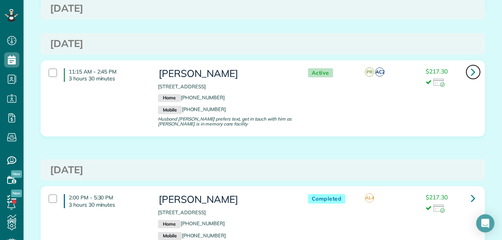
click at [471, 70] on icon at bounding box center [473, 71] width 5 height 13
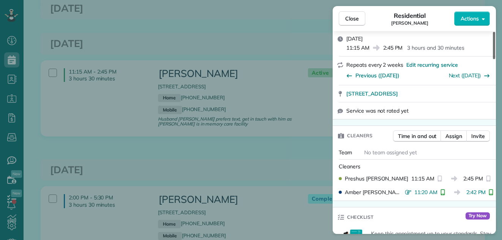
scroll to position [198, 0]
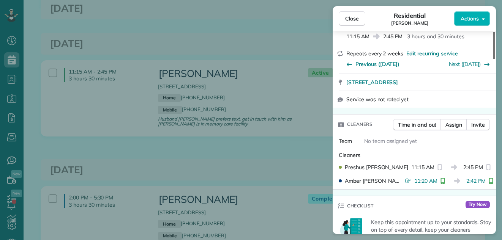
drag, startPoint x: 494, startPoint y: 45, endPoint x: 490, endPoint y: 72, distance: 26.9
click at [493, 59] on div at bounding box center [494, 45] width 2 height 27
click at [355, 16] on span "Close" at bounding box center [352, 19] width 14 height 8
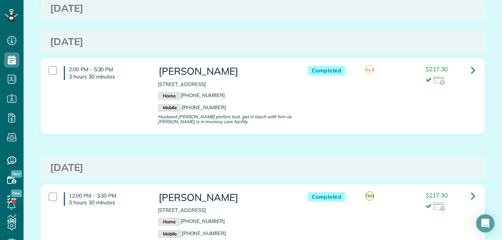
scroll to position [536, 0]
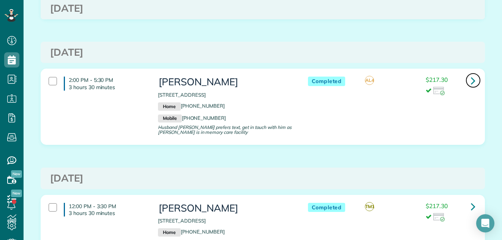
click at [471, 81] on icon at bounding box center [473, 80] width 5 height 13
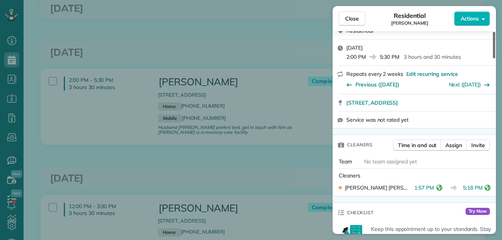
scroll to position [183, 0]
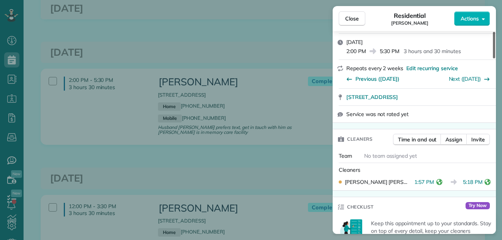
drag, startPoint x: 494, startPoint y: 44, endPoint x: 490, endPoint y: 68, distance: 24.2
click at [493, 58] on div at bounding box center [494, 45] width 2 height 27
click at [355, 17] on span "Close" at bounding box center [352, 19] width 14 height 8
drag, startPoint x: 355, startPoint y: 17, endPoint x: 482, endPoint y: 86, distance: 144.6
click at [409, 98] on div "Close Residential Ted Dietrick Actions This appointment is linked to Payroll ID…" at bounding box center [414, 120] width 163 height 228
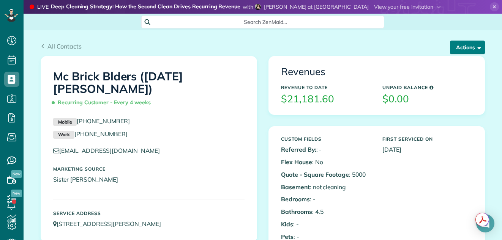
click at [462, 46] on button "Actions" at bounding box center [467, 48] width 35 height 14
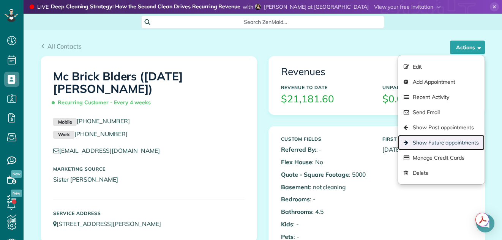
click at [426, 140] on link "Show Future appointments" at bounding box center [441, 142] width 87 height 15
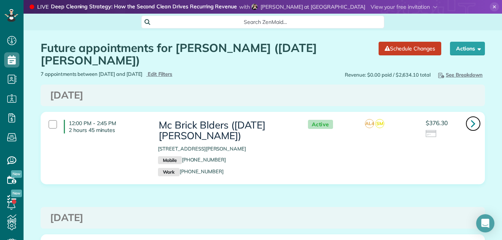
click at [471, 117] on icon at bounding box center [473, 123] width 5 height 13
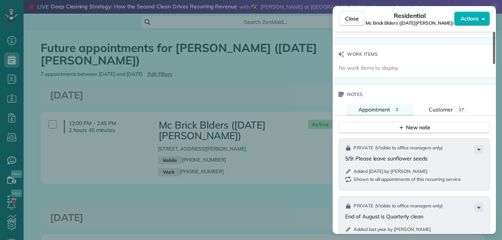
drag, startPoint x: 495, startPoint y: 51, endPoint x: 515, endPoint y: 174, distance: 125.1
click at [495, 64] on div at bounding box center [494, 48] width 2 height 32
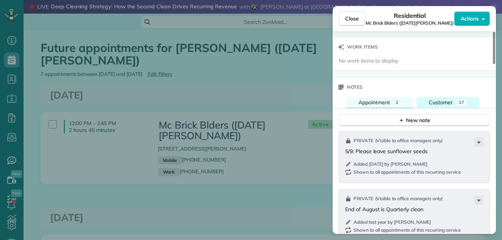
click at [447, 98] on button "Customer 17" at bounding box center [448, 102] width 63 height 11
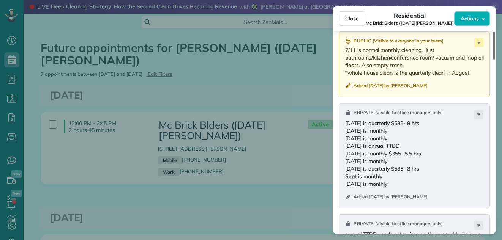
scroll to position [885, 0]
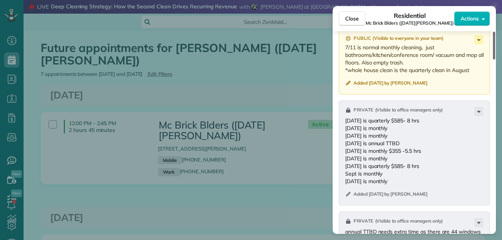
drag, startPoint x: 494, startPoint y: 147, endPoint x: 497, endPoint y: 161, distance: 14.4
click at [495, 60] on div at bounding box center [494, 46] width 2 height 28
click at [497, 161] on div "Close Residential Mc Brick Blders (Noel Weiss) Actions Status Active Mc Brick B…" at bounding box center [251, 120] width 502 height 240
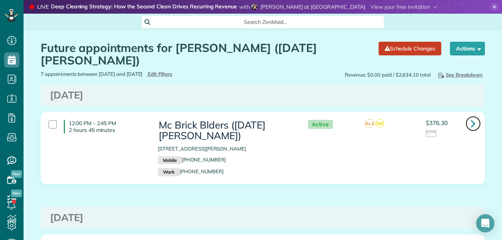
click at [471, 117] on icon at bounding box center [473, 123] width 5 height 13
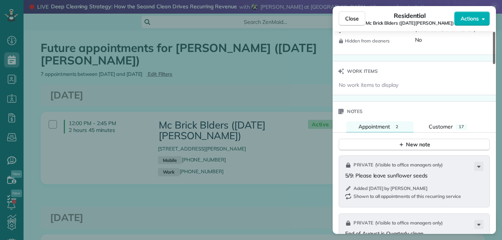
drag, startPoint x: 494, startPoint y: 54, endPoint x: 511, endPoint y: 173, distance: 120.5
click at [495, 64] on div at bounding box center [494, 48] width 2 height 32
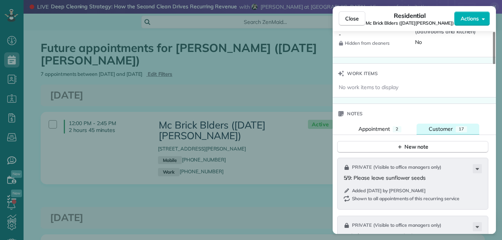
click at [445, 129] on span "Customer" at bounding box center [441, 129] width 24 height 7
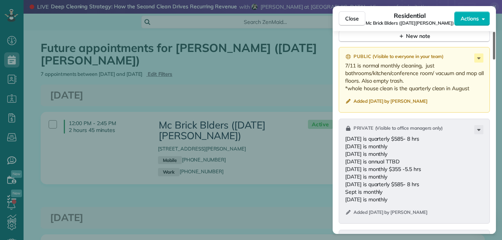
scroll to position [900, 0]
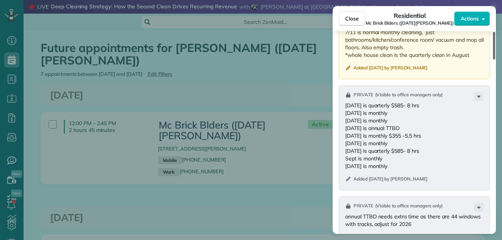
drag, startPoint x: 494, startPoint y: 142, endPoint x: 498, endPoint y: 161, distance: 20.1
click at [495, 60] on div at bounding box center [494, 46] width 2 height 28
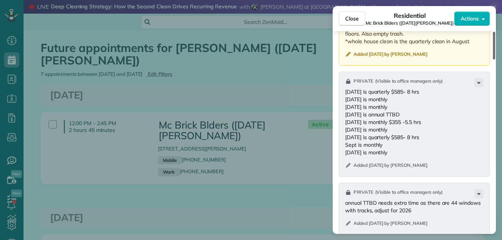
scroll to position [897, 0]
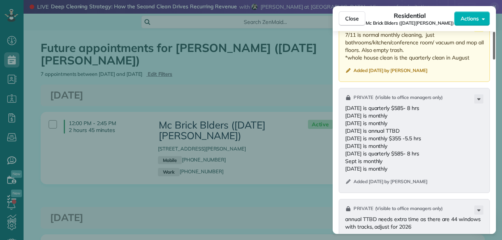
click at [494, 60] on div at bounding box center [494, 46] width 2 height 28
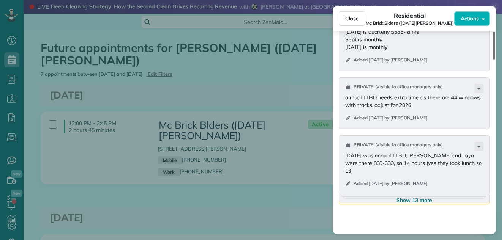
scroll to position [1016, 0]
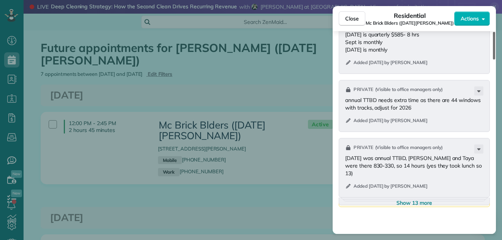
drag, startPoint x: 494, startPoint y: 159, endPoint x: 494, endPoint y: 175, distance: 16.3
click at [494, 60] on div at bounding box center [494, 46] width 2 height 28
click at [355, 22] on span "Close" at bounding box center [352, 19] width 14 height 8
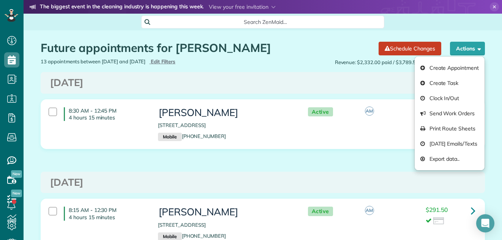
scroll to position [3, 3]
